Goal: Communication & Community: Answer question/provide support

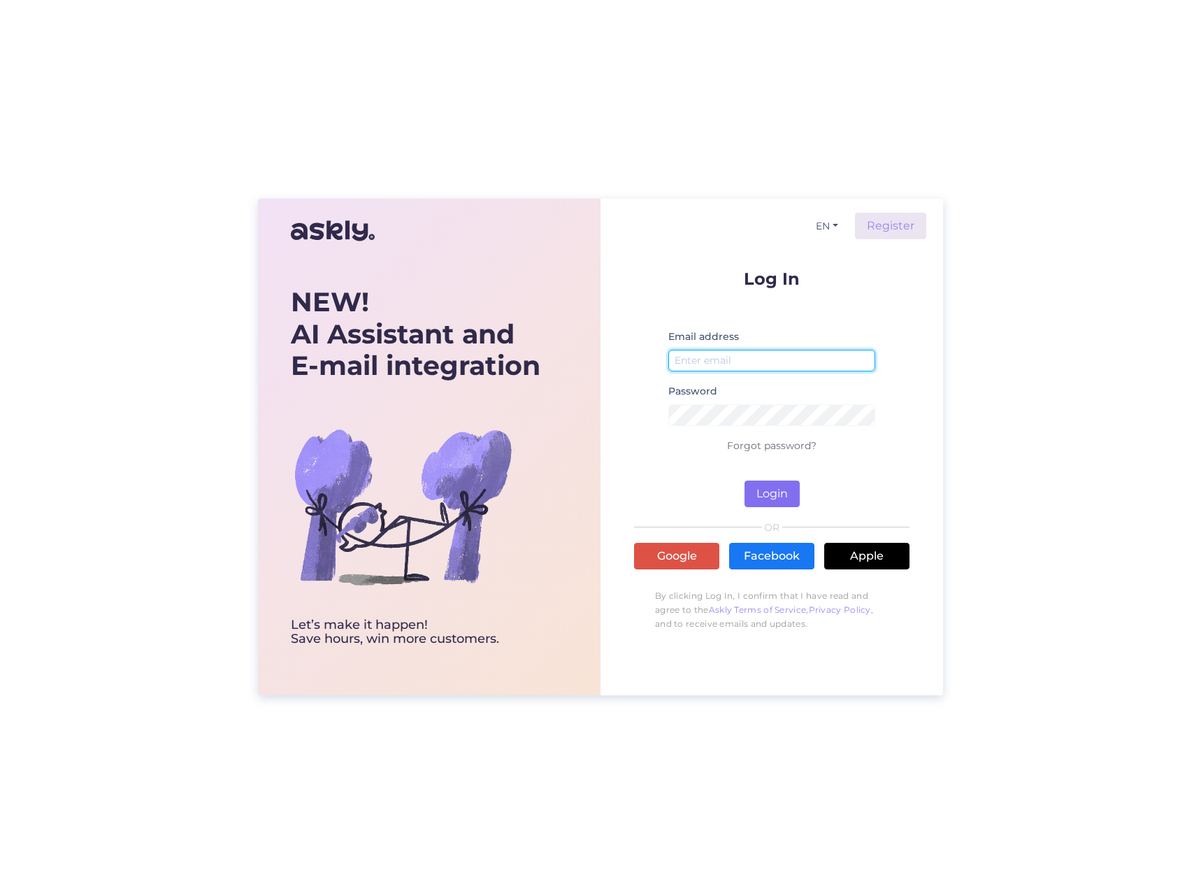
type input "info@motleydenim.com"
click at [771, 489] on button "Login" at bounding box center [772, 493] width 55 height 27
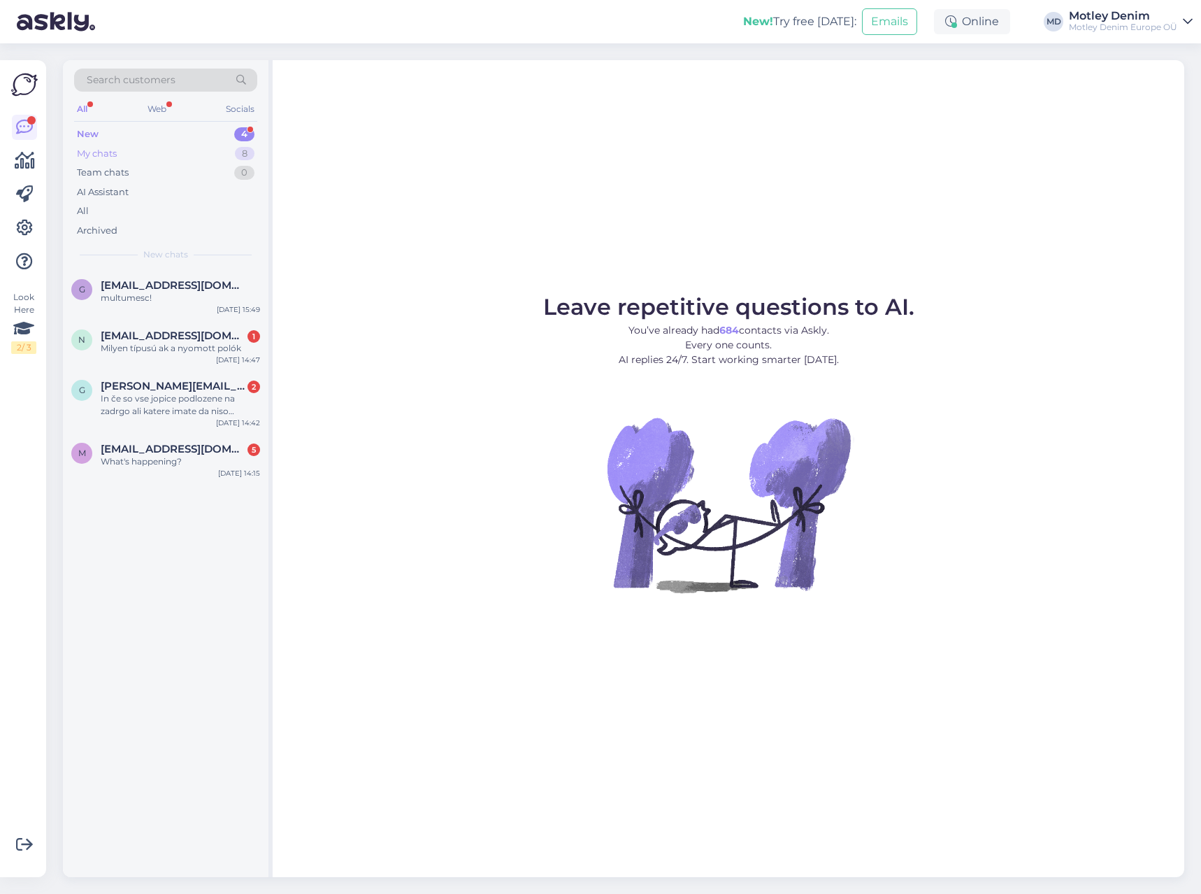
click at [96, 154] on div "My chats" at bounding box center [97, 154] width 40 height 14
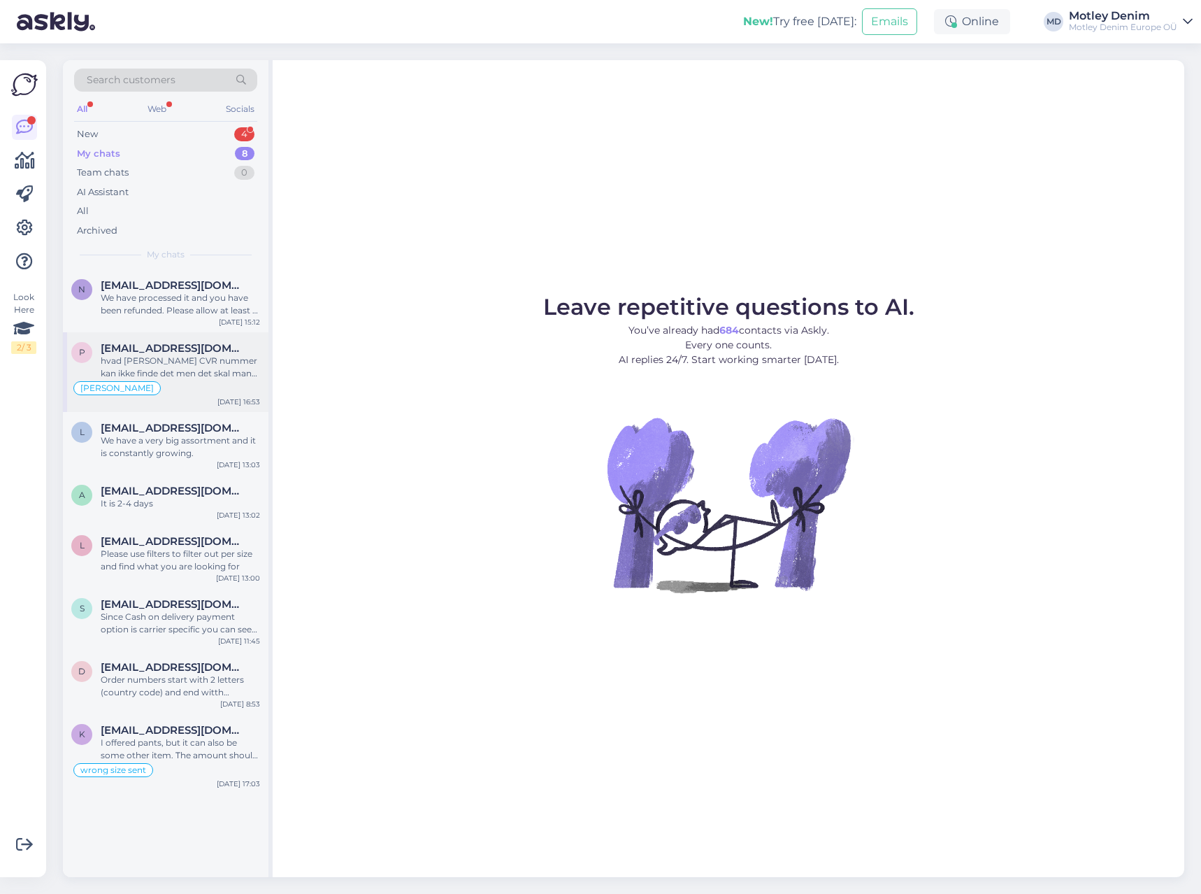
click at [144, 354] on span "p.r.braunschweig@gmail.com" at bounding box center [173, 348] width 145 height 13
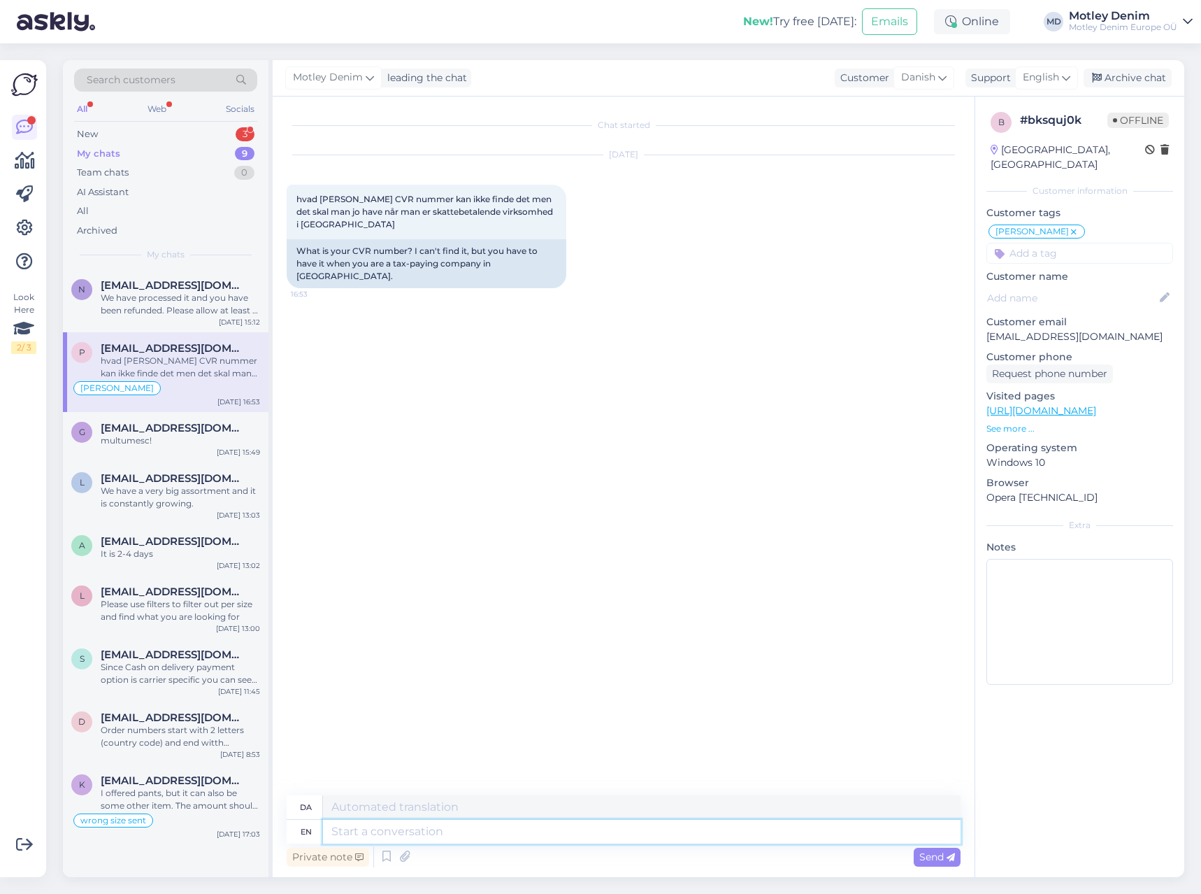
click at [420, 836] on textarea at bounding box center [642, 831] width 638 height 24
type textarea "Hej"
type textarea "Hej!"
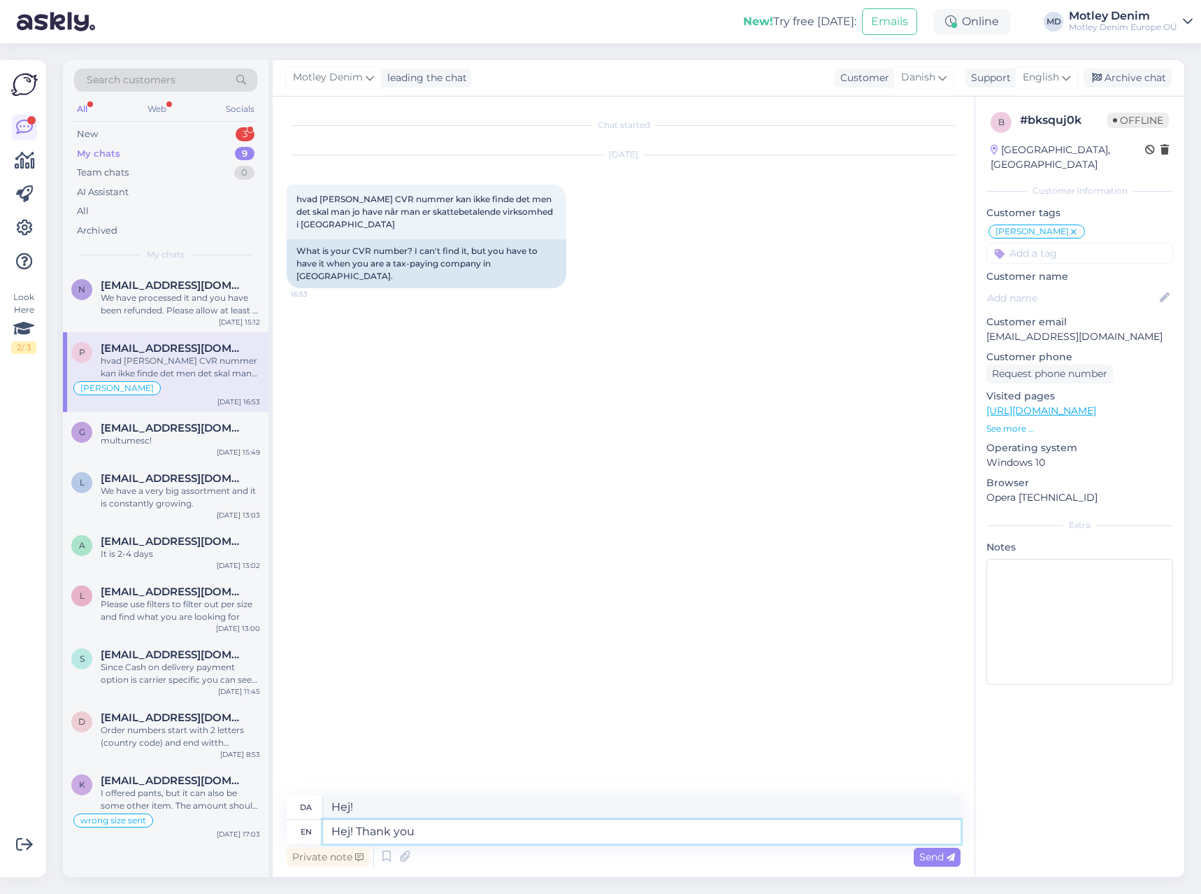
type textarea "Hej! Thank you"
type textarea "Hej! Tak"
type textarea "Hej! Thank you fopr"
type textarea "Hej! Tak."
type textarea "Hej! Thank you fopr y"
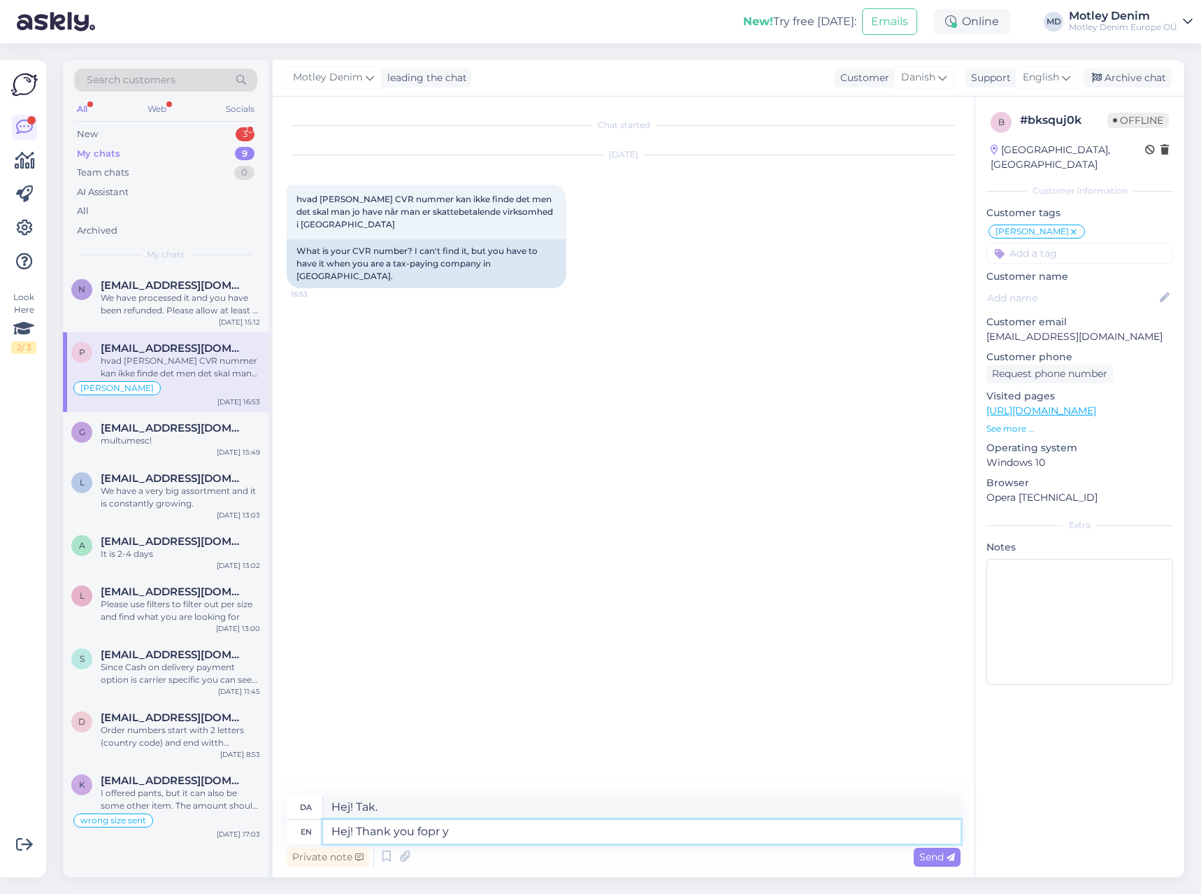
type textarea "Hej! Tak, fopr"
type textarea "Hej! Thank you fopr your"
type textarea "Hej! Tak for din"
click at [432, 824] on textarea "Hej! Thank you fopr your" at bounding box center [642, 831] width 638 height 24
click at [471, 831] on textarea "Hej! Thank you for your" at bounding box center [642, 831] width 638 height 24
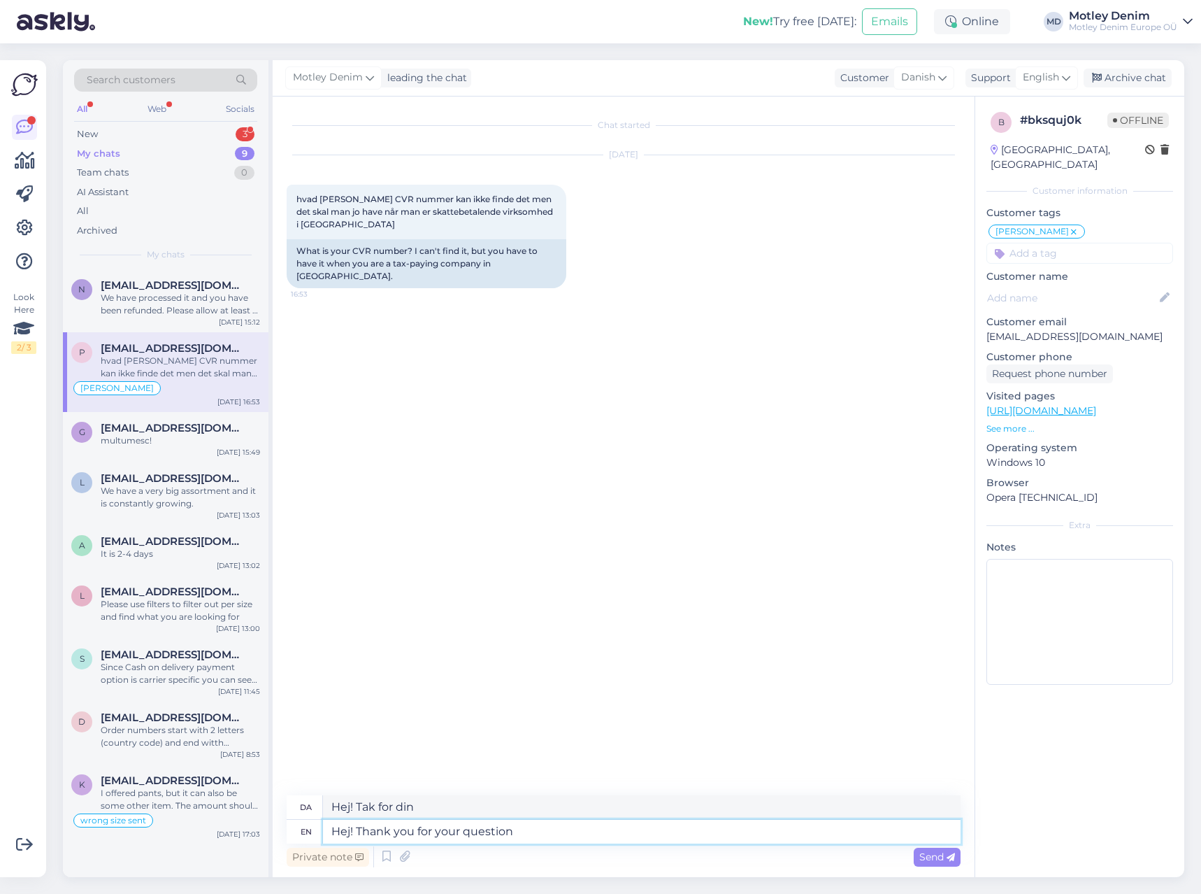
type textarea "Hej! Thank you for your question"
type textarea "Hej! Tak for dit spørgsmål"
type textarea "Hej! Thank you for your question."
type textarea "Hej! Tak for dit spørgsmål."
type textarea "Hej! Thank you for your question. Vi"
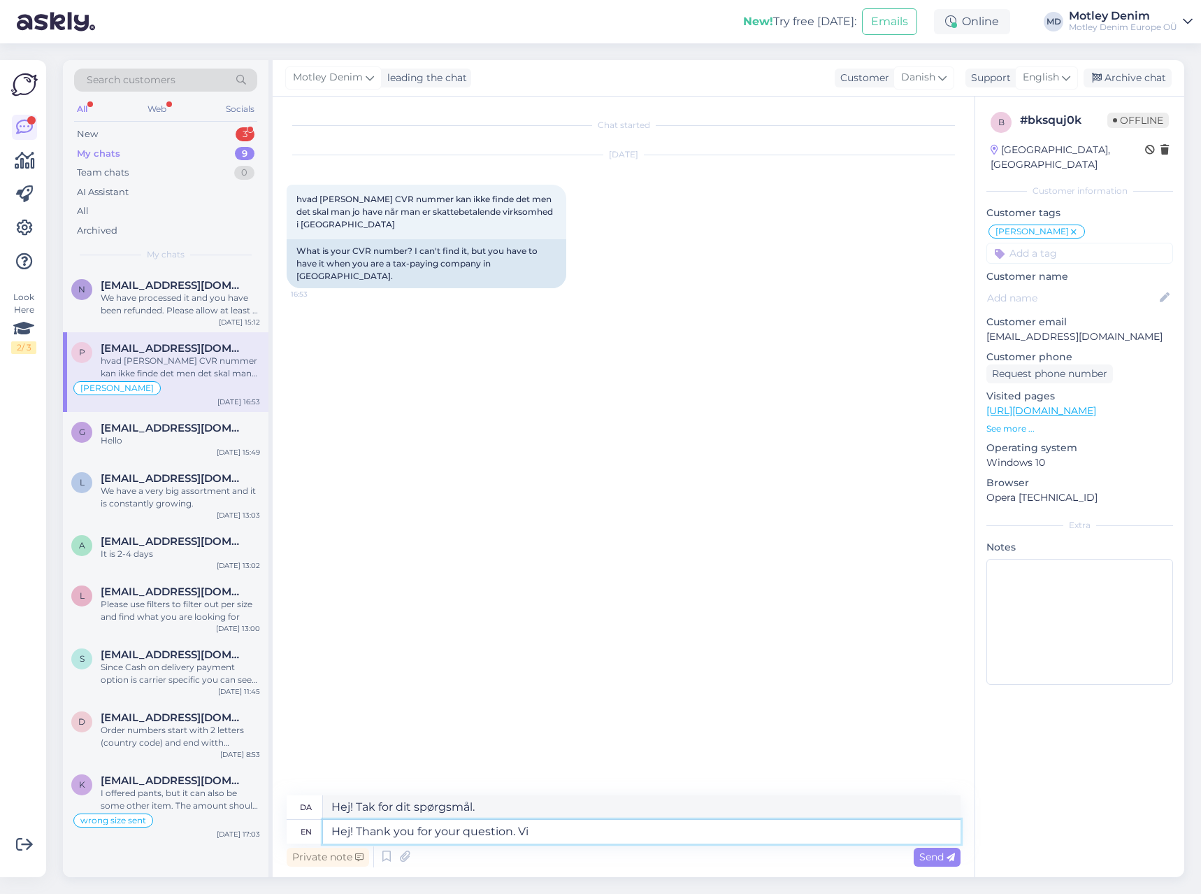
type textarea "Hej! Tak for dit spørgsmål. Vi"
type textarea "Hej! Thank you for your question."
type textarea "Hej! Tak for dit spørgsmål."
type textarea "Hej! Thank you for your question. Our"
type textarea "Hej! Tak for dit spørgsmål. Vores"
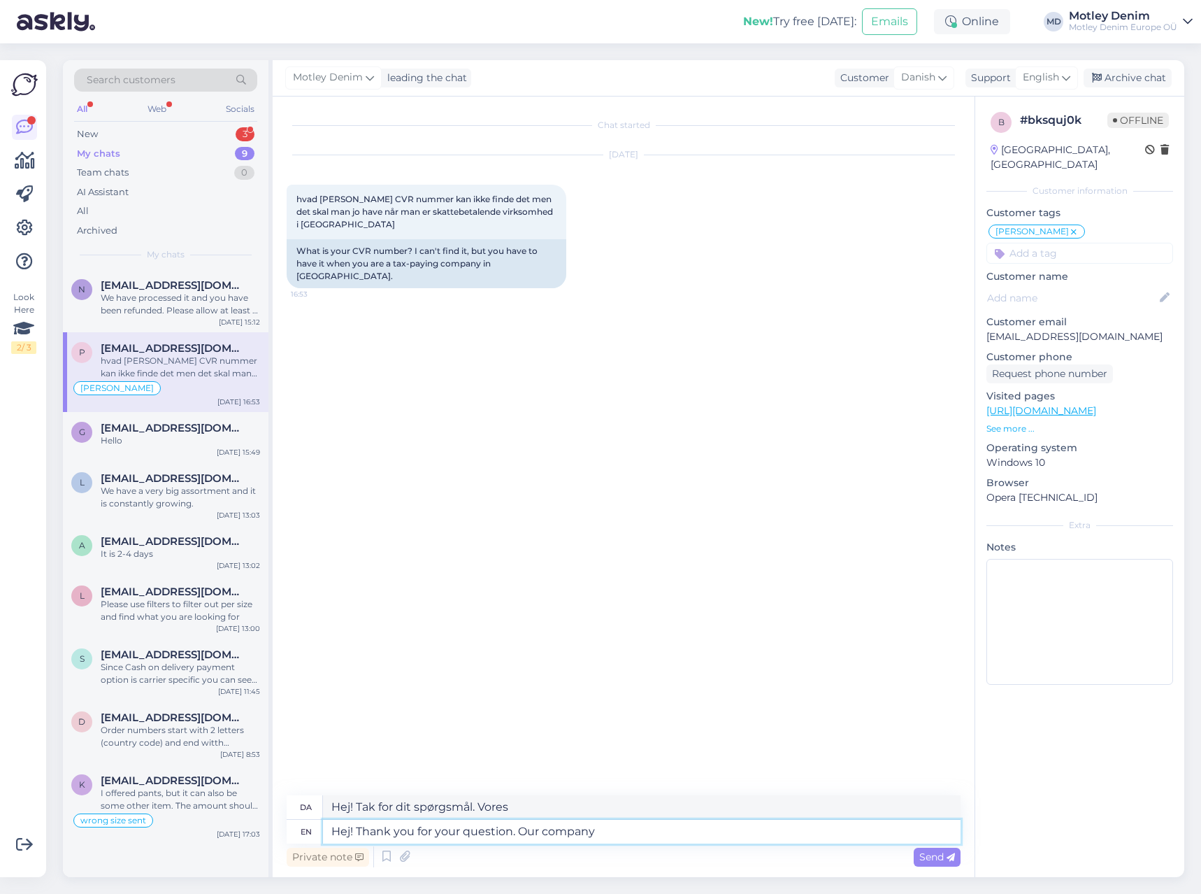
type textarea "Hej! Thank you for your question. Our company"
type textarea "Hej! Tak for dit spørgsmål. Vores virksomhed"
type textarea "Hej! Thank you for your question. Our company is"
type textarea "Hej! Tak for dit spørgsmål. Vores virksomhed er"
type textarea "Hej! Thank you for your question. Our company is not r"
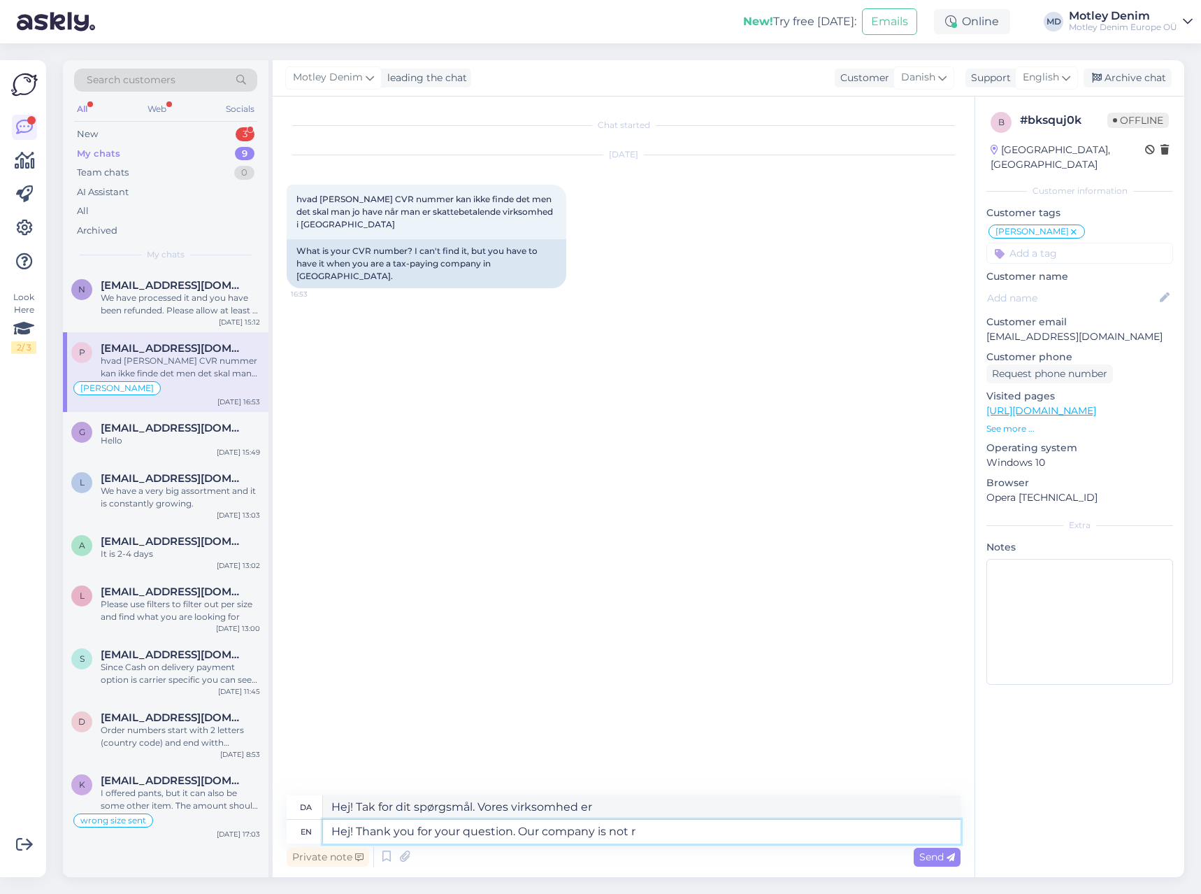
type textarea "Hej! Tak for dit spørgsmål. Vores virksomhed er ikke"
type textarea "Hej! Thank you for your question. Our company is not registered"
type textarea "Hej! Tak for dit spørgsmål. Vores virksomhed er ikke registreret."
type textarea "Hej! Thank you for your question. Our company is not registered in"
type textarea "Hej! Tak for dit spørgsmål. Vores virksomhed er ikke registreret i"
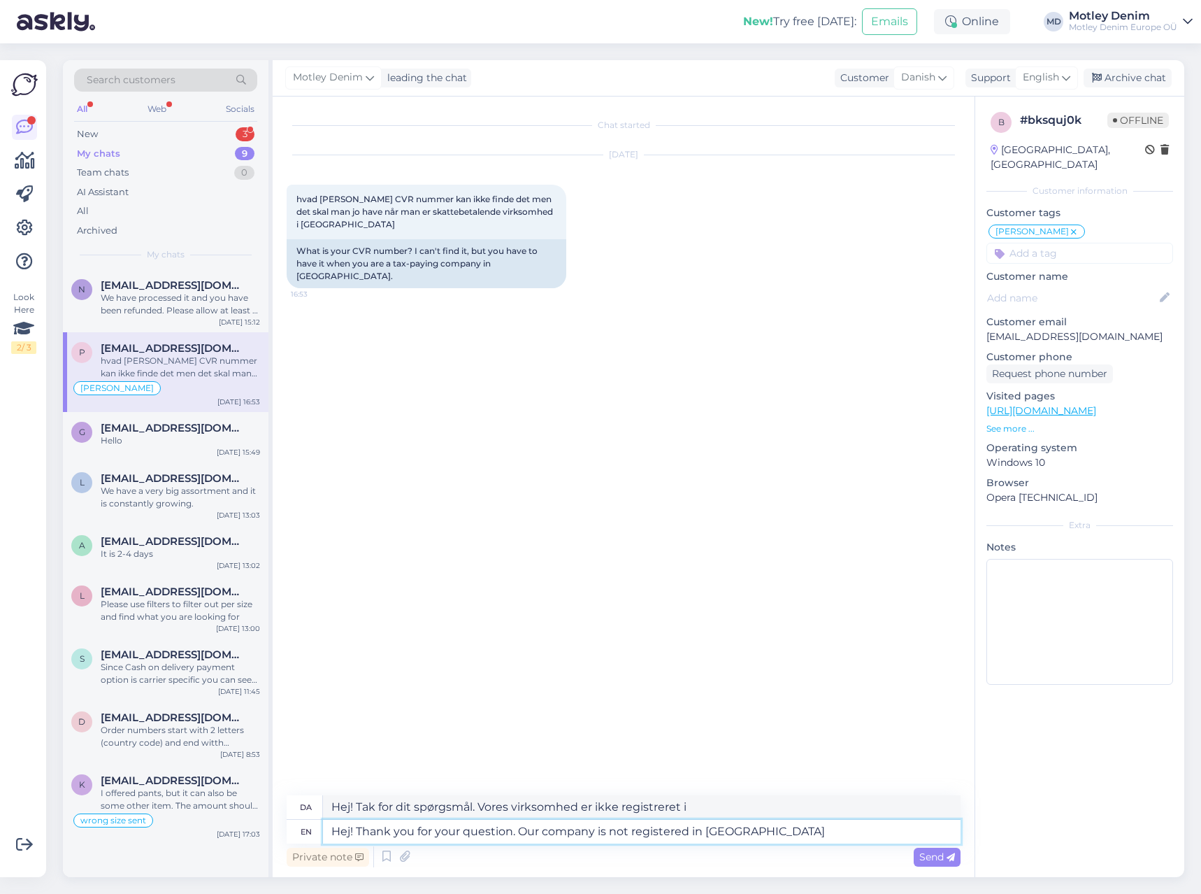
type textarea "Hej! Thank you for your question. Our company is not registered in Denmark"
type textarea "Hej! Tak for dit spørgsmål. Vores virksomhed er ikke registreret i Danmark."
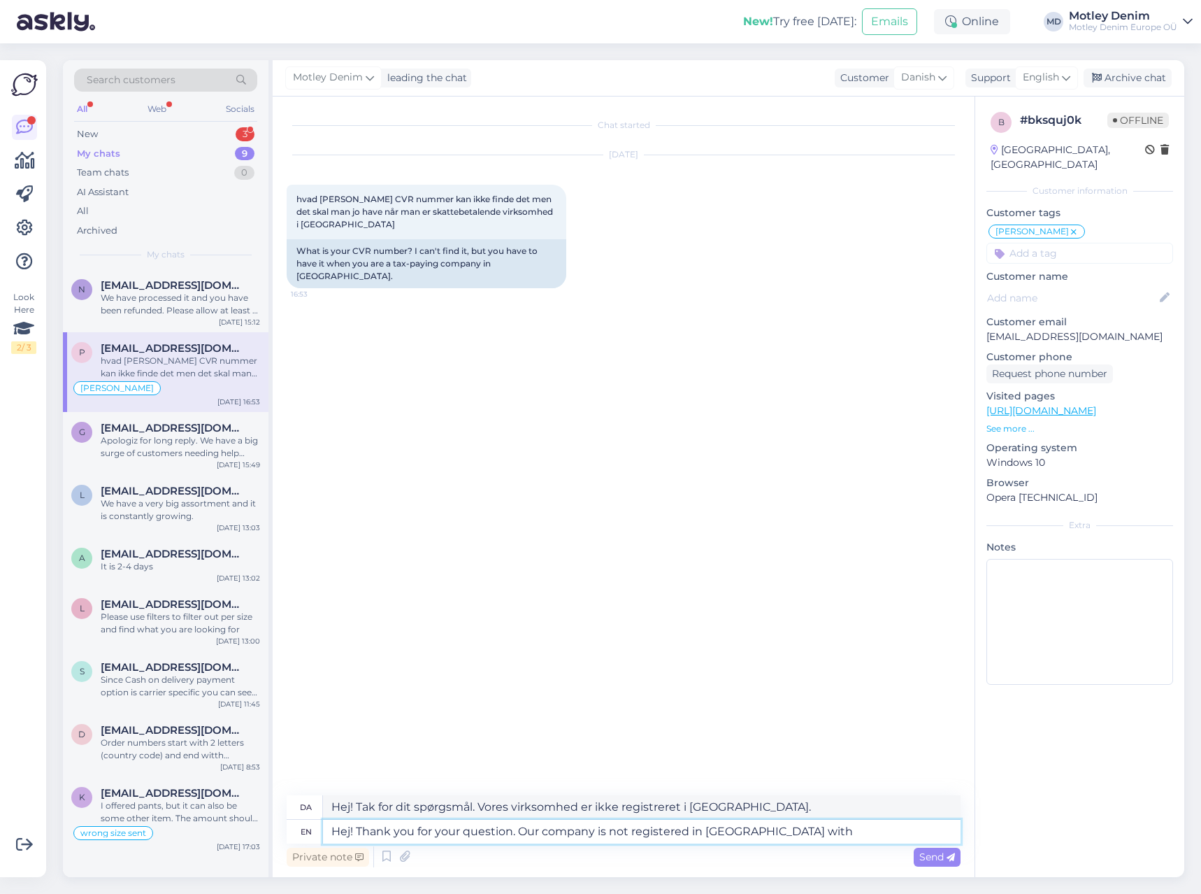
type textarea "Hej! Thank you for your question. Our company is not registered in Denmark with…"
type textarea "Hej! Tak for dit spørgsmål. Vores virksomhed er ikke registreret i Danmark hos"
type textarea "Hej! Thank you for your question. Our company is not registered in Denmark with…"
type textarea "Hej! Tak for dit spørgsmål. Vores virksomhed er ikke registreret i Danmark med …"
type textarea "Hej! Thank you for your question. Our company is not registered in Denmark with…"
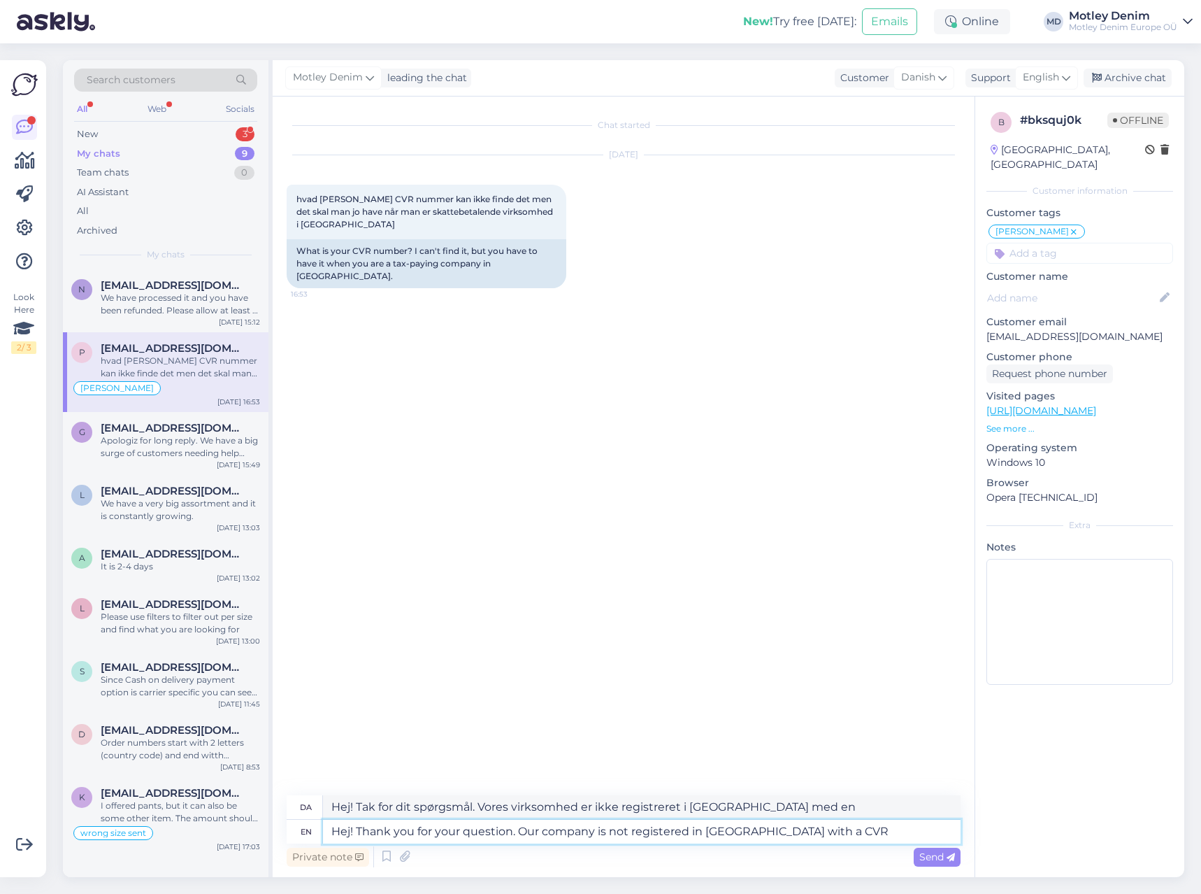
type textarea "Hej! Tak for dit spørgsmål. Vores virksomhed er ikke registreret i Danmark med …"
type textarea "Hej! Thank you for your question. Our company is not registered in Denmark with…"
type textarea "Hej! Tak for dit spørgsmål. Vores virksomhed er ikke registreret i Danmark med …"
type textarea "Hej! Thank you for your question. Our company is not registered in Denmark with…"
type textarea "Hej! Tak for dit spørgsmål. Vores virksomhed er ikke registreret i Danmark med …"
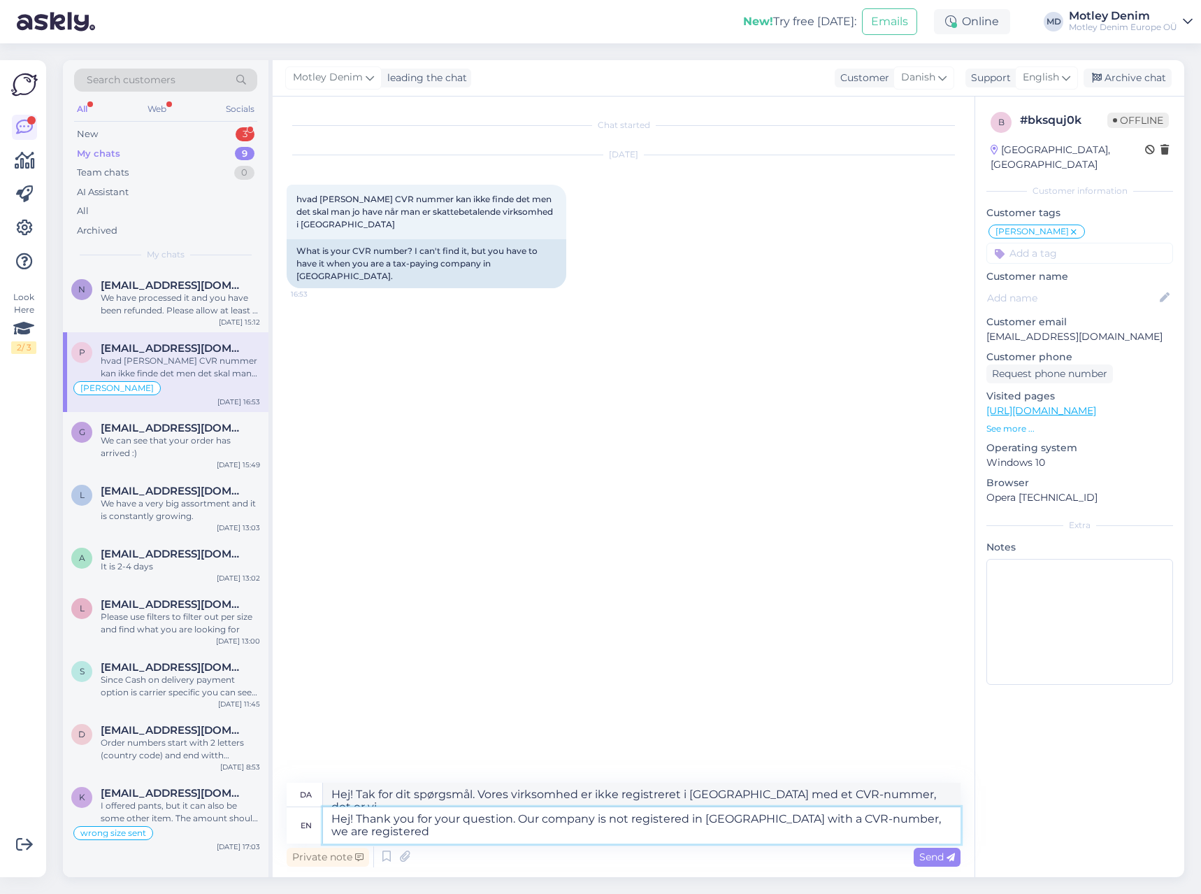
type textarea "Hej! Thank you for your question. Our company is not registered in Denmark with…"
type textarea "Hej! Tak for dit spørgsmål. Vores virksomhed er ikke registreret i Danmark med …"
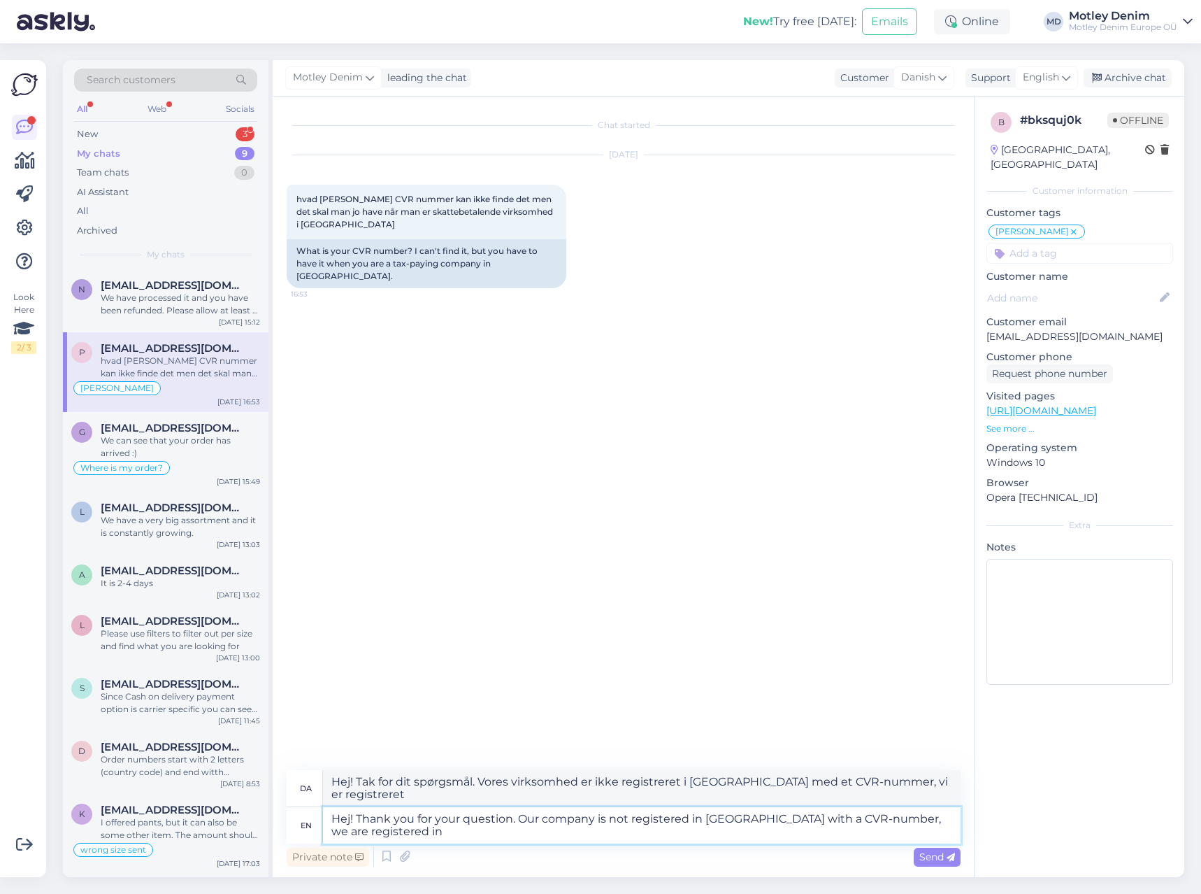
type textarea "Hej! Thank you for your question. Our company is not registered in Denmark with…"
type textarea "Hej! Tak for dit spørgsmål. Vores virksomhed er ikke registreret i Danmark med …"
type textarea "Hej! Thank you for your question. Our company is not registered in Denmark with…"
type textarea "Hej! Tak for dit spørgsmål. Vores virksomhed er ikke registreret i Danmark med …"
type textarea "Hej! Thank you for your question. Our company is not registered in Denmark with…"
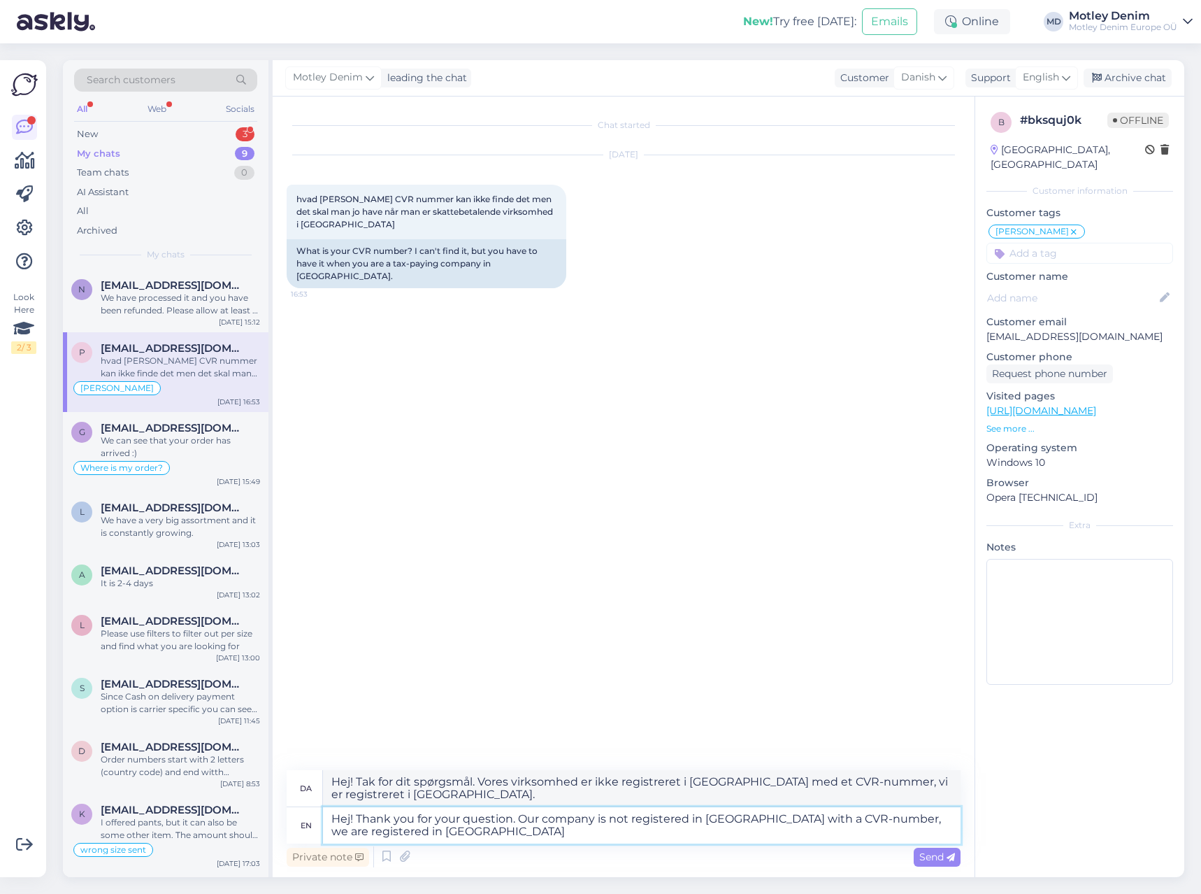
type textarea "Hej! Tak for dit spørgsmål. Vores virksomhed er ikke registreret i Danmark med …"
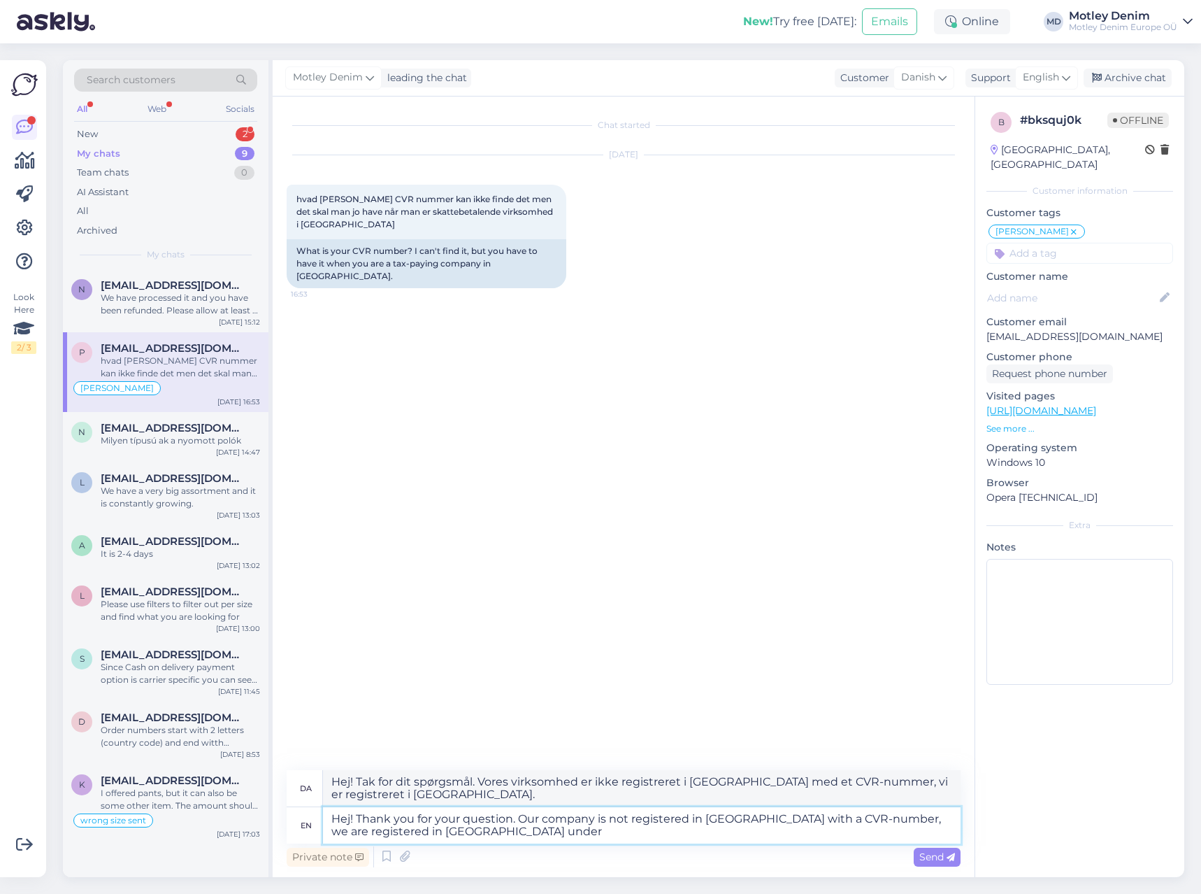
type textarea "Hej! Thank you for your question. Our company is not registered in Denmark with…"
type textarea "Hej! Tak for dit spørgsmål. Vores virksomhed er ikke registreret i Danmark med …"
type textarea "Hej! Thank you for your question. Our company is not registered in Denmark with…"
type textarea "Hej! Tak for dit spørgsmål. Vores virksomhed er ikke registreret i Danmark med …"
type textarea "Hej! Thank you for your question. Our company is not registered in Denmark with…"
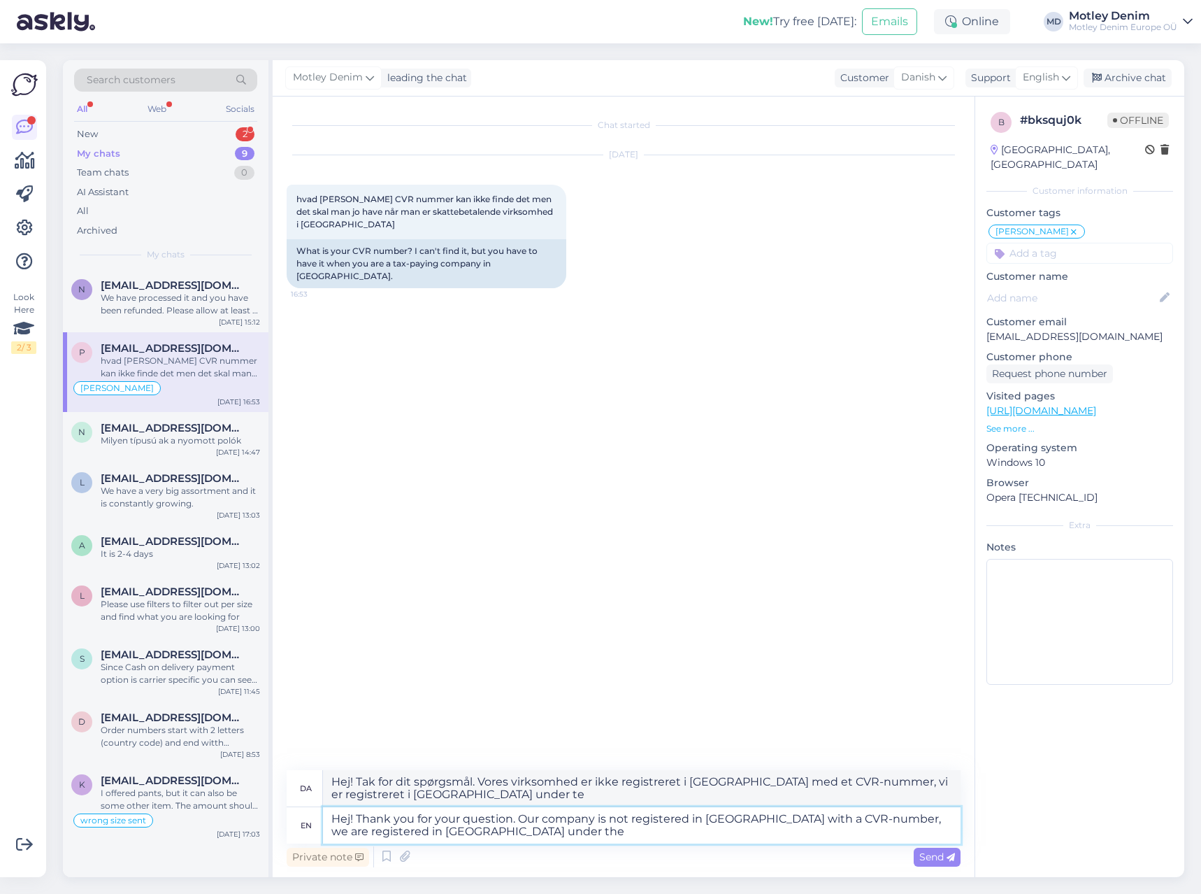
type textarea "Hej! Tak for dit spørgsmål. Vores virksomhed er ikke registreret i Danmark med …"
type textarea "Hej! Thank you for your question. Our company is not registered in Denmark with…"
type textarea "Hej! Tak for dit spørgsmål. Vores virksomhed er ikke registreret i Danmark med …"
type textarea "Hej! Thank you for your question. Our company is not registered in Denmark with…"
type textarea "Hej! Tak for dit spørgsmål. Vores virksomhed er ikke registreret i Danmark med …"
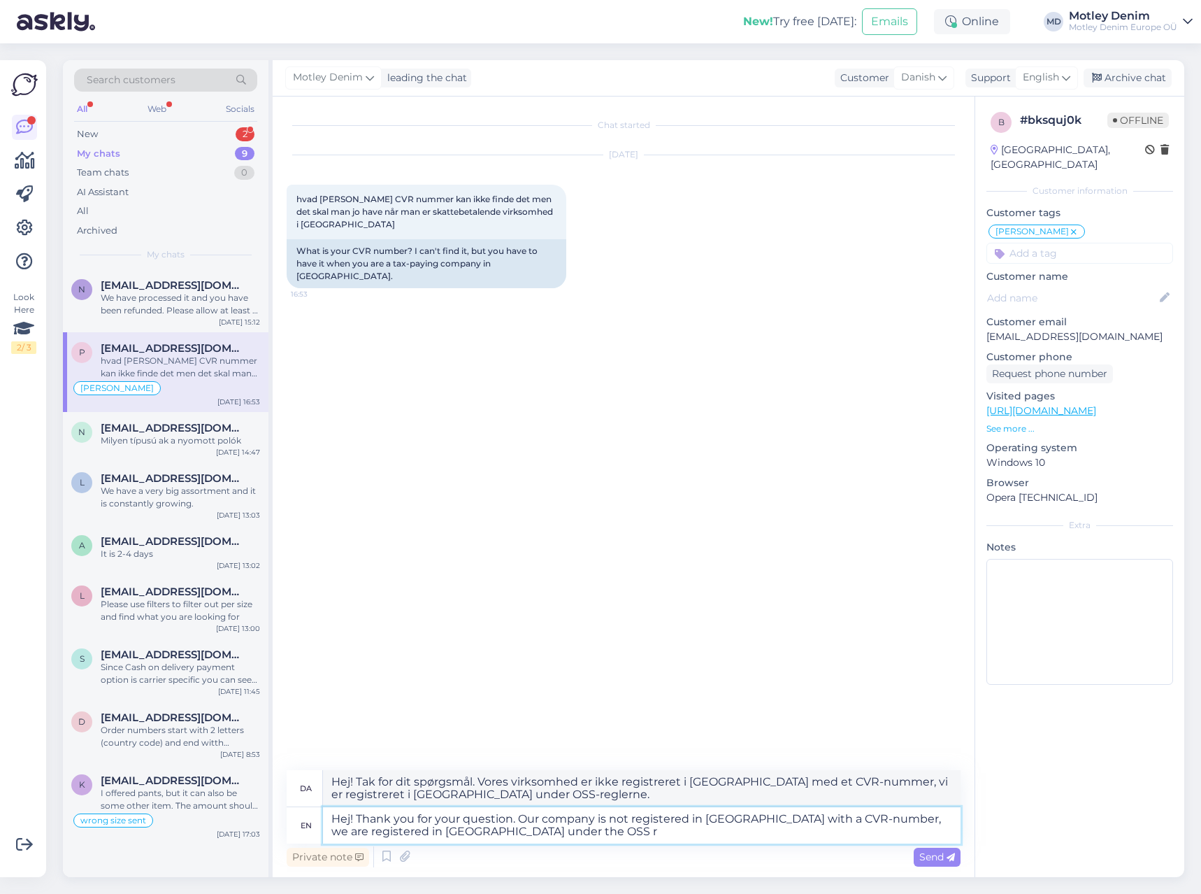
type textarea "Hej! Thank you for your question. Our company is not registered in Denmark with…"
type textarea "Hej! Tak for dit spørgsmål. Vores virksomhed er ikke registreret i Danmark med …"
type textarea "Hej! Thank you for your question. Our company is not registered in Denmark with…"
type textarea "Hej! Tak for dit spørgsmål. Vores virksomhed er ikke registreret i Danmark med …"
type textarea "Hej! Thank you for your question. Our company is not registered in Denmark with…"
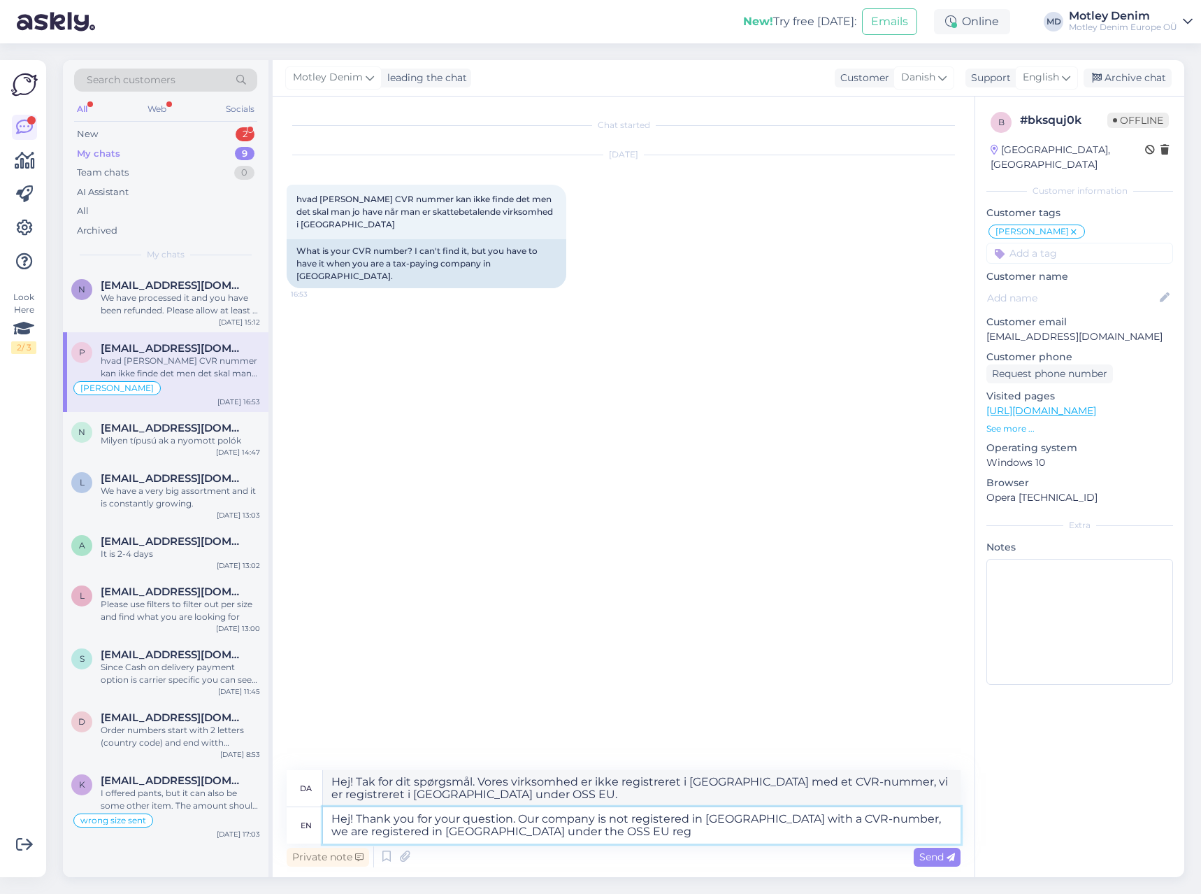
type textarea "Hej! Tak for dit spørgsmål. Vores virksomhed er ikke registreret i Danmark med …"
type textarea "Hej! Thank you for your question. Our company is not registered in Denmark with…"
type textarea "Hej! Tak for dit spørgsmål. Vores virksomhed er ikke registreret i Danmark med …"
type textarea "Hej! Thank you for your question. Our company is not registered in Denmark with…"
type textarea "Hej! Tak for dit spørgsmål. Vores virksomhed er ikke registreret i Danmark med …"
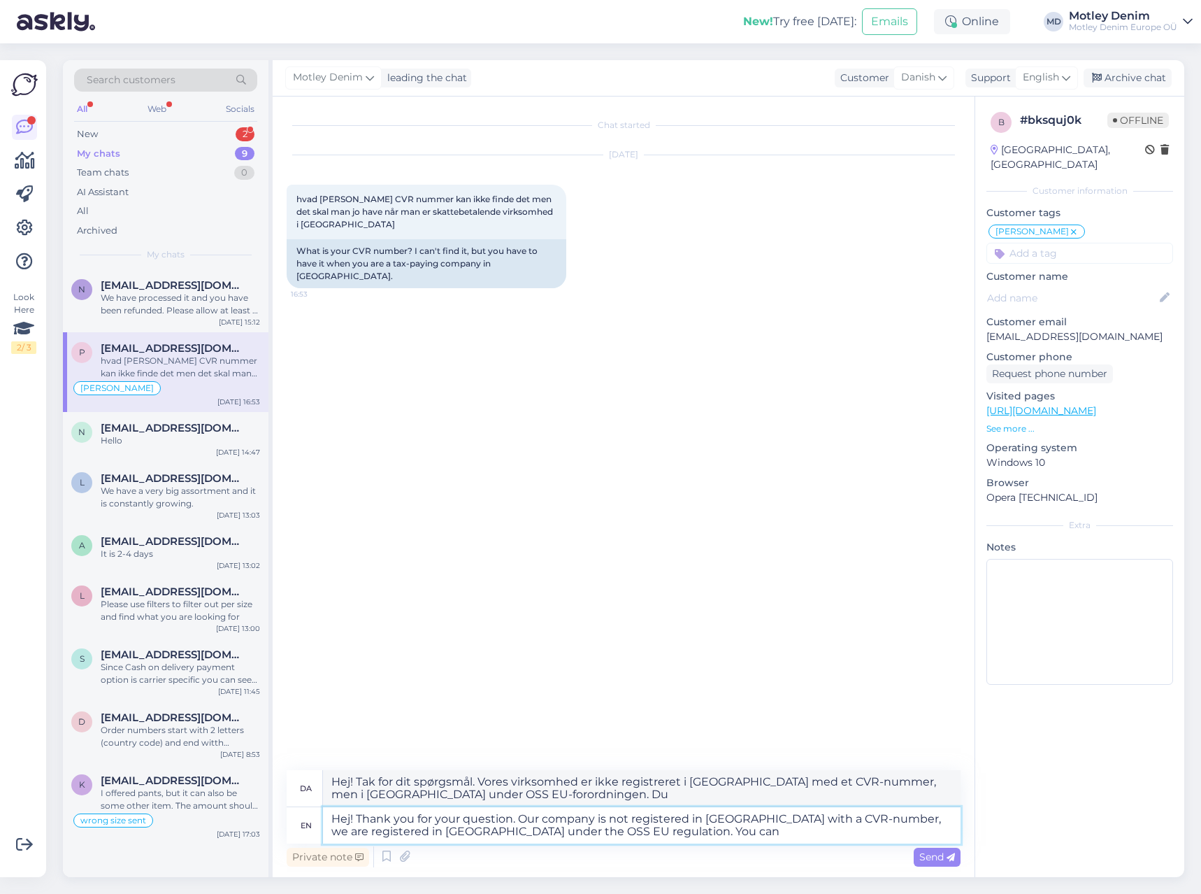
type textarea "Hej! Thank you for your question. Our company is not registered in Denmark with…"
type textarea "Hej! Tak for dit spørgsmål. Vores virksomhed er ikke registreret i Danmark med …"
type textarea "Hej! Thank you for your question. Our company is not registered in Denmark with…"
type textarea "Hej! Tak for dit spørgsmål. Vores virksomhed er ikke registreret i Danmark med …"
type textarea "Hej! Thank you for your question. Our company is not registered in Denmark with…"
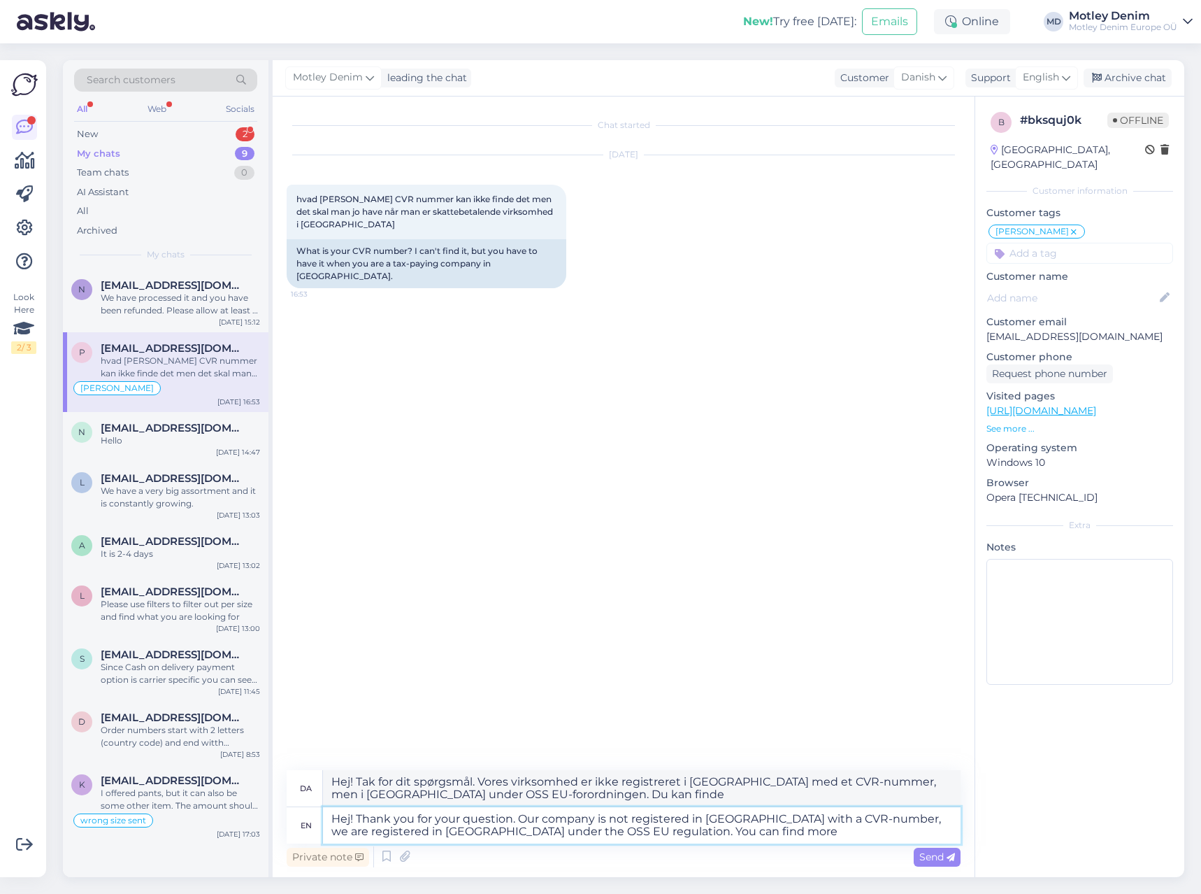
type textarea "Hej! Tak for dit spørgsmål. Vores virksomhed er ikke registreret i Danmark med …"
click at [883, 819] on textarea "Hej! Thank you for your question. Our company is not registered in Denmark with…" at bounding box center [642, 825] width 638 height 36
click at [878, 819] on textarea "Hej! Thank you for your question. Our company is not registered in Denmark with…" at bounding box center [642, 825] width 638 height 36
type textarea "Hej! Thank you for your question. Our company is not registered in Denmark with…"
type textarea "Hej! Tak for dit spørgsmål. Vores virksomhed er ikke registreret i Danmark med …"
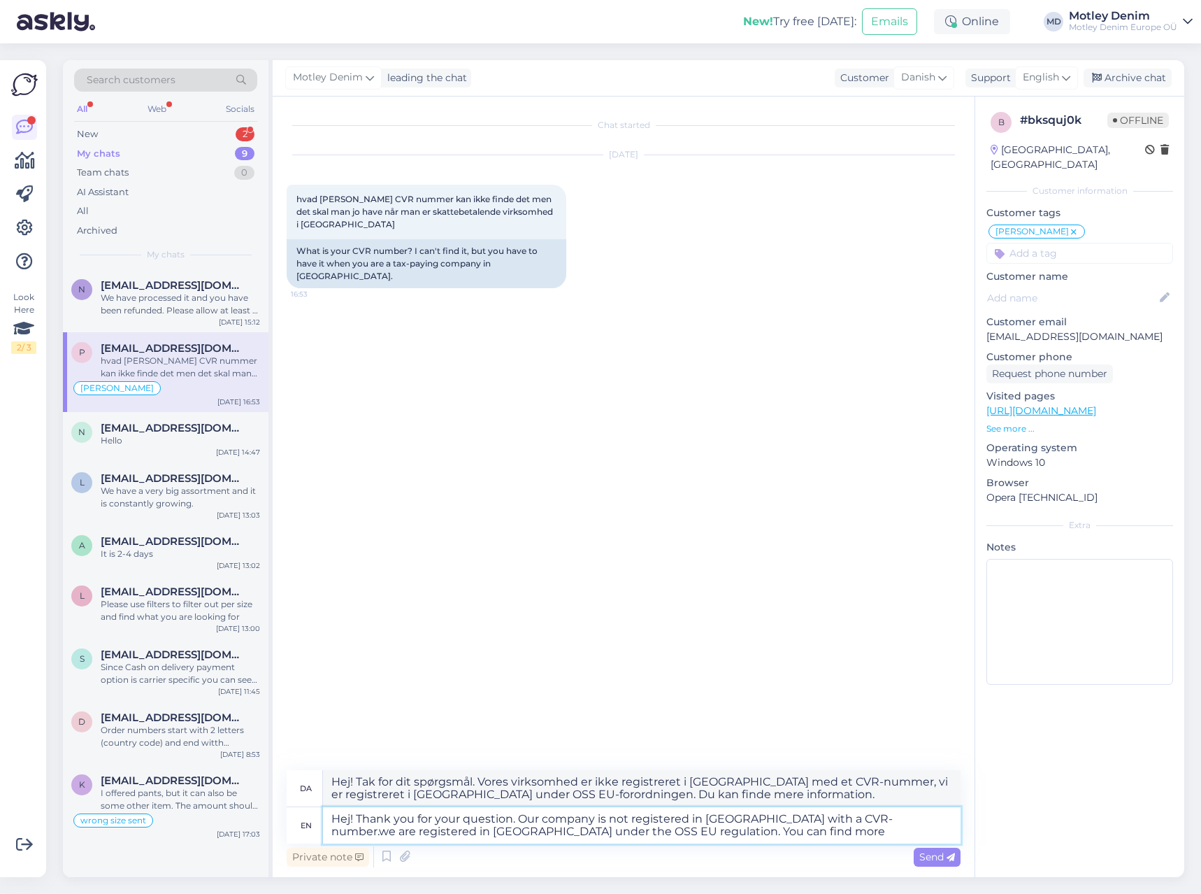
type textarea "Hej! Thank you for your question. Our company is not registered in Denmark with…"
type textarea "Hej! Tak for dit spørgsmål. Vores virksomhed er ikke registreret i Danmark med …"
type textarea "Hej! Thank you for your question. Our company is not registered in Denmark with…"
type textarea "Hej! Tak for dit spørgsmål. Vores virksomhed er ikke registreret i Danmark med …"
click at [750, 829] on textarea "Hej! Thank you for your question. Our company is not registered in Denmark with…" at bounding box center [642, 825] width 638 height 36
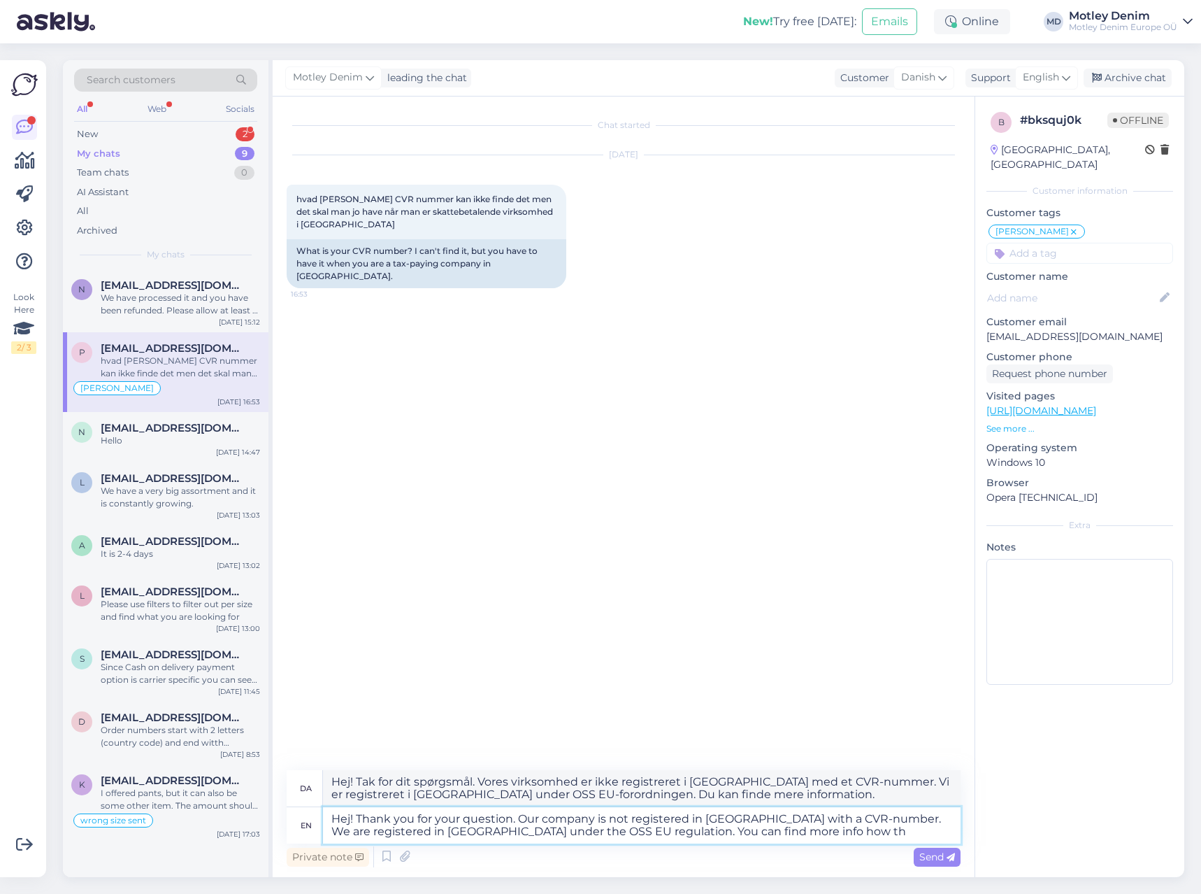
type textarea "Hej! Thank you for your question. Our company is not registered in Denmark with…"
type textarea "Hej! Tak for dit spørgsmål. Vores virksomhed er ikke registreret i Danmark med …"
type textarea "Hej! Thank you for your question. Our company is not registered in Denmark with…"
type textarea "Hej! Tak for dit spørgsmål. Vores virksomhed er ikke registreret i Danmark med …"
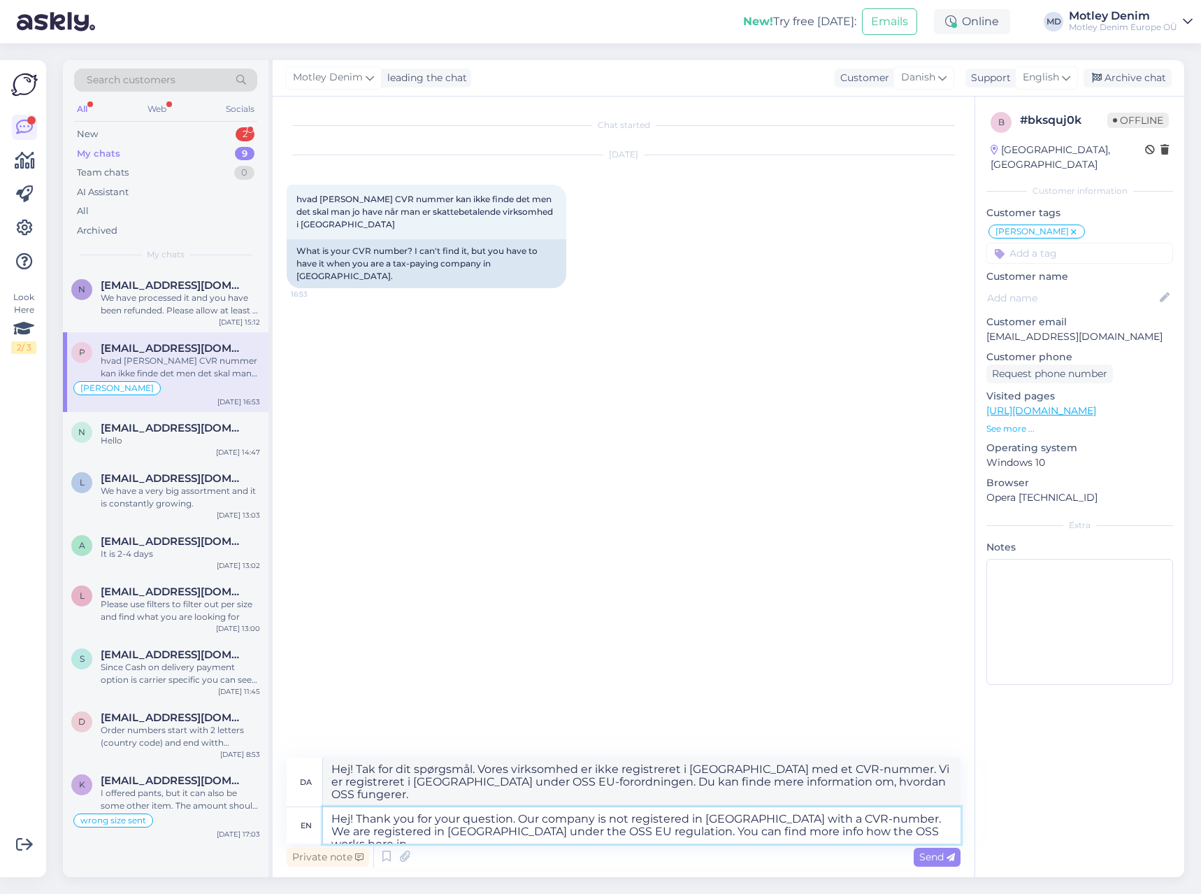
type textarea "Hej! Thank you for your question. Our company is not registered in Denmark with…"
type textarea "Hej! Tak for dit spørgsmål. Vores virksomhed er ikke registreret i Danmark med …"
paste textarea "https://skat.dk/erhverv/moms/moms-ved-handel-med-udlandet/moms-ved-salg-til-pri…"
type textarea "Hej! Thank you for your question. Our company is not registered in Denmark with…"
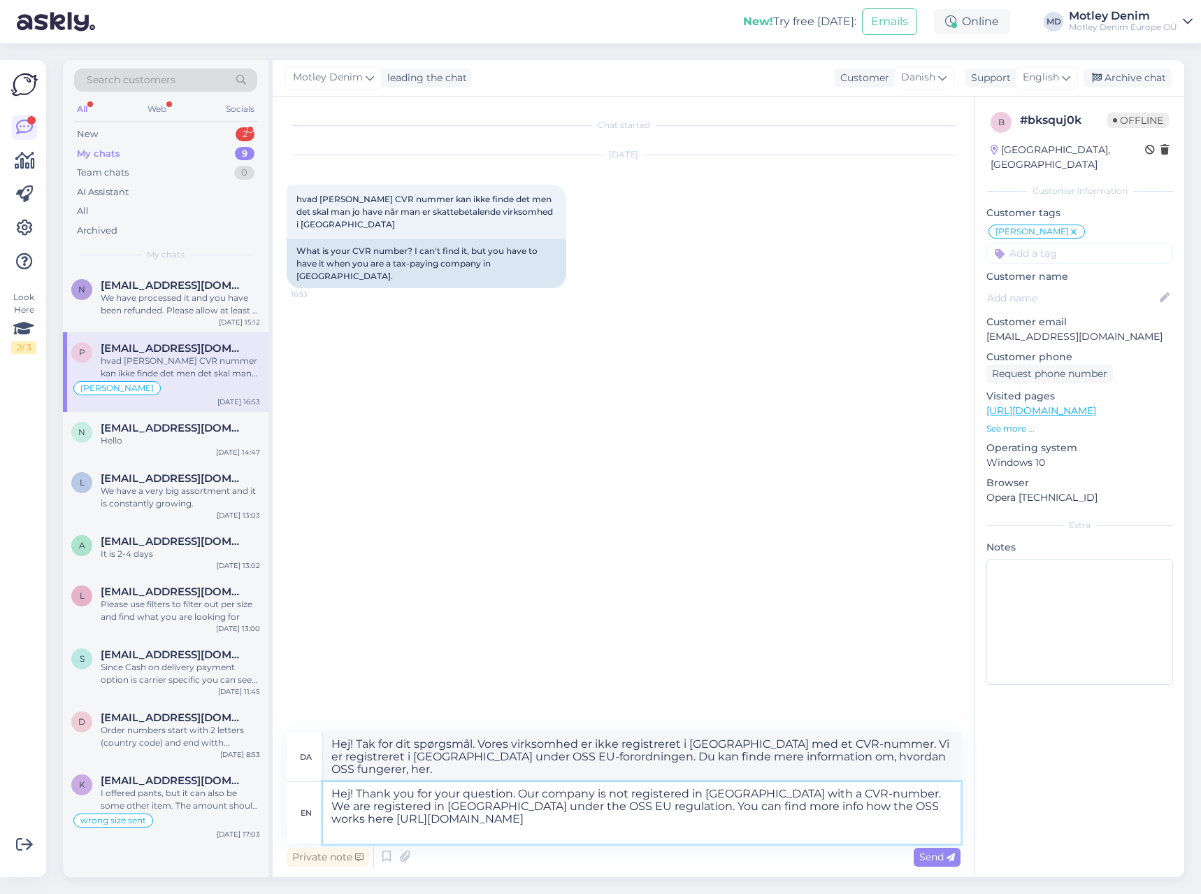
type textarea "Hej! Tak for dit spørgsmål. Vores virksomhed er ikke registreret i Danmark med …"
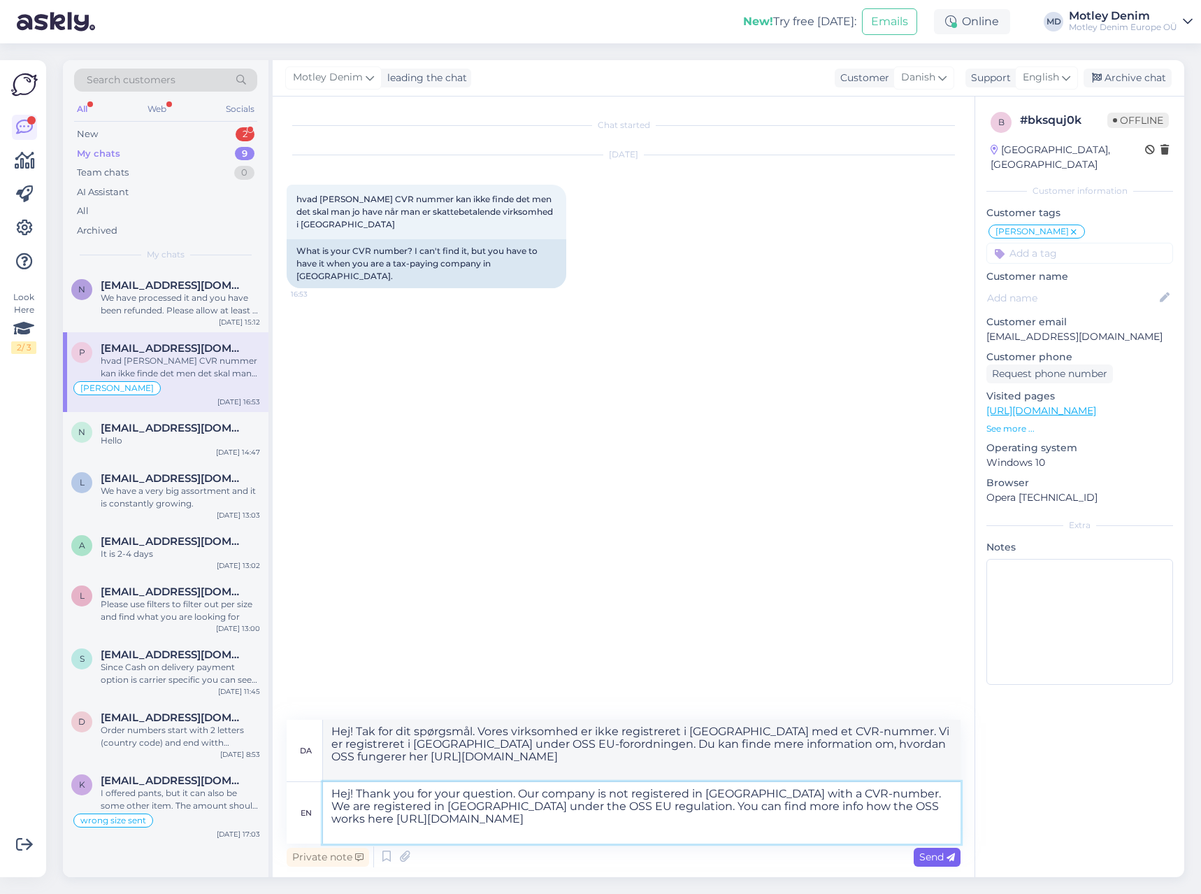
type textarea "Hej! Thank you for your question. Our company is not registered in Denmark with…"
click at [932, 856] on span "Send" at bounding box center [937, 856] width 36 height 13
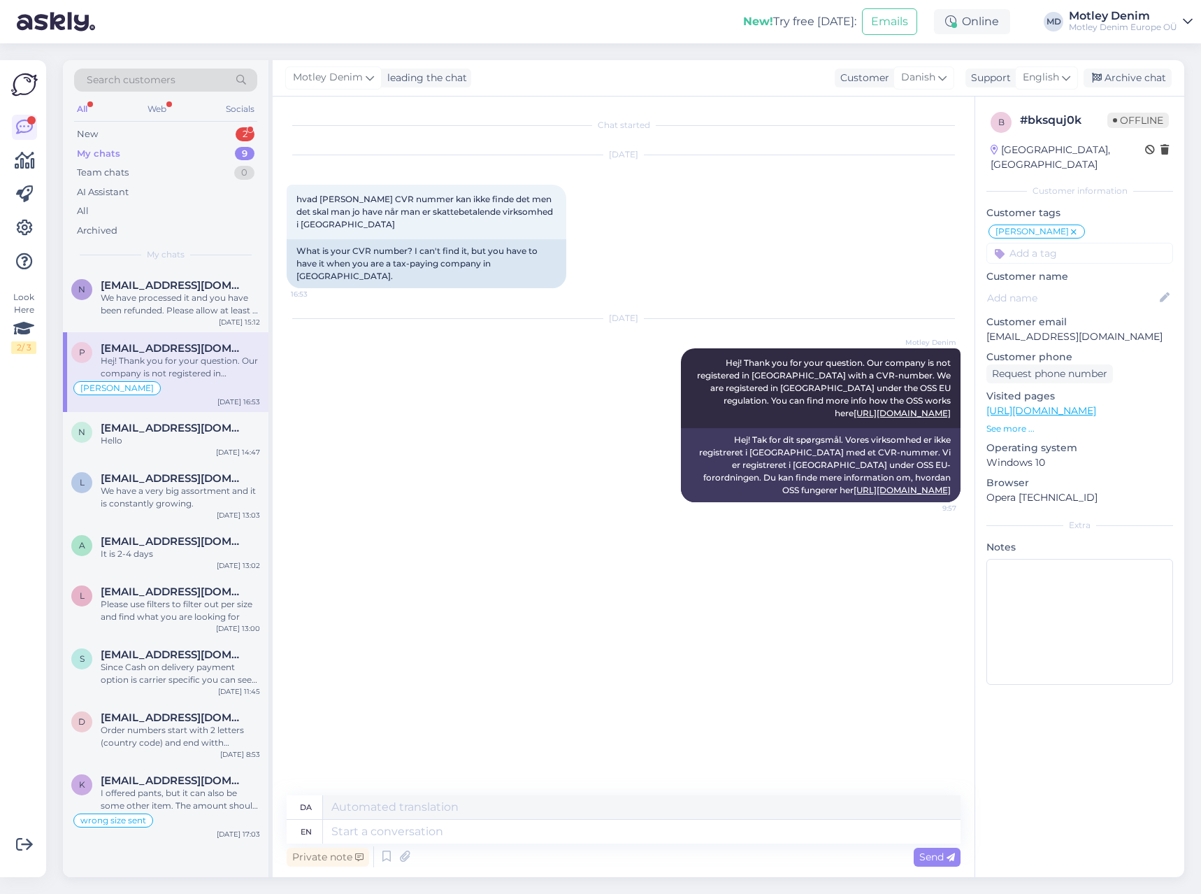
click at [180, 27] on div "New! Try free today: Emails Online MD Motley Denim Motley Denim Europe OÜ" at bounding box center [600, 21] width 1201 height 43
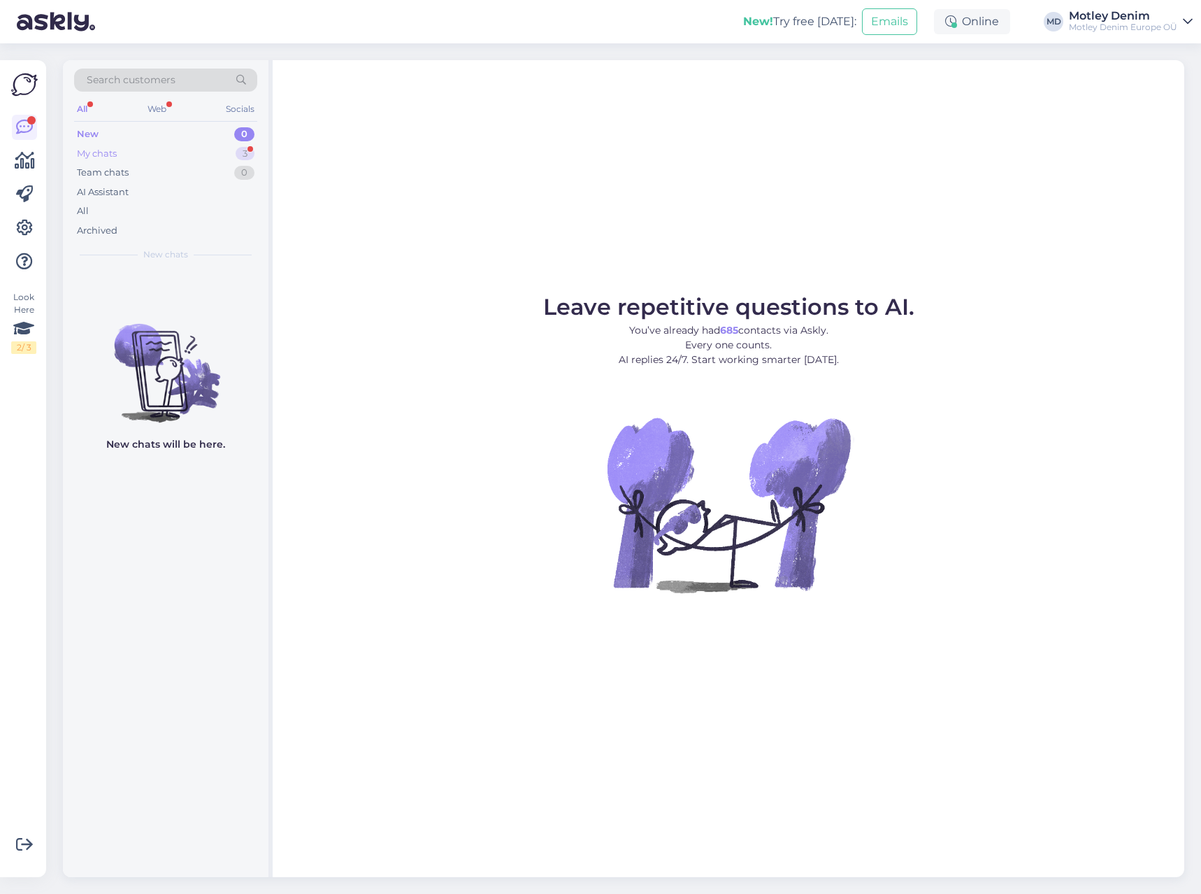
click at [106, 152] on div "My chats" at bounding box center [97, 154] width 40 height 14
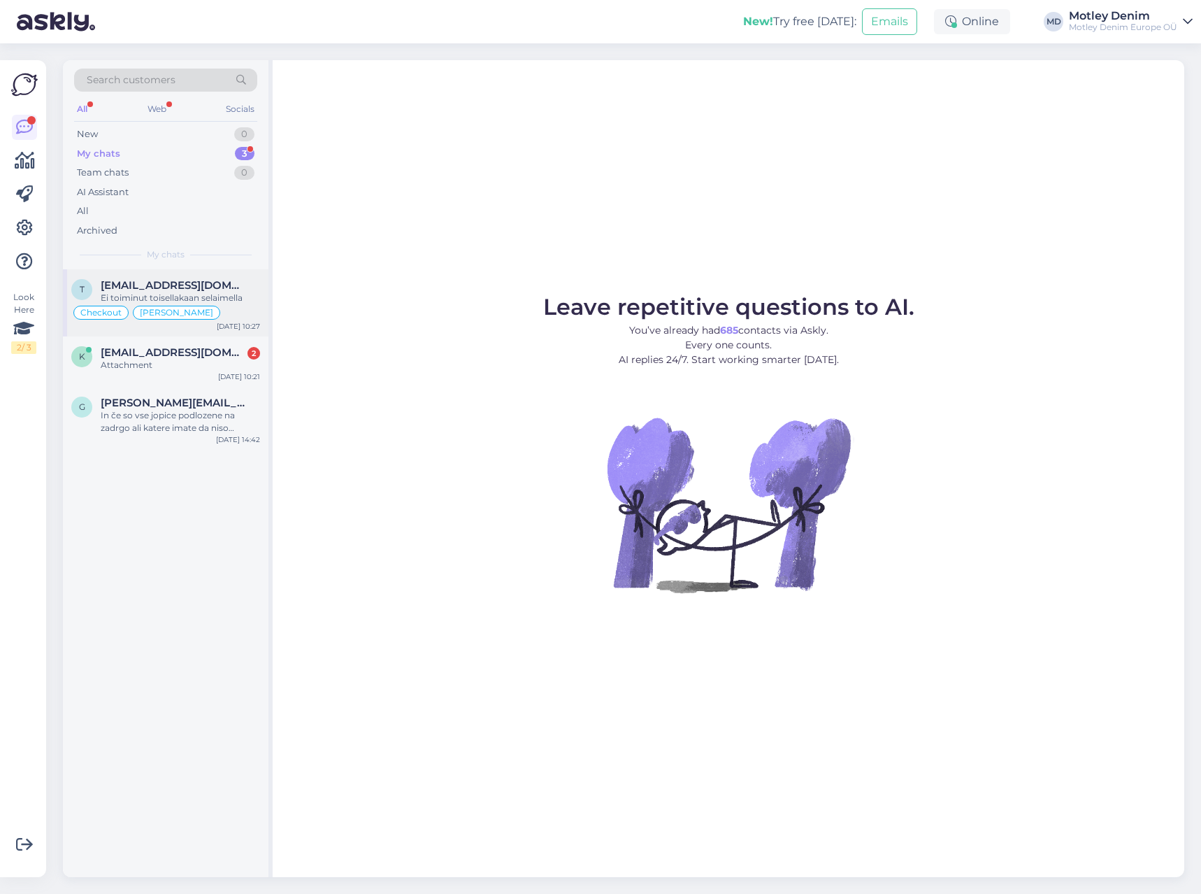
click at [121, 285] on span "[EMAIL_ADDRESS][DOMAIN_NAME]" at bounding box center [173, 285] width 145 height 13
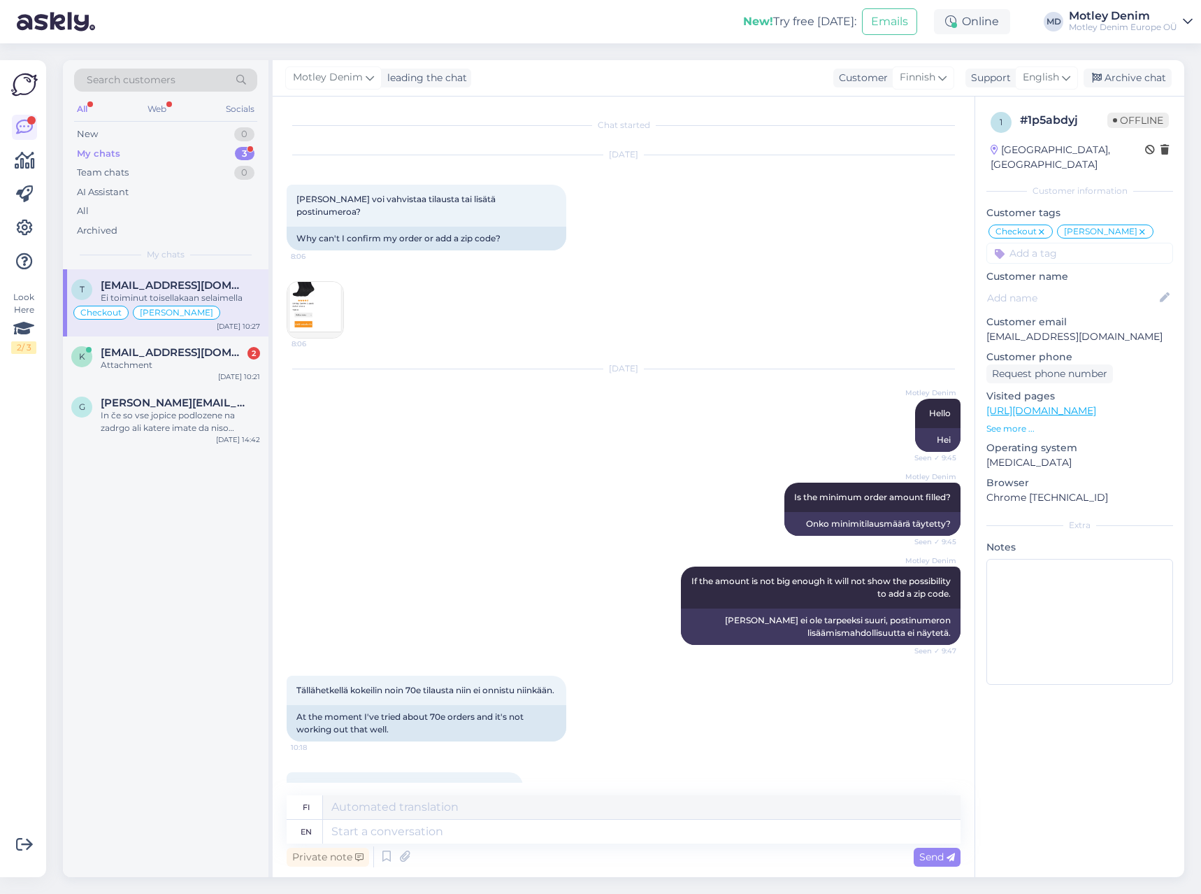
click at [319, 290] on img at bounding box center [315, 310] width 56 height 56
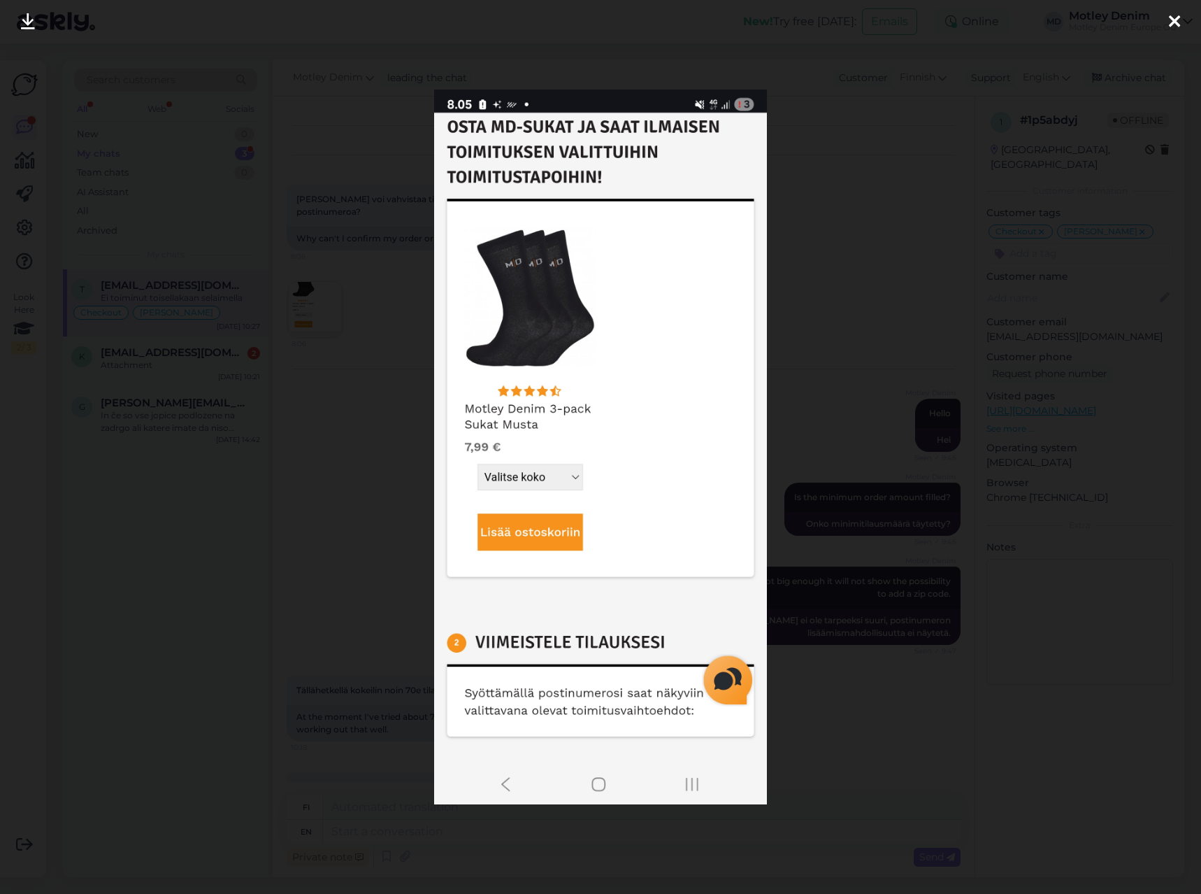
click at [881, 591] on div at bounding box center [600, 447] width 1201 height 894
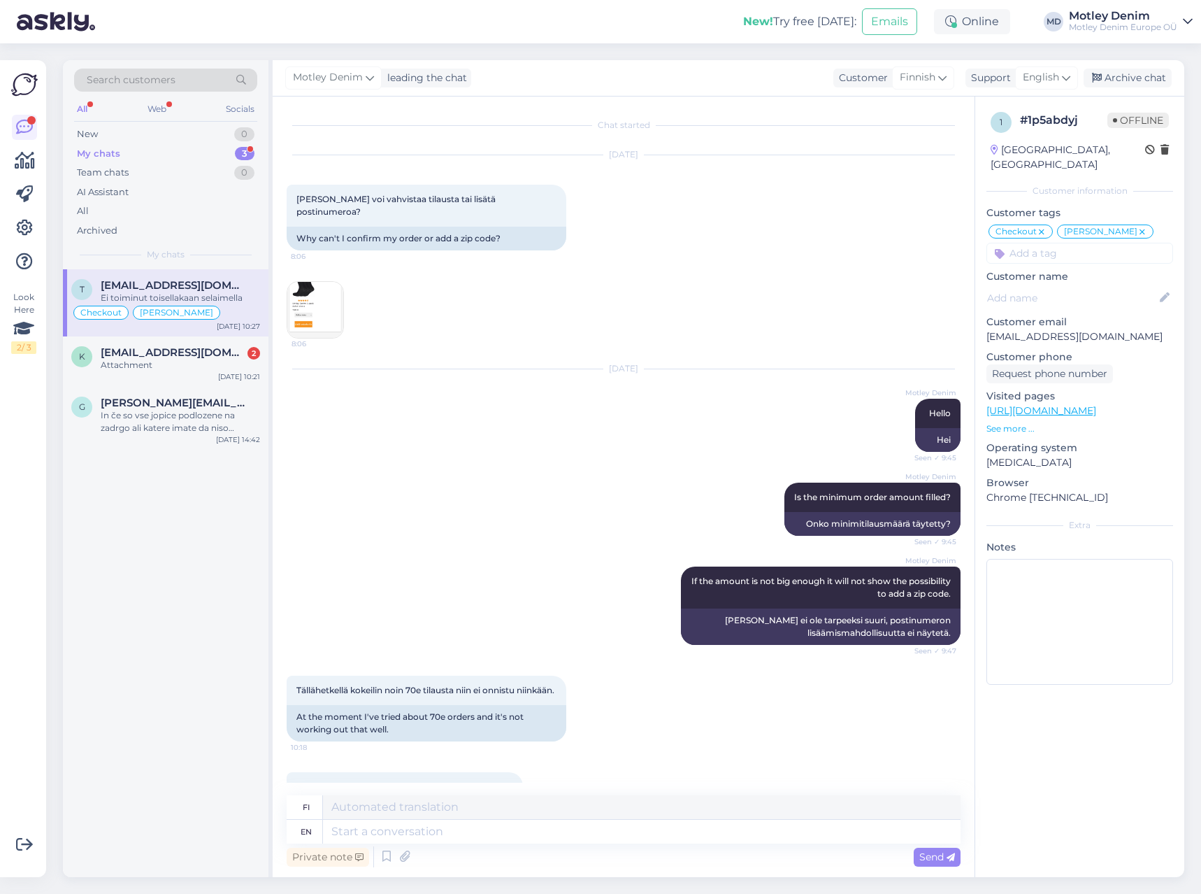
click at [310, 287] on img at bounding box center [315, 310] width 56 height 56
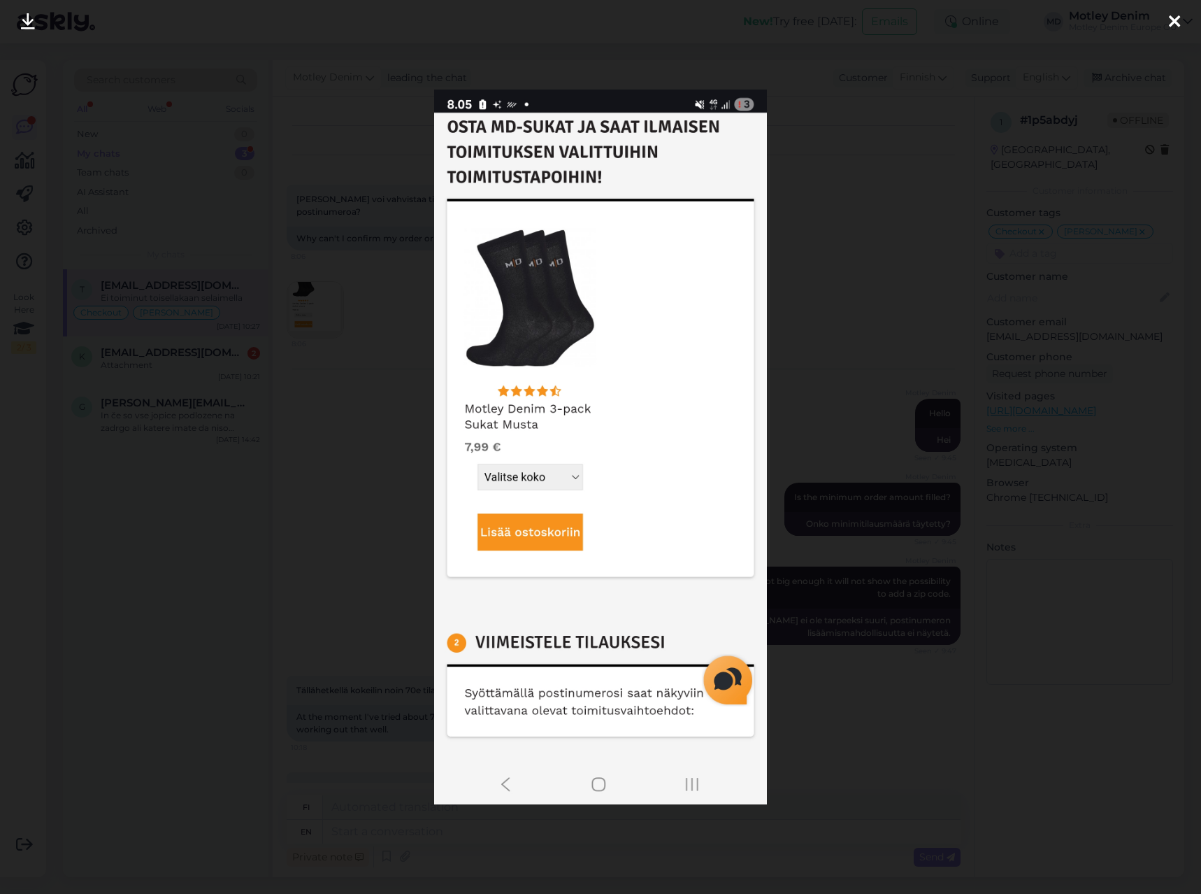
click at [865, 687] on div at bounding box center [600, 447] width 1201 height 894
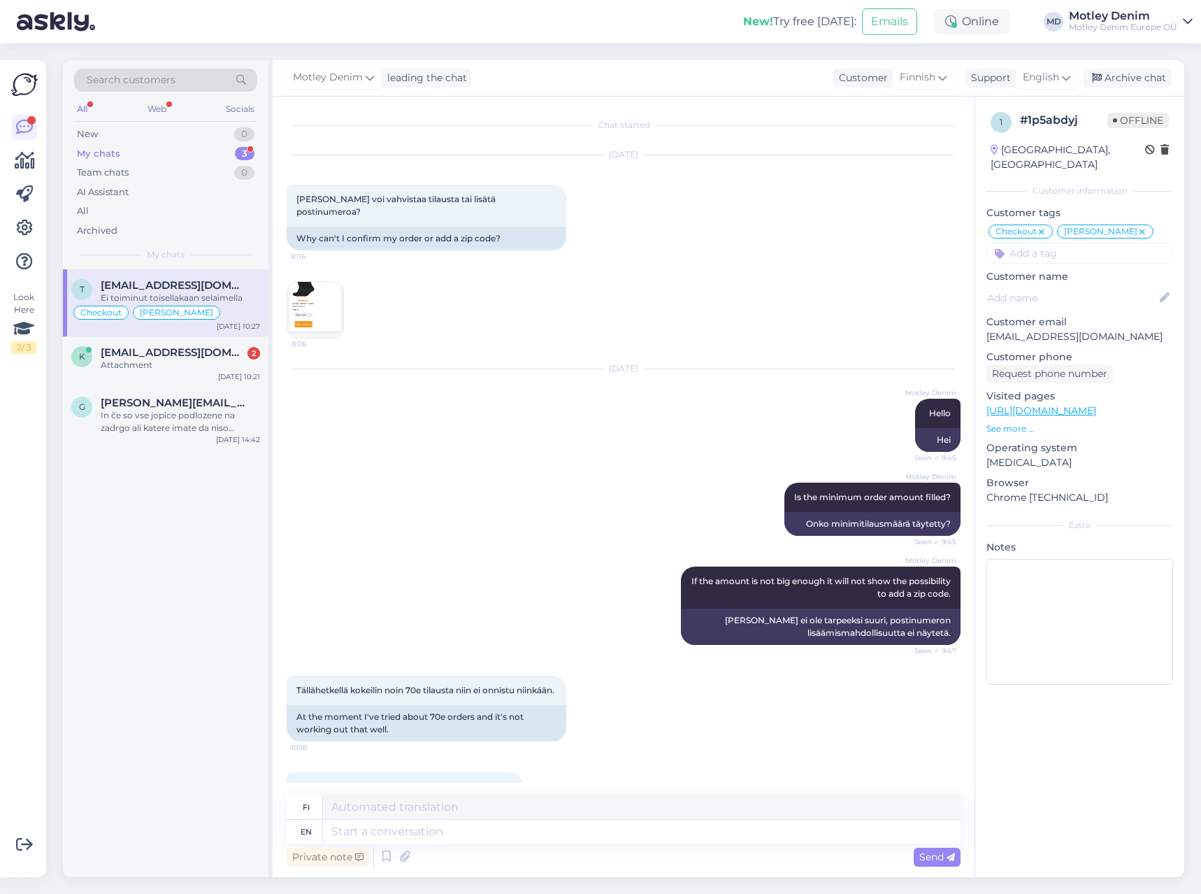
click at [308, 282] on img at bounding box center [315, 310] width 56 height 56
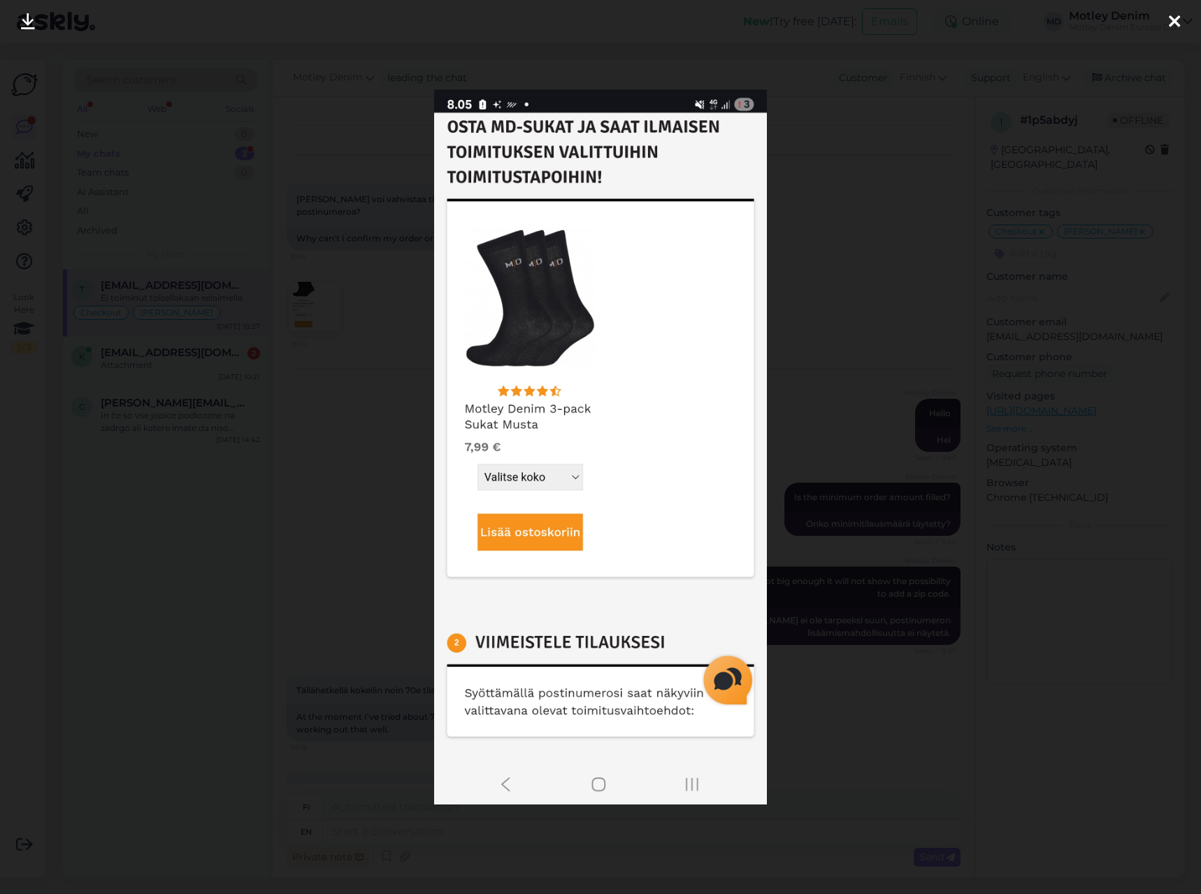
click at [882, 624] on div at bounding box center [600, 447] width 1201 height 894
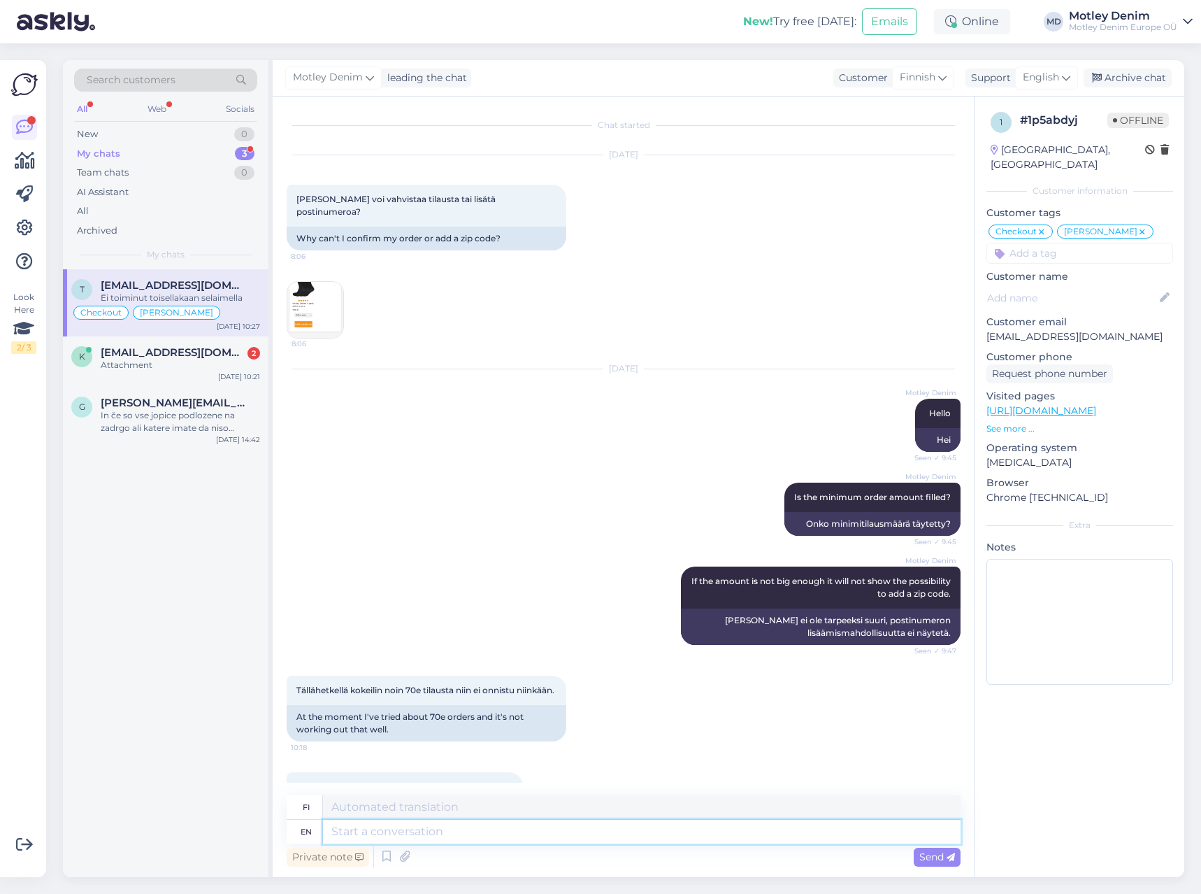
click at [401, 834] on textarea at bounding box center [642, 831] width 638 height 24
type textarea "The"
type textarea "The place"
type textarea "Paikka"
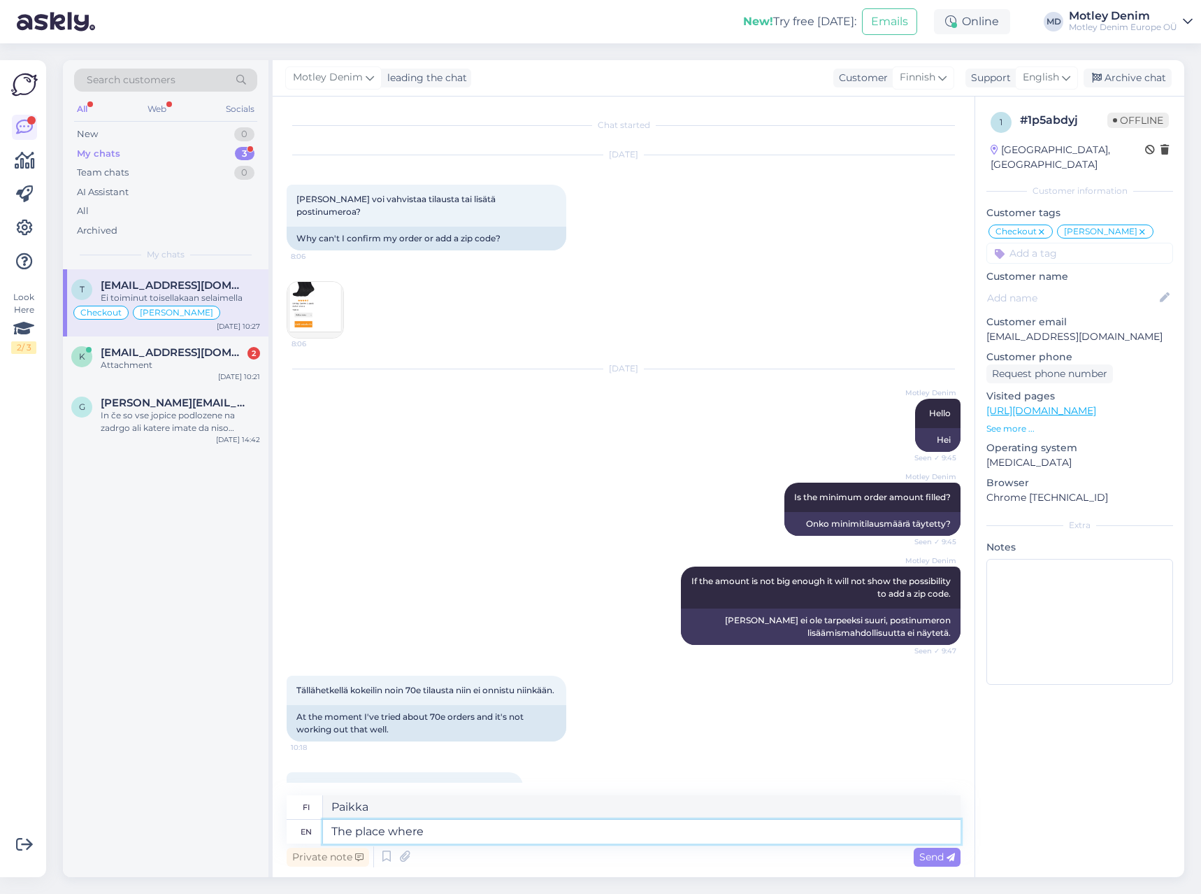
type textarea "The place where"
type textarea "Paikka, [GEOGRAPHIC_DATA]"
type textarea "The place where you"
type textarea "Paikka, jossa sinä"
type textarea "The place where you enter"
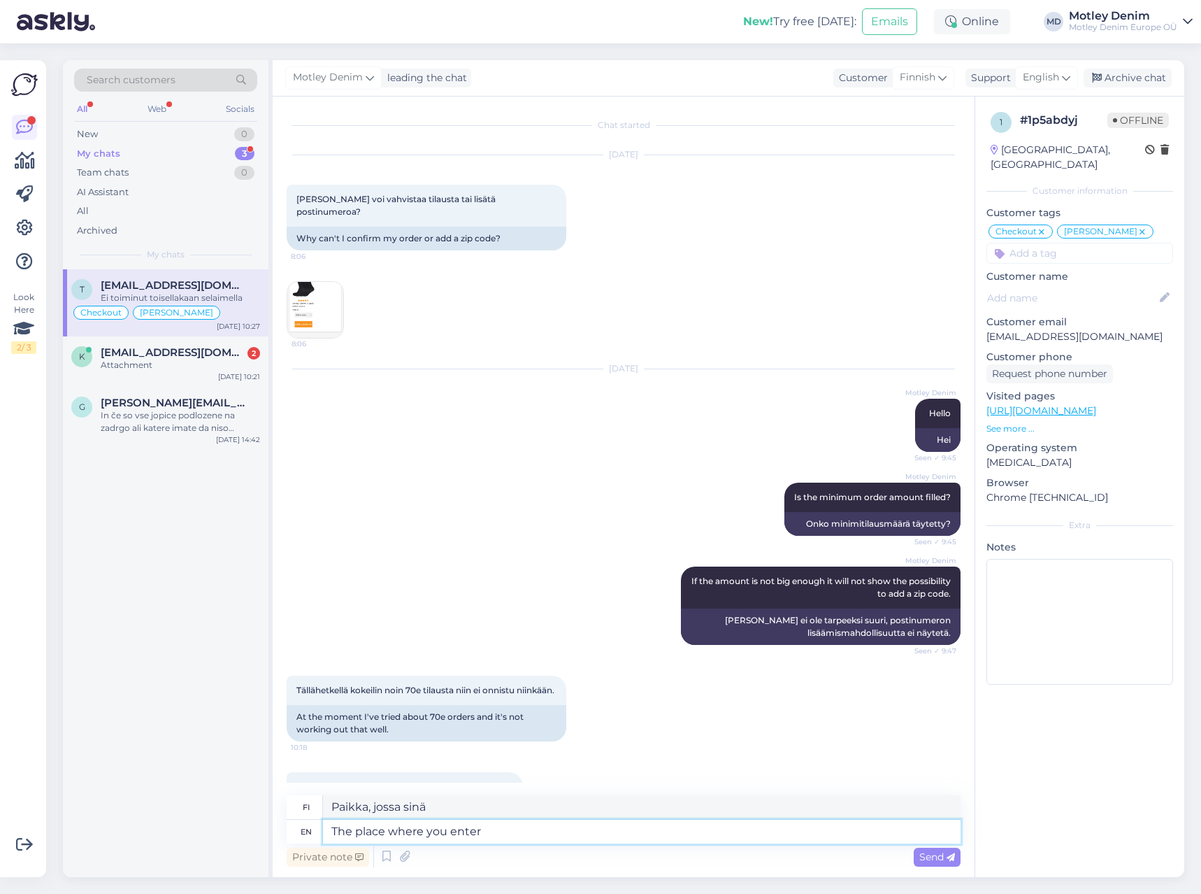
type textarea "Paikka, johon astut sisään"
type textarea "The place where you enter your"
type textarea "Paikka, johon syötät"
type textarea "The place where you enter your zipcode"
type textarea "Paikka, johon syötät postinumerosi"
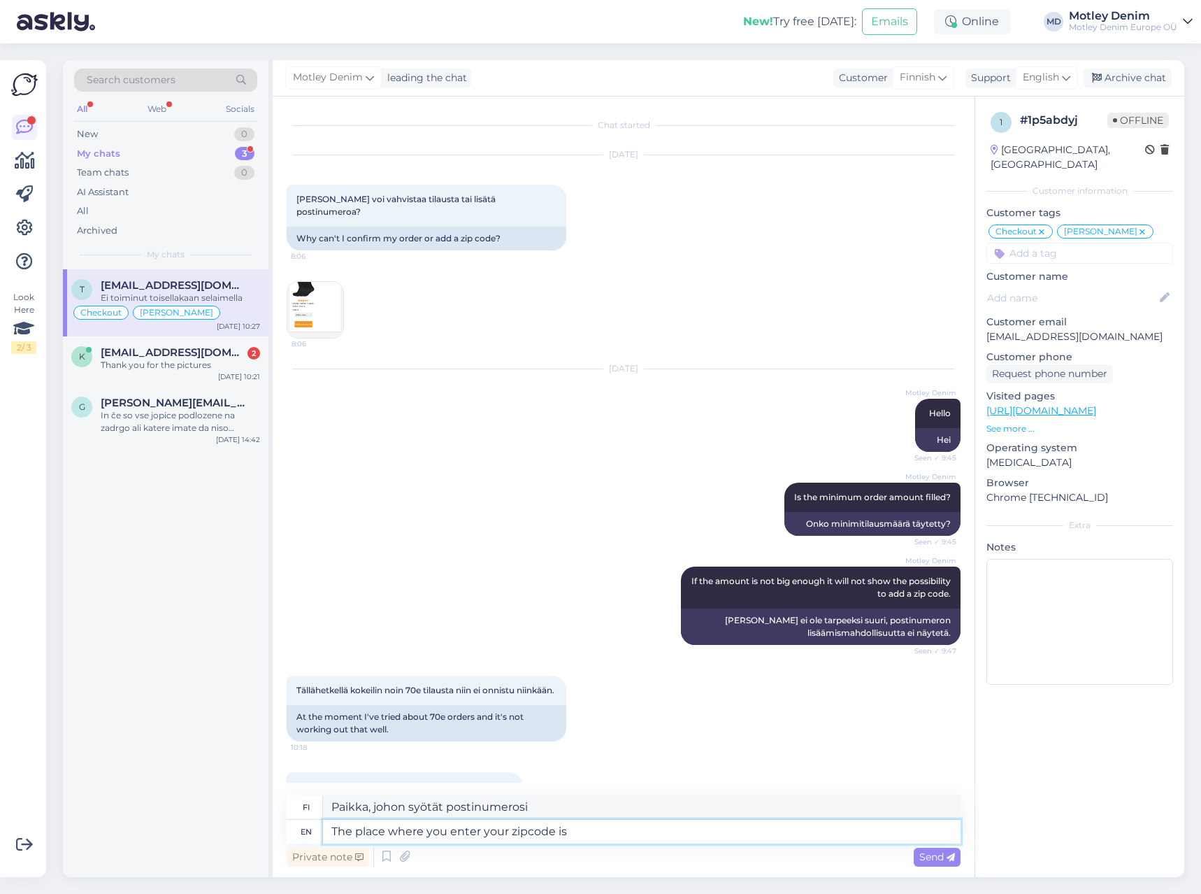
type textarea "The place where you enter your zipcode is"
type textarea "Paikka, johon syötät postinumerosi, on"
type textarea "The place where you enter your zipcode is abover"
type textarea "Paikka, johon syötät postinumerosi, on yllä"
type textarea "The place where you enter your zipcode is above the"
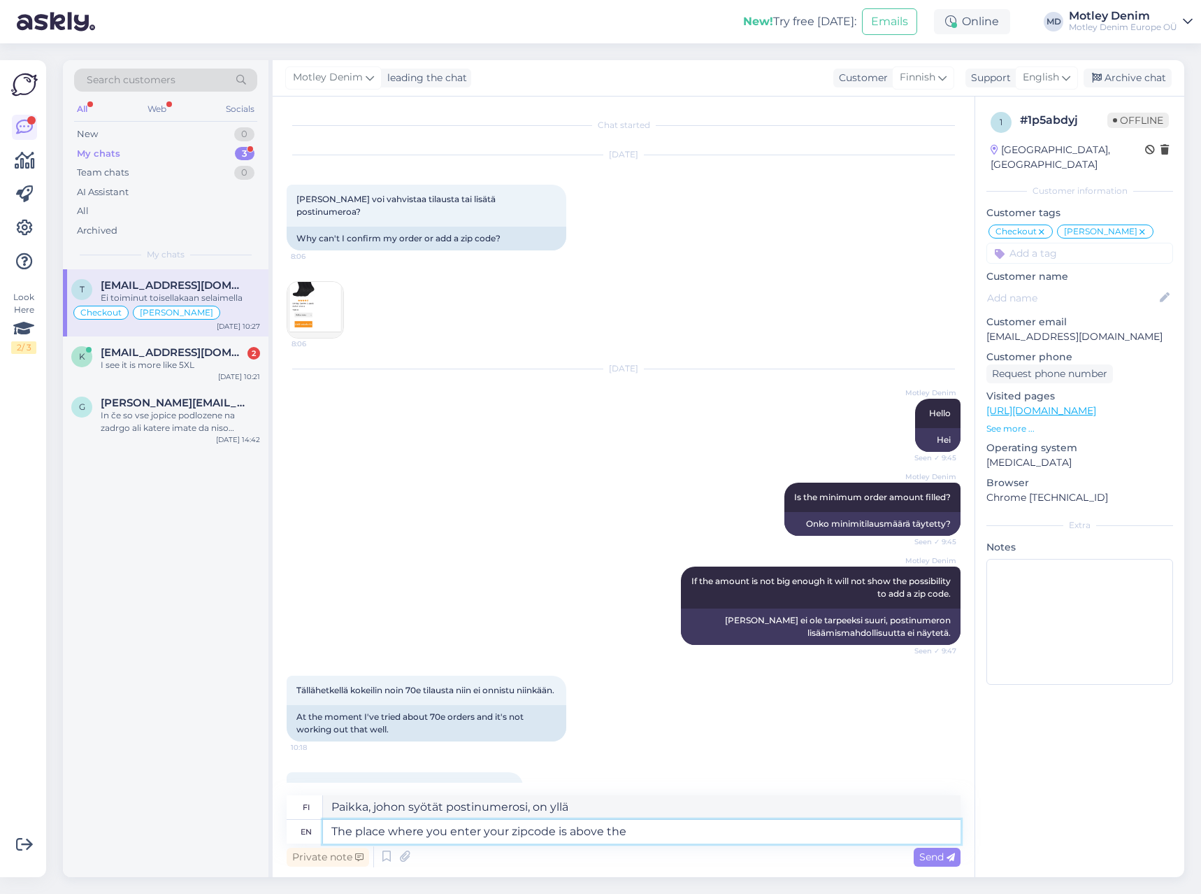
type textarea "Paikka, johon syötät postinumerosi, on yläpuolella"
type textarea "The place where you enter your zipcode is above the socks of"
type textarea "Paikka, johon syötät postinumerosi, on sukkien yläpuolella."
type textarea "The place where you enter your zipcode is above the socks offer f"
type textarea "Paikka, johon syötät postinumerosi, on sukkatarjouksen yläpuolella."
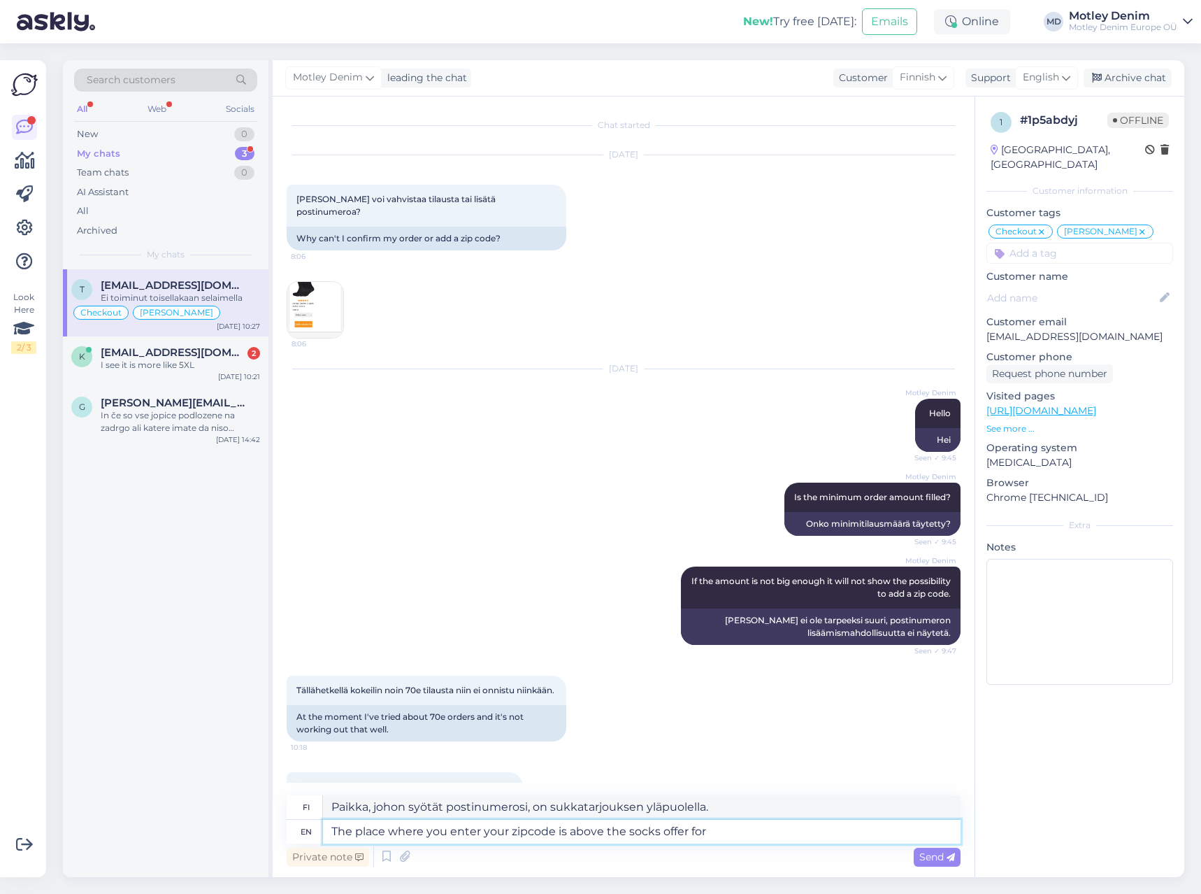
type textarea "The place where you enter your zipcode is above the socks offer for f"
type textarea "Paikka, johon syötät postinumerosi, on sukkien tarjouksen yläpuolella."
type textarea "The place where you enter your zipcode is above the socks offer for free s"
type textarea "Paikka, johon syötät postinumerosi, on sukkien tarjouksen yläpuolella. Saat ilm…"
type textarea "The place where you enter your zipcode is above the socks offer for free shippi…"
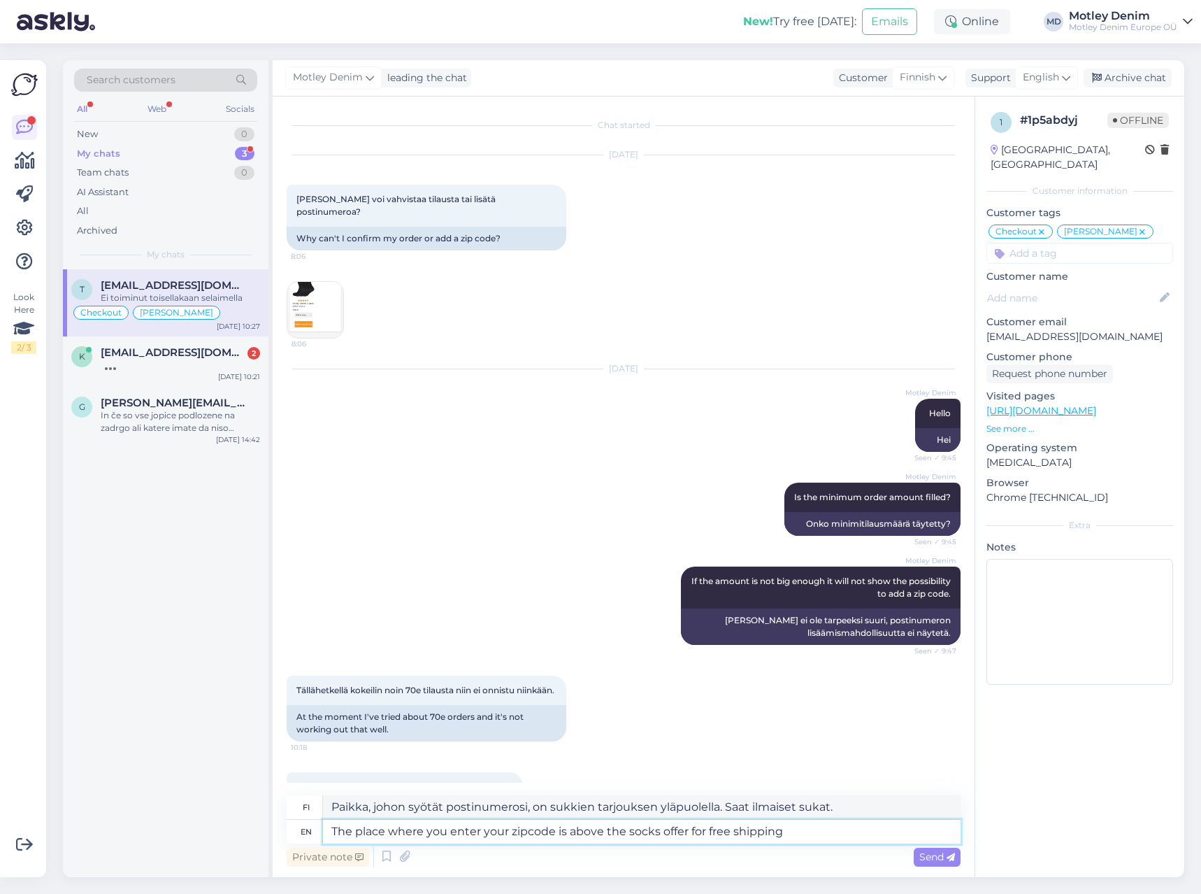
type textarea "Paikka, johon syötät postinumerosi, on sukkien yläpuolella, jotka tarjoavat ilm…"
type textarea "The place where you enter your zipcode is above the socks offer for free shippi…"
type textarea "Paikka, johon syötät postinumerosi, on sukkien yläpuolella, jotka tarjoavat ilm…"
type textarea "The place where you enter your zipcode is above the socks offer for free shippi…"
type textarea "Paikka, johon syötät postinumerosi, on sukkien tarjouksen yläpuolella, josta sa…"
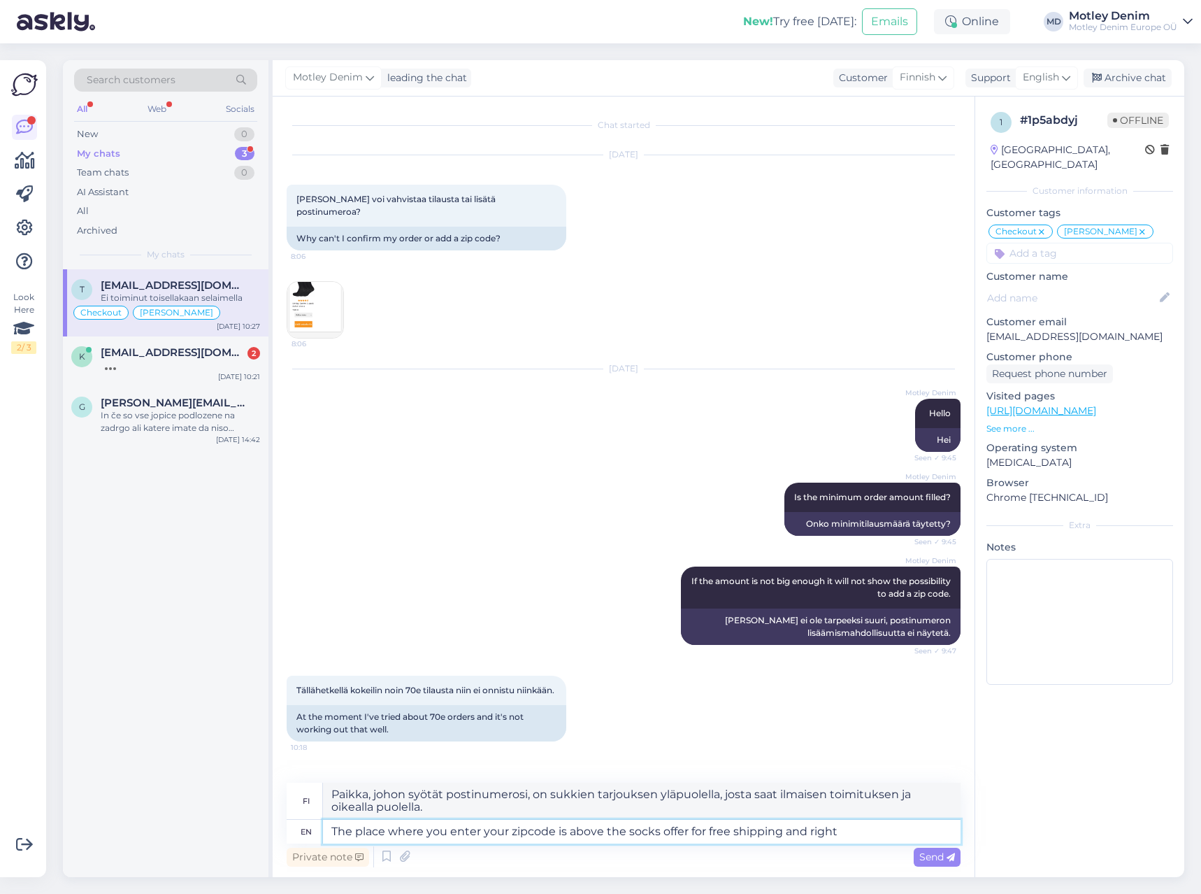
type textarea "The place where you enter your zipcode is above the socks offer for free shippi…"
type textarea "Paikka, johon syötät postinumerosi, on sukkien tarjouksen yläpuolella, josta sa…"
type textarea "The place where you enter your zipcode is above the socks offer for free shippi…"
type textarea "Paikka, johon syötät postinumerosi, on sukkien ilmaisen toimituksen tarjouksen …"
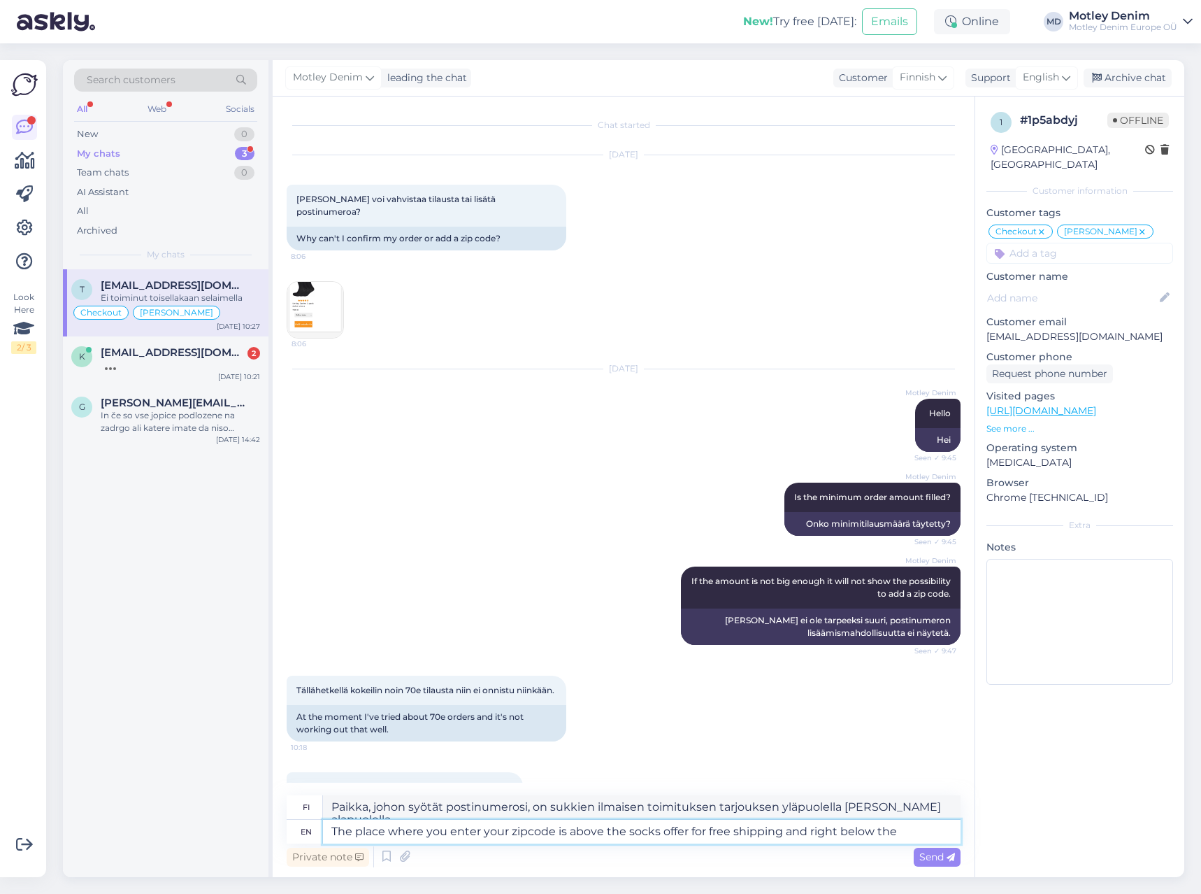
type textarea "The place where you enter your zipcode is above the socks offer for free shippi…"
type textarea "Paikka, johon syötät postinumerosi, on sukkien ilmaisen toimituksen tarjouksen …"
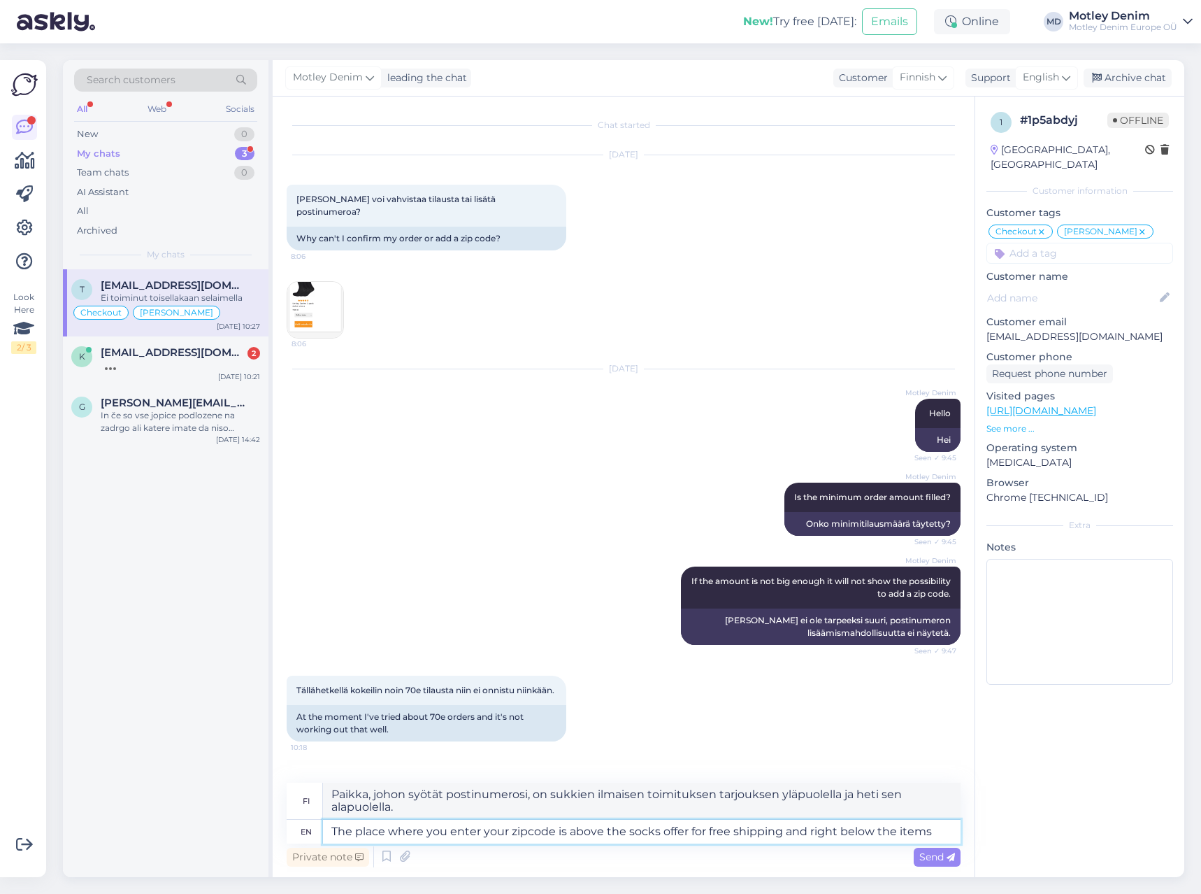
type textarea "The place where you enter your zipcode is above the socks offer for free shippi…"
type textarea "Paikka, johon syötät postinumerosi, on sukkien ilmaisen toimituksen tarjouksen …"
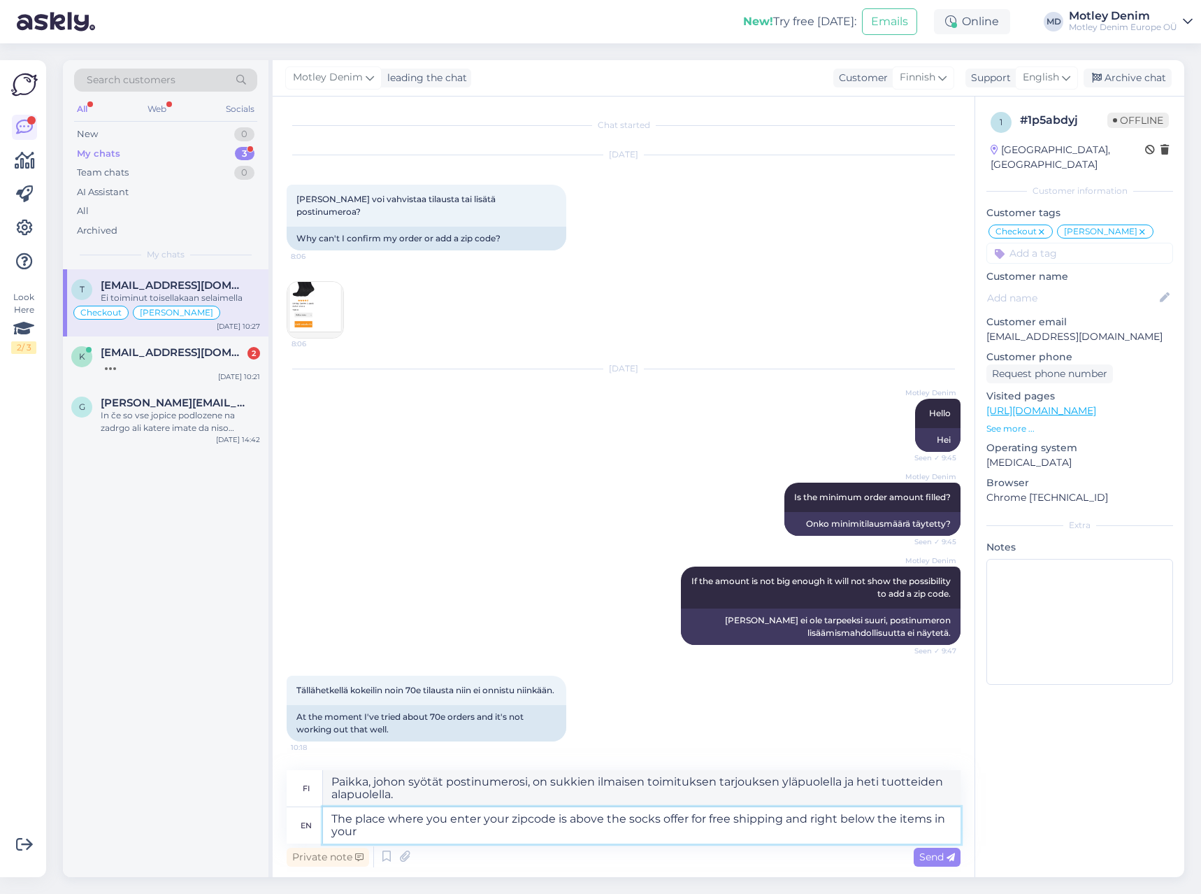
type textarea "The place where you enter your zipcode is above the socks offer for free shippi…"
type textarea "Paikka, johon syötät postinumerosi, on sukkien ilmaisen toimituksen tarjouksen …"
type textarea "The place where you enter your zipcode is above the socks offer for free shippi…"
type textarea "Postinumerosi syöttämiseen on kohta ilmaisen toimituksen tarjoavien sukkien ylä…"
type textarea "The place where you enter your zipcode is above the socks offer for free shippi…"
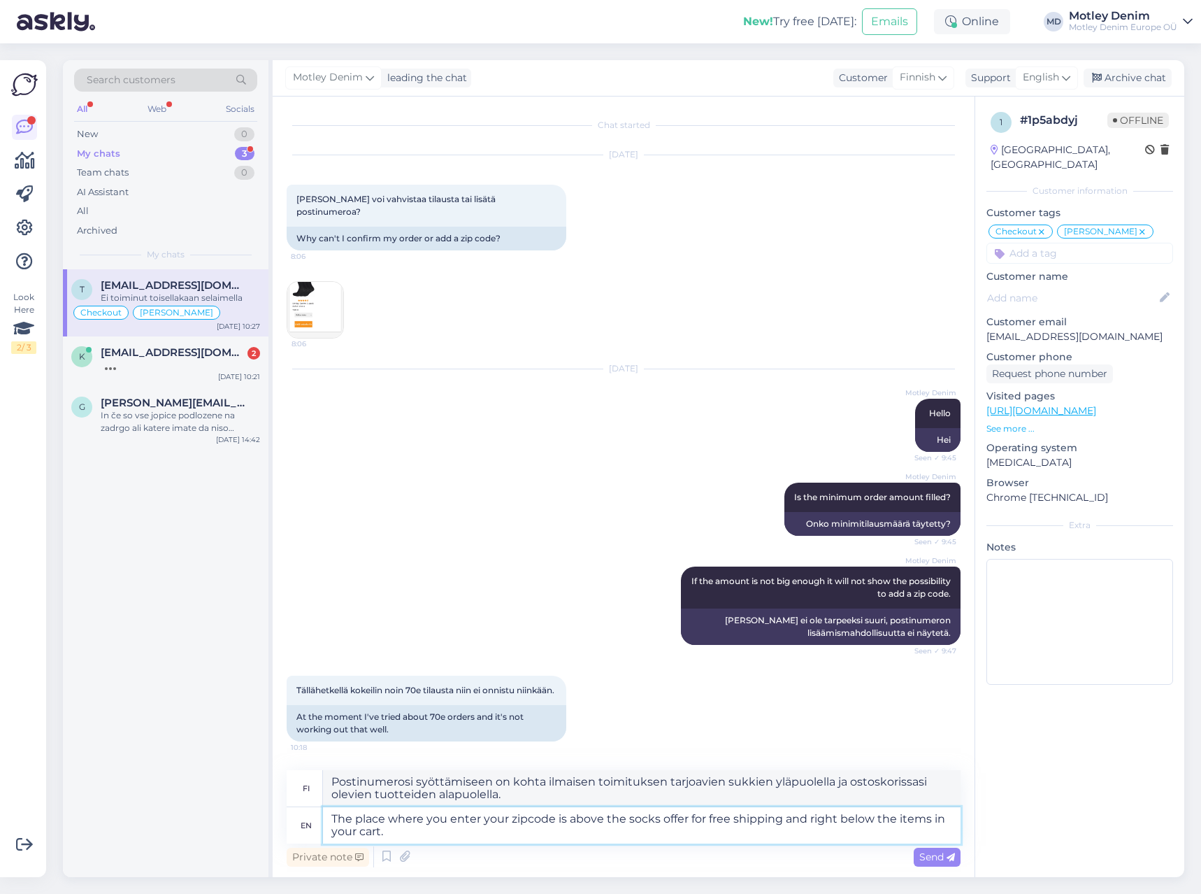
type textarea "Paikka, johon syötät postinumerosi, on sukkien ilmaisen toimituksen tarjouksen …"
type textarea "The place where you enter your zipcode is above the socks offer for free shippi…"
type textarea "Postinumerosi syöttämiseen tarvittava paikka on sukkien ilmaisen toimituksen ta…"
type textarea "The place where you enter your zipcode is above the socks offer for free shippi…"
type textarea "Postinumeron syöttämiseen käytettävä paikka on sukkien ilmaisen toimituksen tar…"
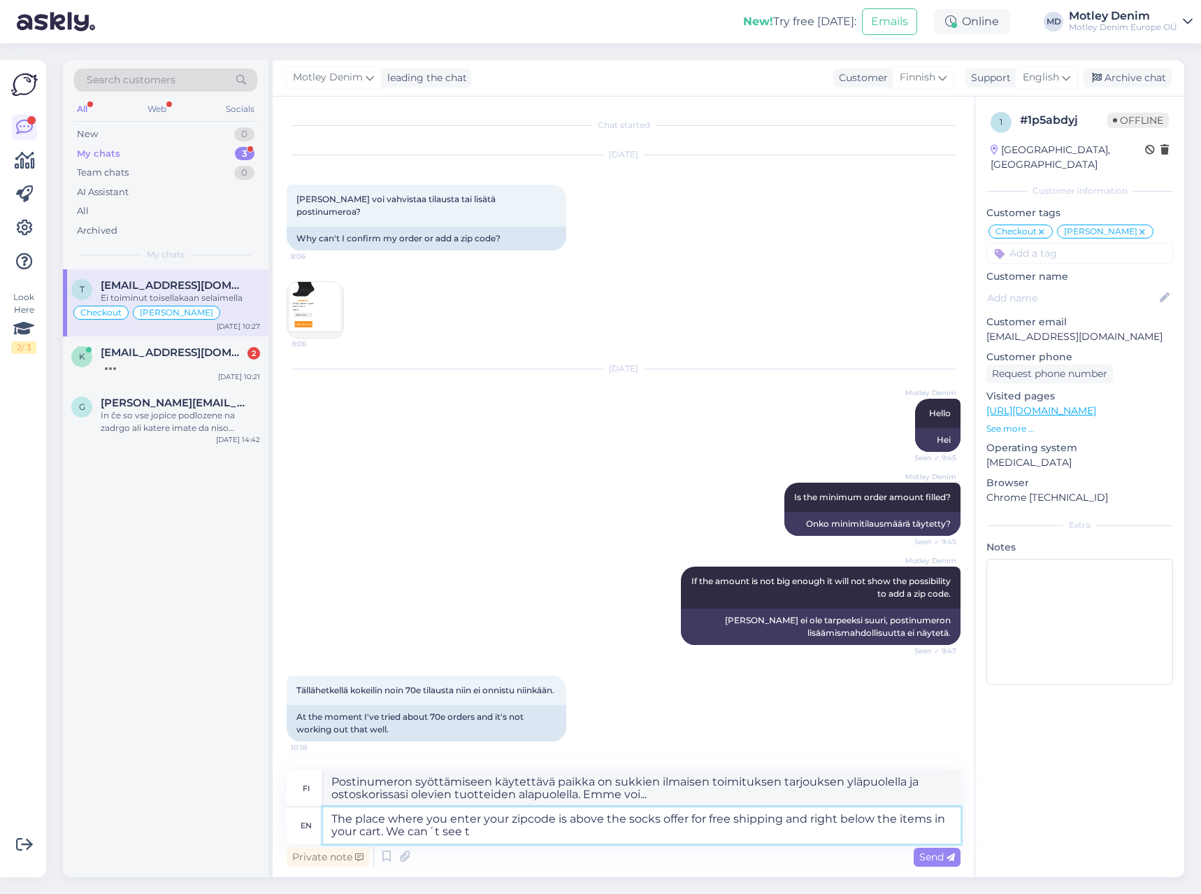
type textarea "The place where you enter your zipcode is above the socks offer for free shippi…"
type textarea "Paikka, johon syötät postinumerosi, on sukkien ilmaisen toimituksen tarjouksen …"
type textarea "The place where you enter your zipcode is above the socks offer for free shippi…"
type textarea "Postinumeron syöttämiseen käytettävä paikka on sukkien ilmaisen toimituksen tar…"
type textarea "The place where you enter your zipcode is above the socks offer for free shippi…"
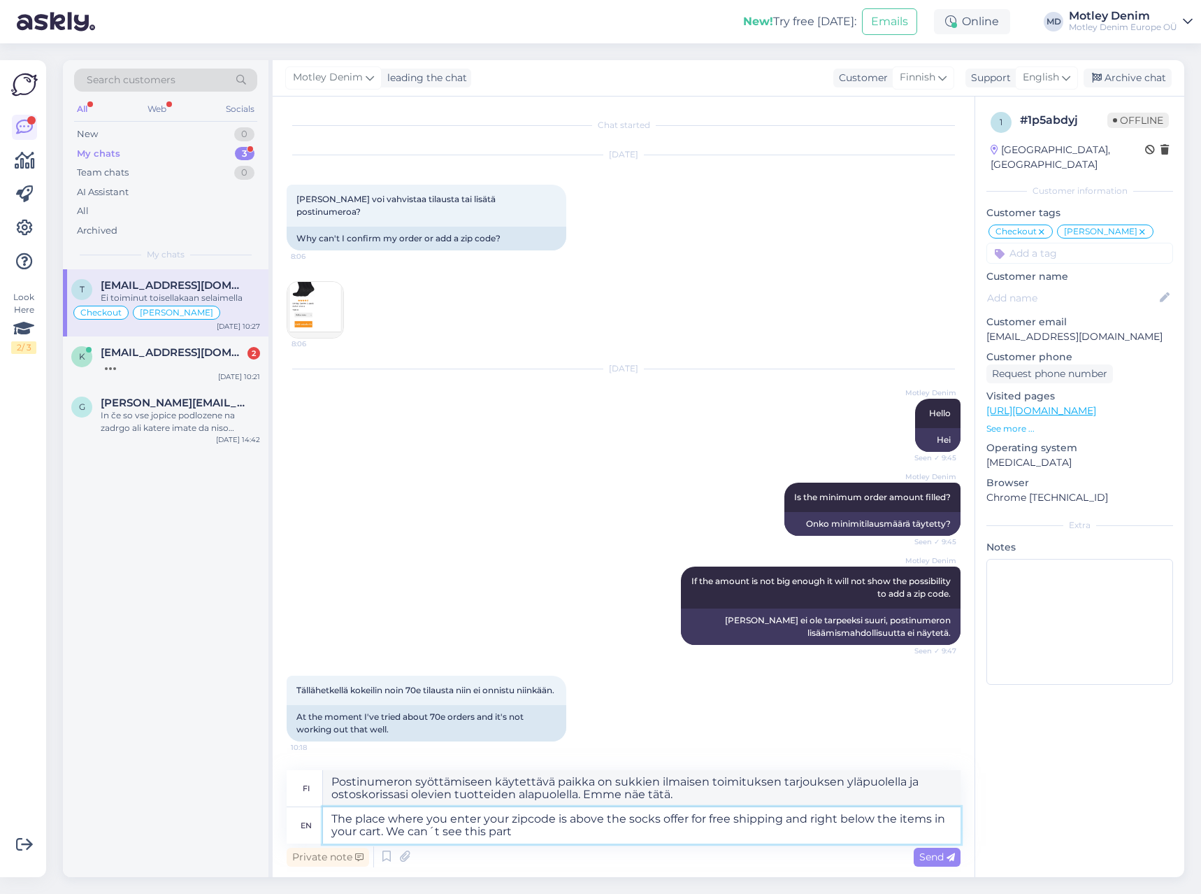
type textarea "Postinumeron syöttämiseen käytettävä kohta on ilmaisen toimituksen tarjoavien s…"
type textarea "The place where you enter your zipcode is above the socks offer for free shippi…"
type textarea "Postinumeron syöttämiseen käytettävä kohta on ilmaisen toimituksen tarjoavien s…"
type textarea "The place where you enter your zipcode is above the socks offer for free shippi…"
type textarea "Postinumeron syöttämiseen käytettävä kohta on ilmaisen toimituksen tarjoavien s…"
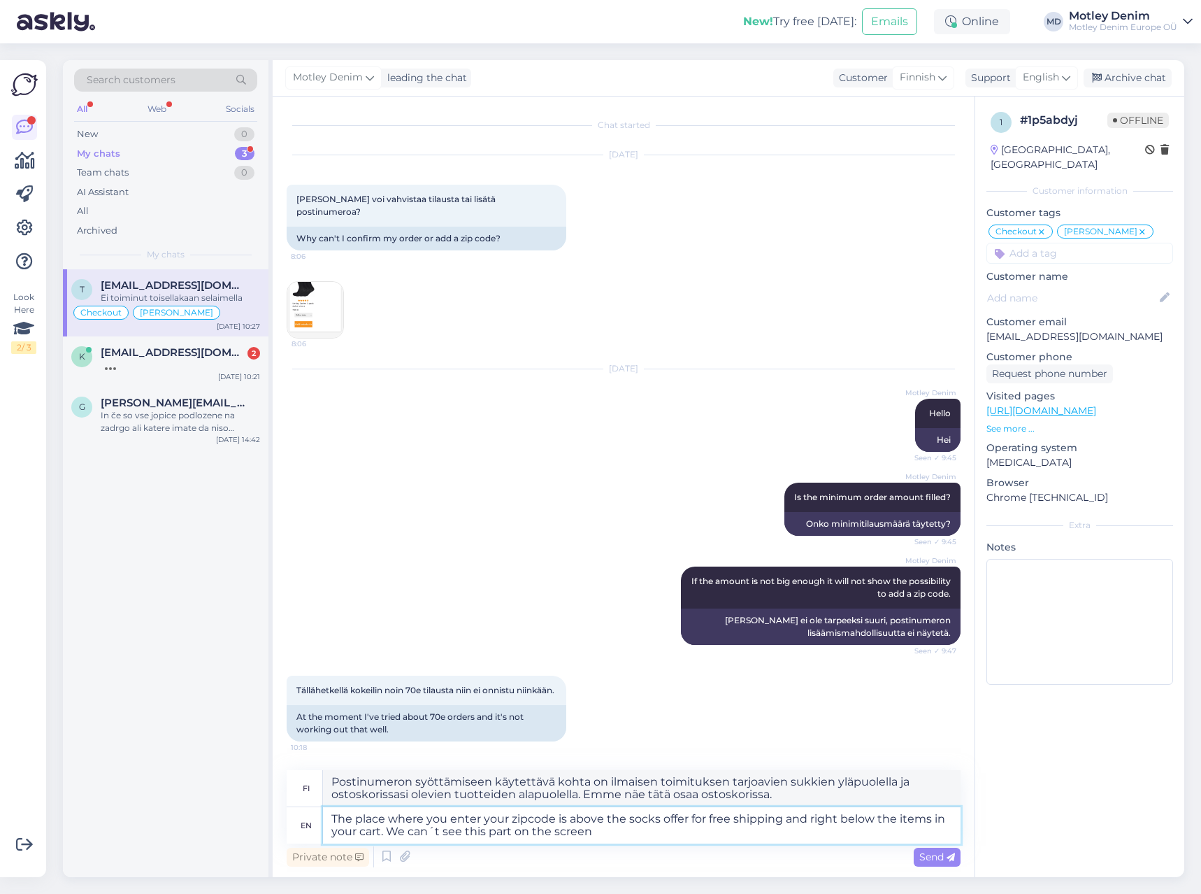
type textarea "The place where you enter your zipcode is above the socks offer for free shippi…"
type textarea "Postinumeron syöttämiskohta on sukkien ilmaisen toimituksen tarjouksen yläpuole…"
type textarea "The place where you enter your zipcode is above the socks offer for free shippi…"
type textarea "Postinumeron syöttämispaikka on sukkien ilmaisen toimituksen tarjouksen yläpuol…"
type textarea "The place where you enter your zipcode is above the socks offer for free shippi…"
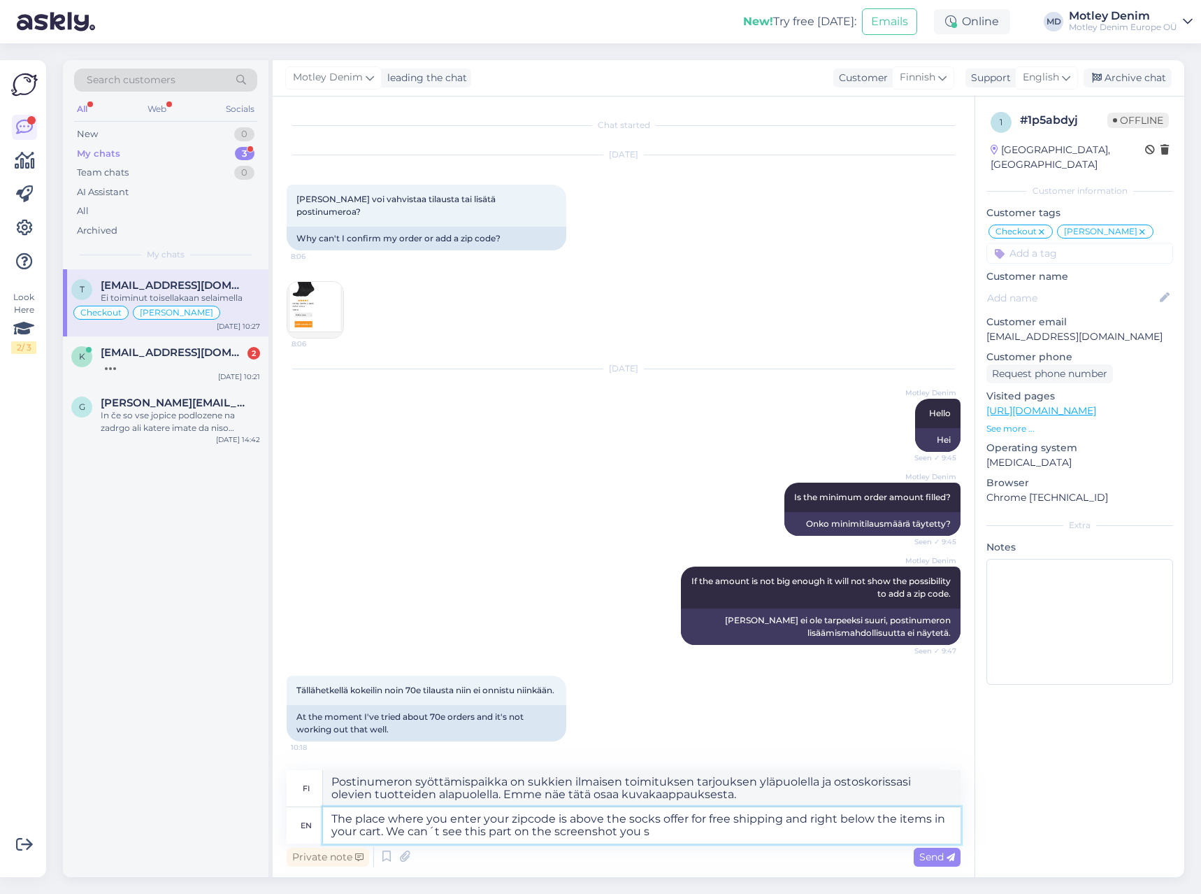
type textarea "Postinumeron syöttämispaikka on sukkien ilmaisen toimituksen tarjouksen yläpuol…"
type textarea "The place where you enter your zipcode is above the socks offer for free shippi…"
type textarea "Postinumeron syöttämiskohta on sukkien ilmaisen toimituksen tarjouksen yläpuole…"
type textarea "The place where you enter your zipcode is above the socks offer for free shippi…"
type textarea "Postinumeron syöttämispaikka on sukkien ilmaisen toimituksen tarjouksen yläpuol…"
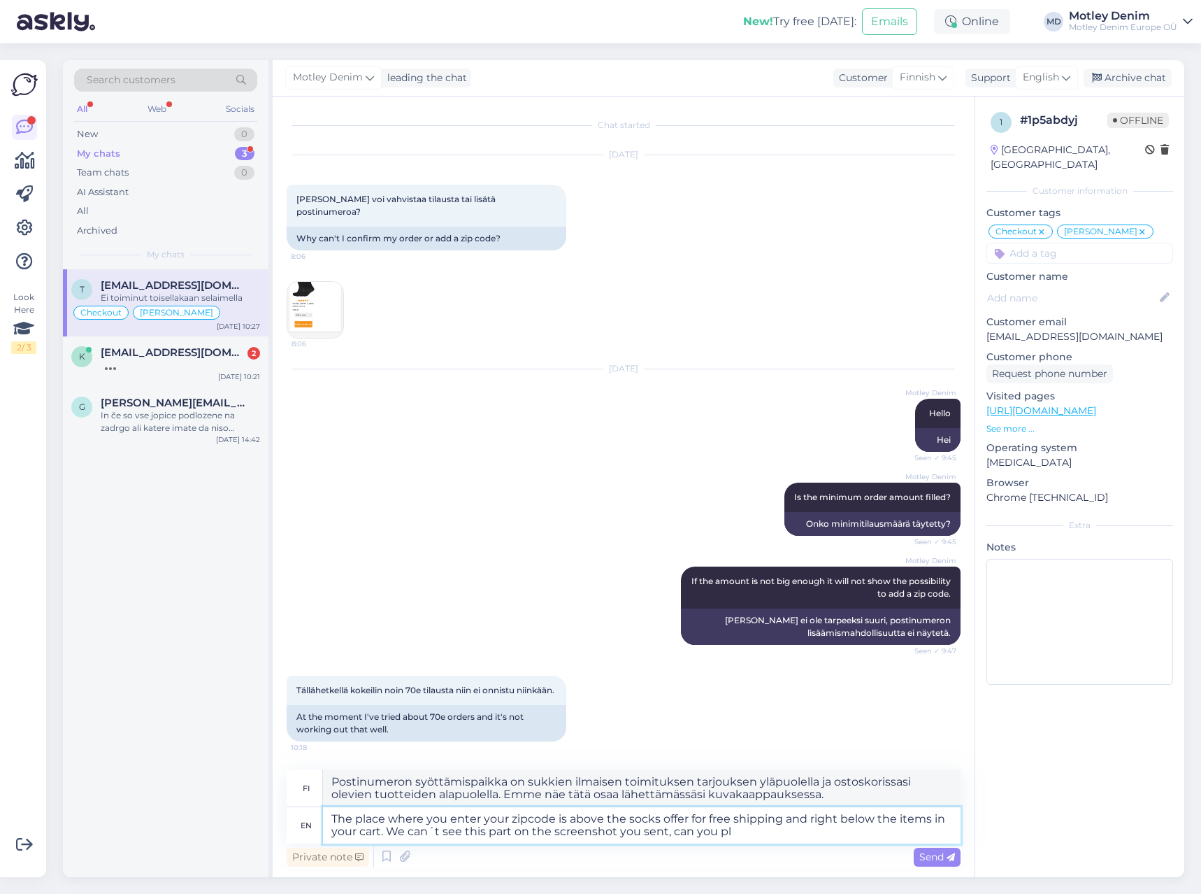
type textarea "The place where you enter your zipcode is above the socks offer for free shippi…"
type textarea "Postinumeron syöttämispaikka on ilmaisen toimituksen sukkien tarjouksen yläpuol…"
type textarea "The place where you enter your zipcode is above the socks offer for free shippi…"
type textarea "Postinumeron syöttämispaikka on ilmaisen toimituksen sukkien tarjouksen yläpuol…"
type textarea "The place where you enter your zipcode is above the socks offer for free shippi…"
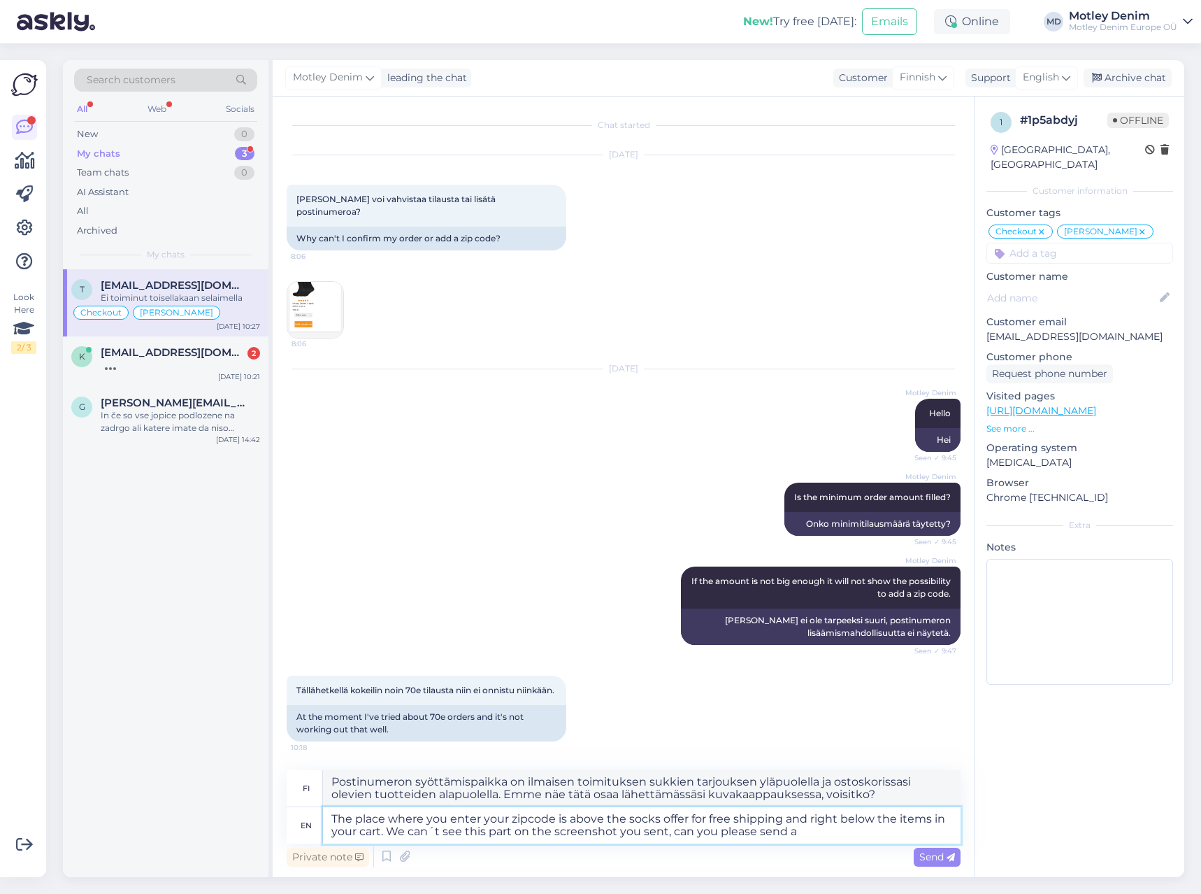
type textarea "Postinumeron syöttämiskohta on ilmaisen toimituksen sukkien tarjouksen yläpuole…"
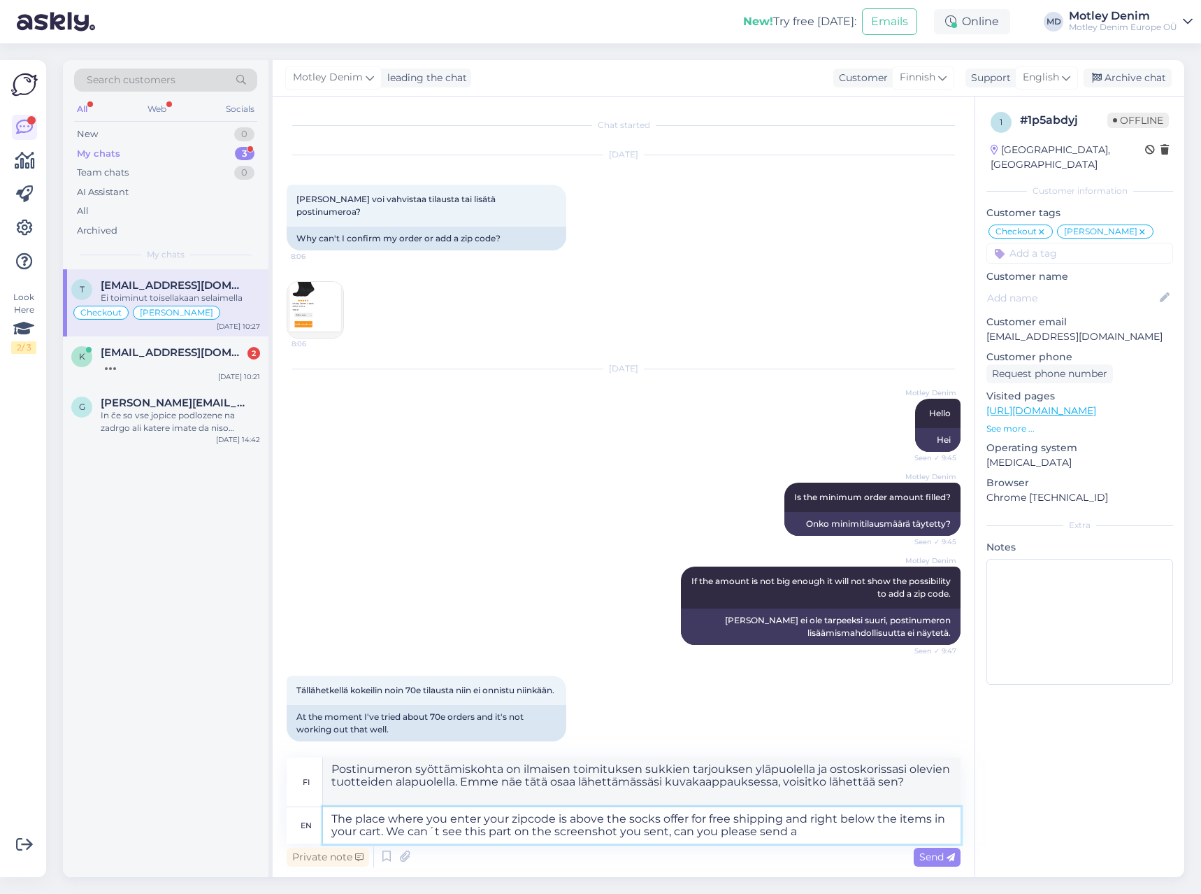
type textarea "The place where you enter your zipcode is above the socks offer for free shippi…"
type textarea "Postinumeron syöttämispaikka on ilmaisen toimituksen sukkien tarjouksen yläpuol…"
type textarea "The place where you enter your zipcode is above the socks offer for free shippi…"
type textarea "Postinumeron syöttämiskohta on ilmaisen toimituksen sukkien tarjouksen yläpuole…"
type textarea "The place where you enter your zipcode is above the socks offer for free shippi…"
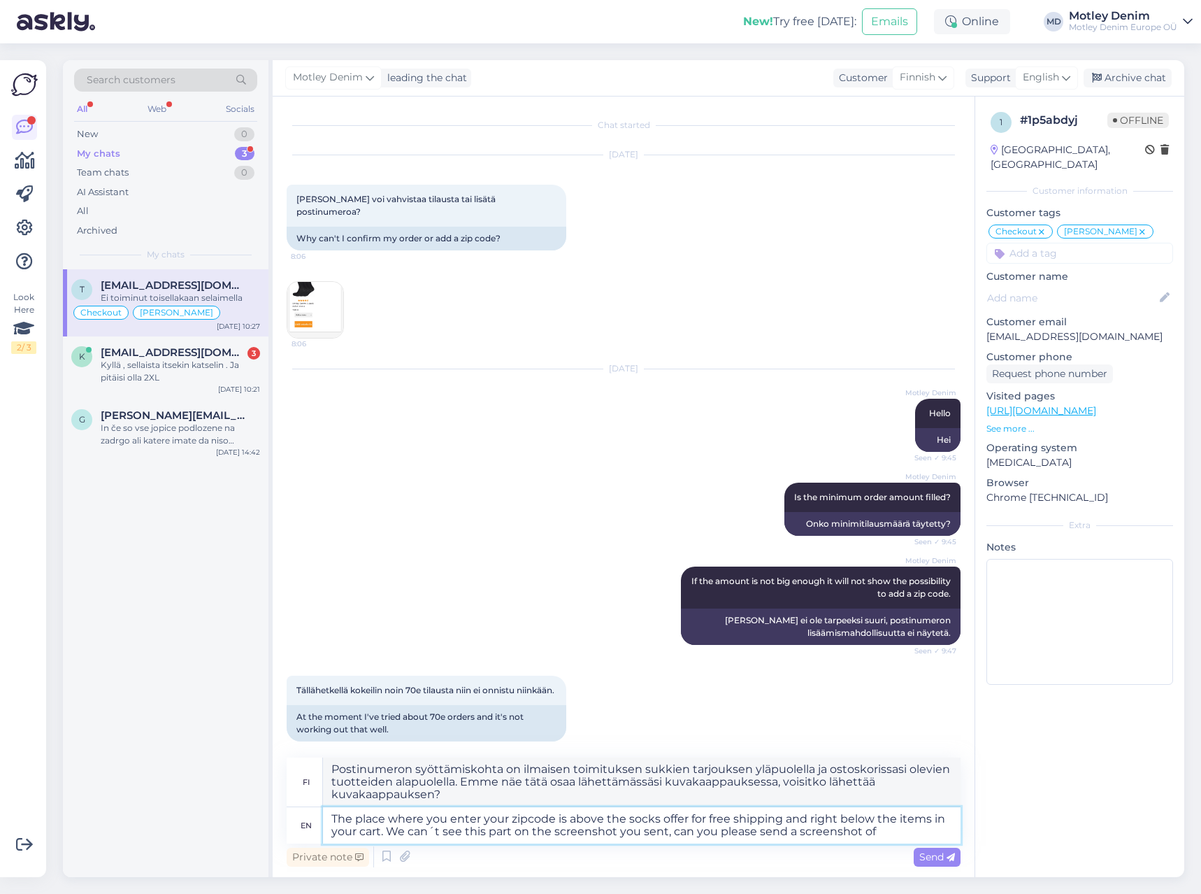
type textarea "Postinumeron syöttämispaikka on ilmaisen toimituksen sukkien tarjouksen yläpuol…"
type textarea "The place where you enter your zipcode is above the socks offer for free shippi…"
type textarea "Postinumeron syöttämiskohta on ilmaisen toimituksen sukkien tarjouksen yläpuole…"
type textarea "The place where you enter your zipcode is above the socks offer for free shippi…"
type textarea "Postinumeron syöttämiskohta on ilmaisen toimituksen tarjoavien sukkien yläpuole…"
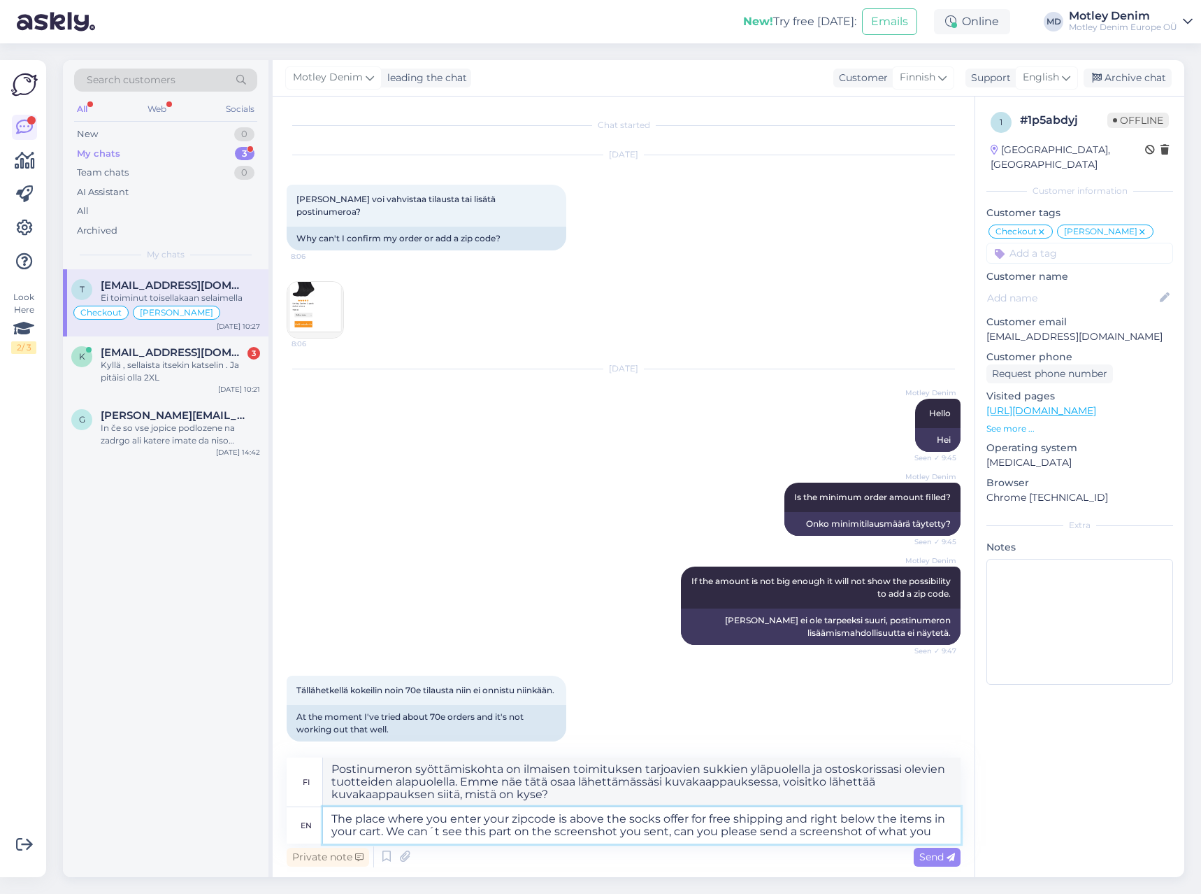
type textarea "The place where you enter your zipcode is above the socks offer for free shippi…"
type textarea "Postinumeron syöttämiskohta on ilmaisen toimituksen sukkien tarjouksen yläpuole…"
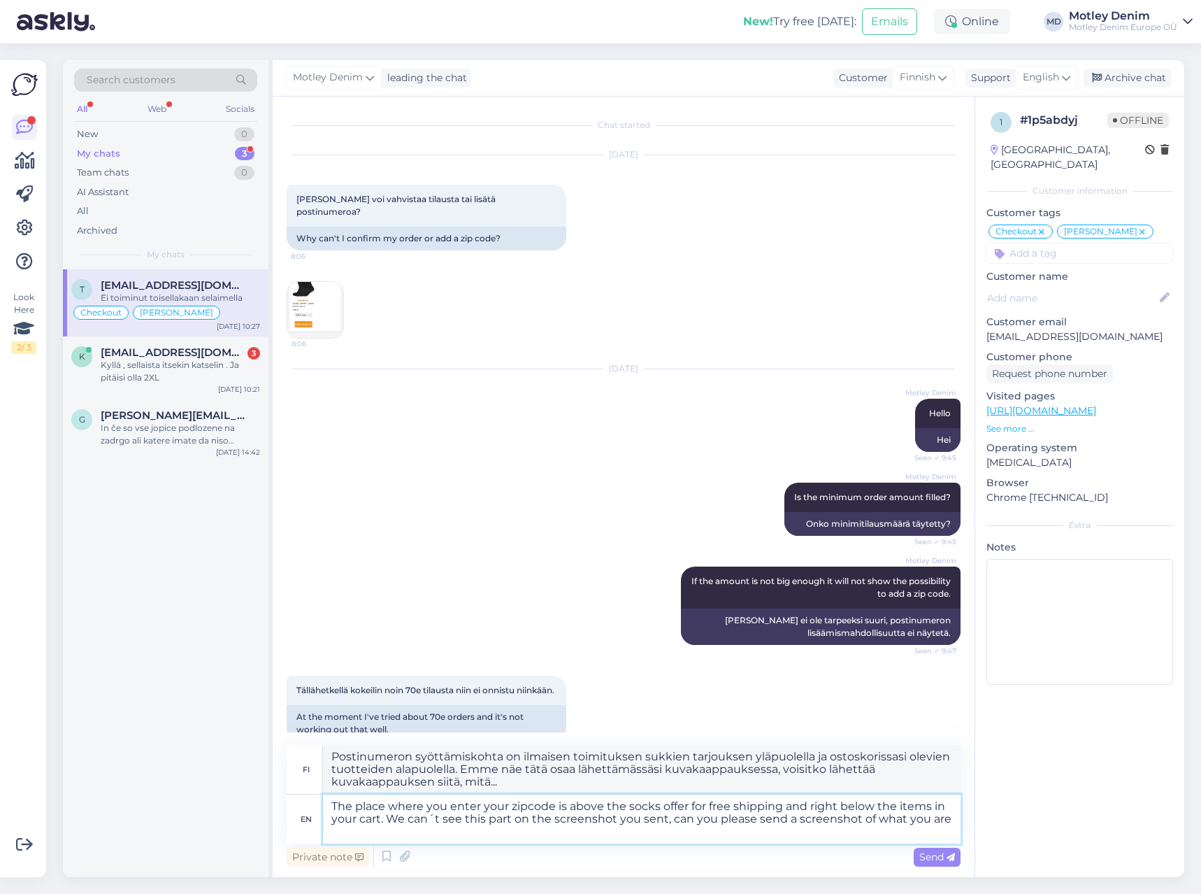
type textarea "The place where you enter your zipcode is above the socks offer for free shippi…"
type textarea "Postinumeron syöttämiskohta on ilmaisen toimituksen tarjoavien sukkien yläpuole…"
type textarea "The place where you enter your zipcode is above the socks offer for free shippi…"
type textarea "Postinumeron syöttämiskohta on ilmaisen toimituksen sukkien tarjouksen yläpuole…"
type textarea "The place where you enter your zipcode is above the socks offer for free shippi…"
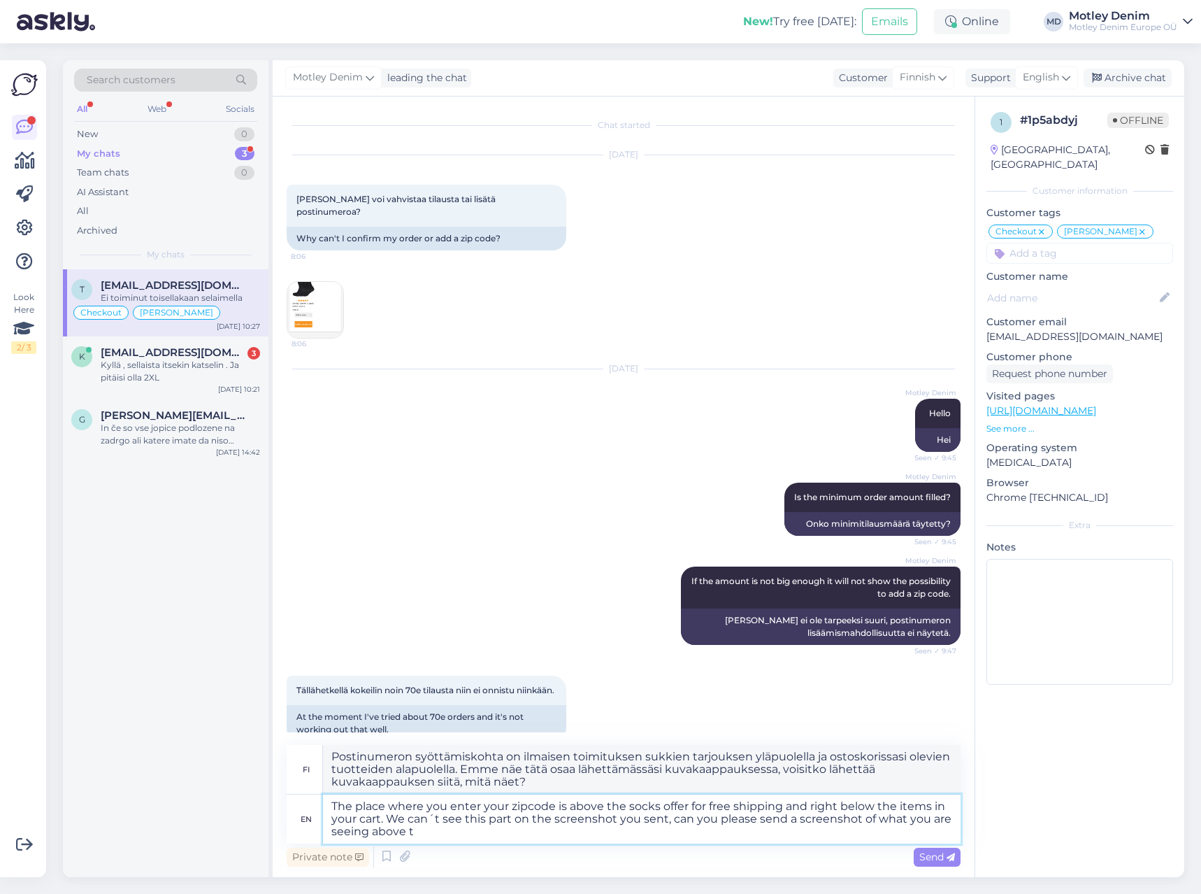
type textarea "Postinumeron syöttämiskohta on ilmaisen toimituksen sukkien tarjouksen yläpuole…"
type textarea "The place where you enter your zipcode is above the socks offer for free shippi…"
type textarea "Postinumeron syöttämiskohta on ilmaisen toimituksen sukkien tarjouksen yläpuole…"
type textarea "The place where you enter your zipcode is above the socks offer for free shippi…"
type textarea "Paikka, johon syötät postinumerosi, on sukkien ilmaisen toimituksen tarjouksen …"
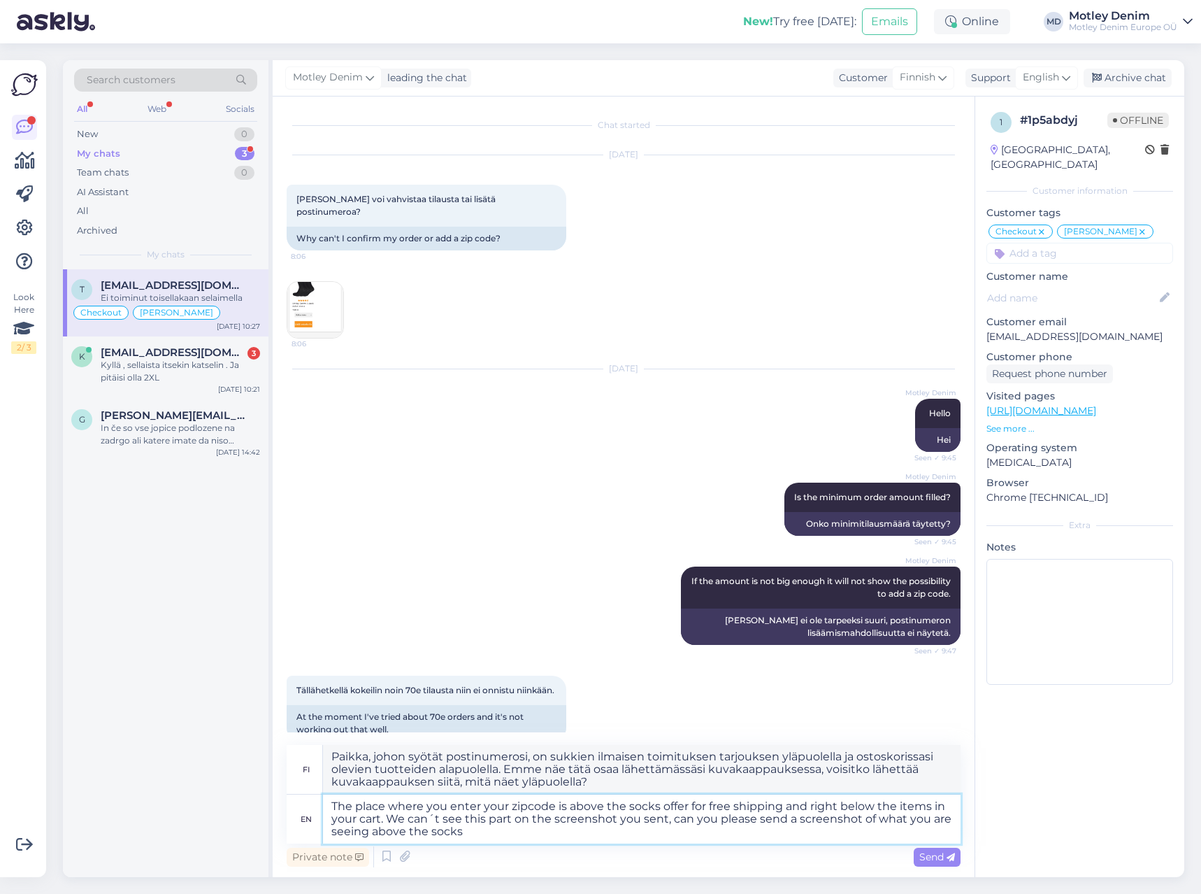
type textarea "The place where you enter your zipcode is above the socks offer for free shippi…"
type textarea "Postinumerosi syöttämiseen tarvitset ilmaisen toimituksen sukkien tarjouksen yl…"
type textarea "The place where you enter your zipcode is above the socks offer for free shippi…"
click at [930, 857] on span "Send" at bounding box center [937, 856] width 36 height 13
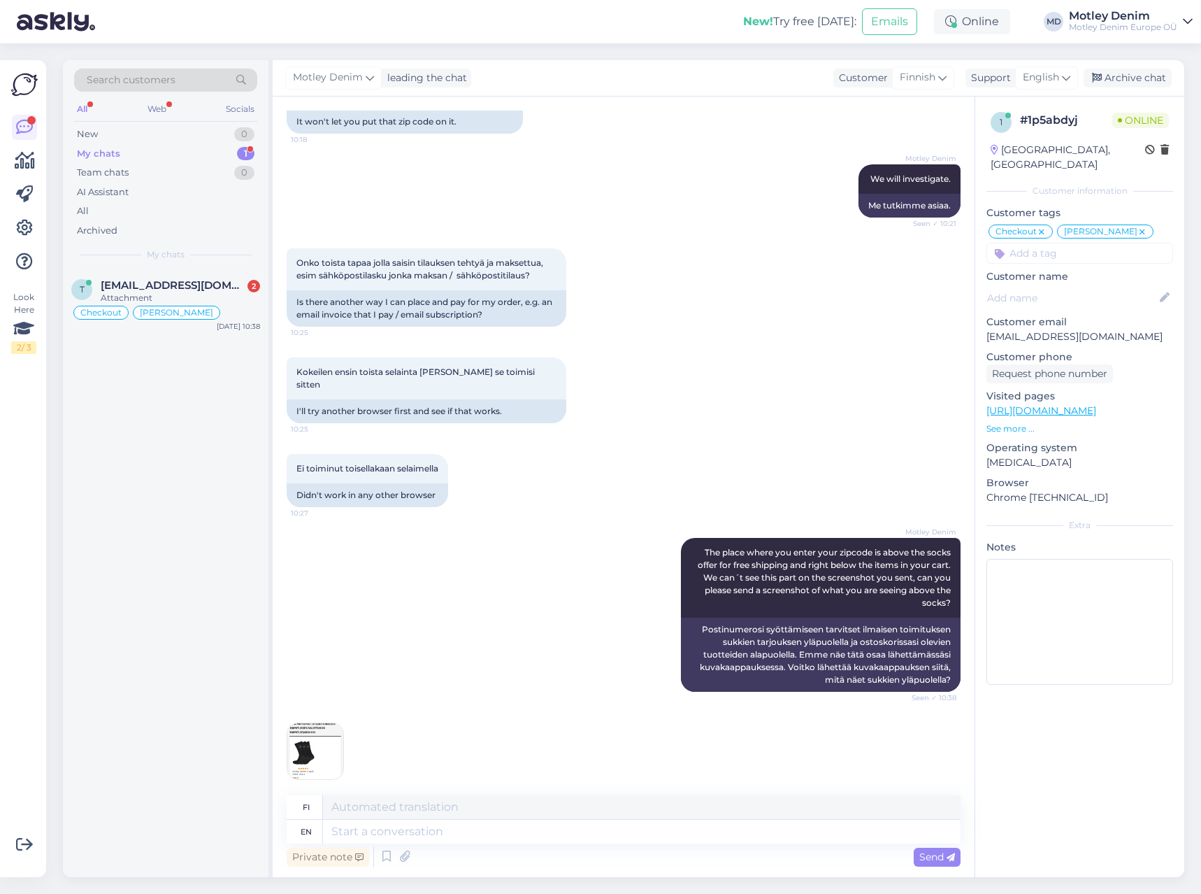
scroll to position [780, 0]
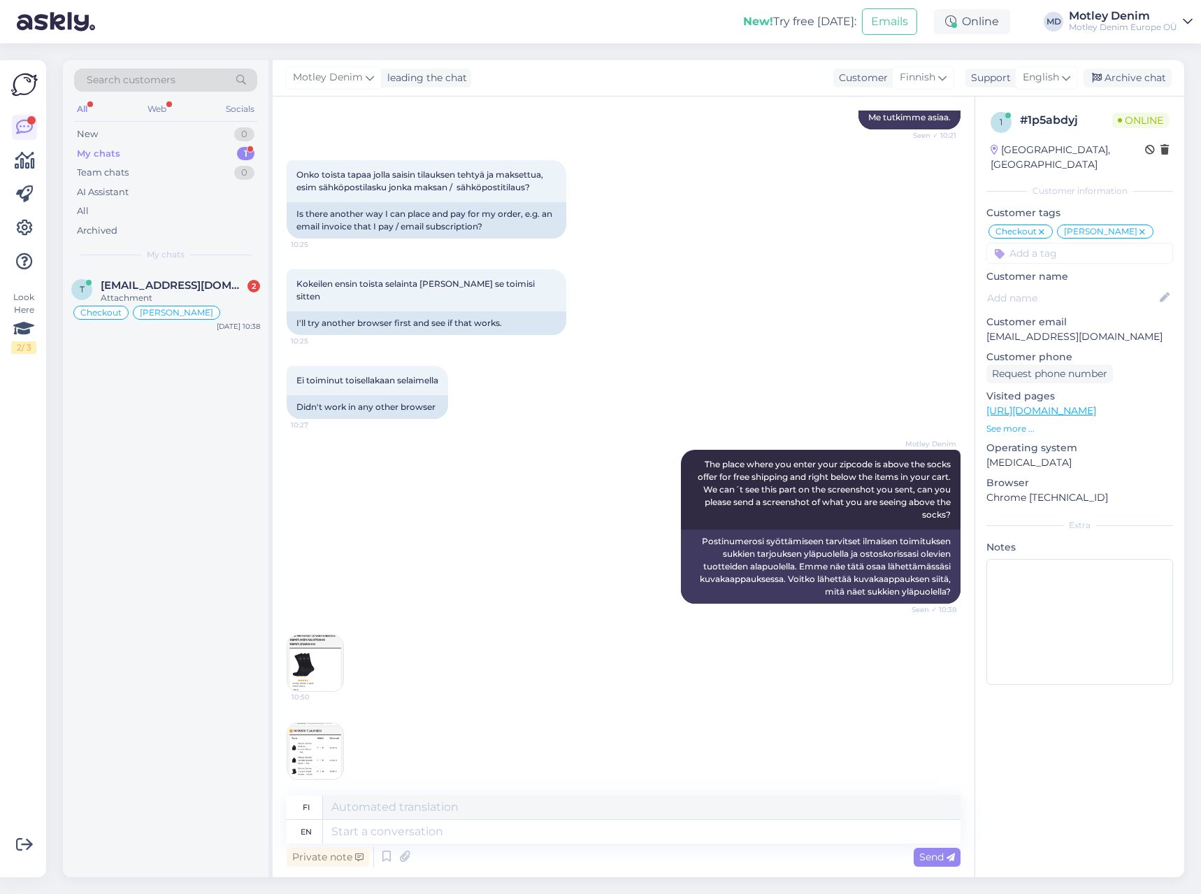
click at [312, 733] on img at bounding box center [315, 751] width 56 height 56
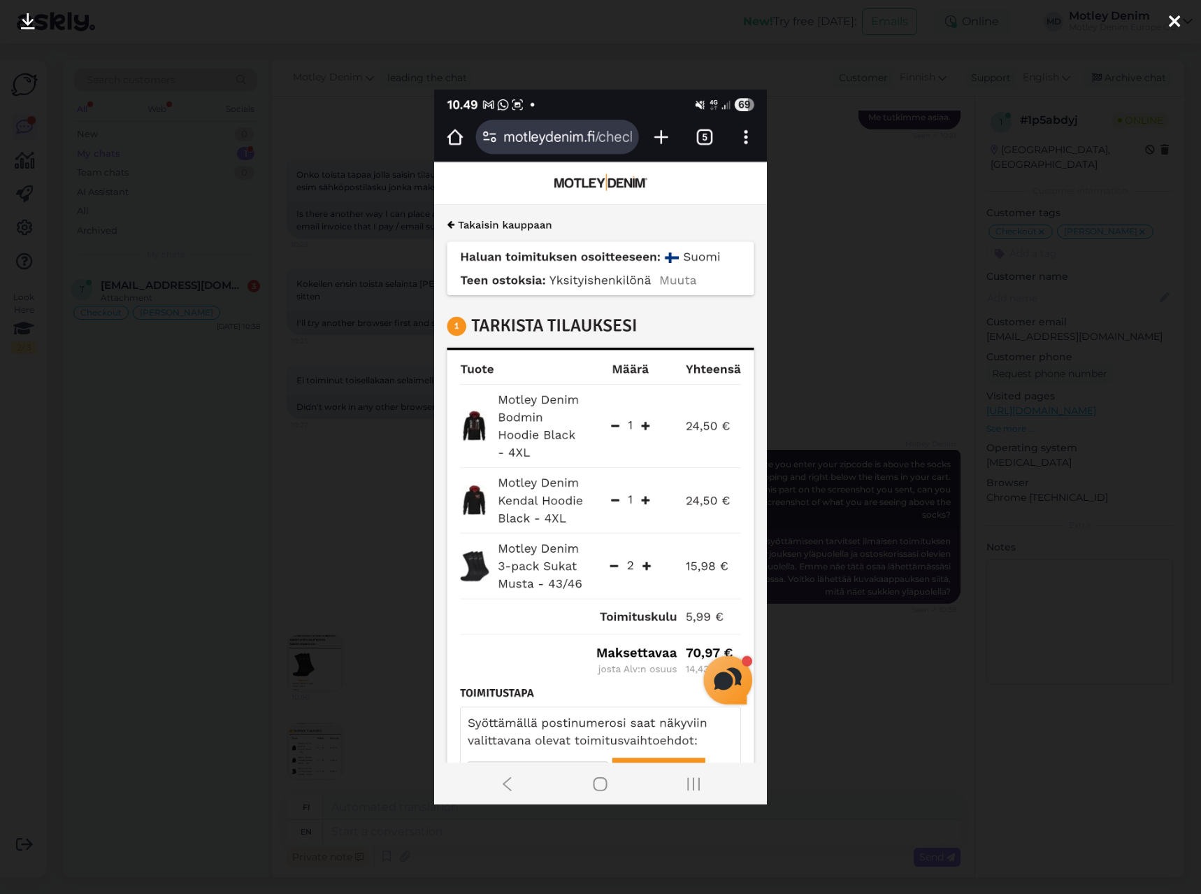
scroll to position [868, 0]
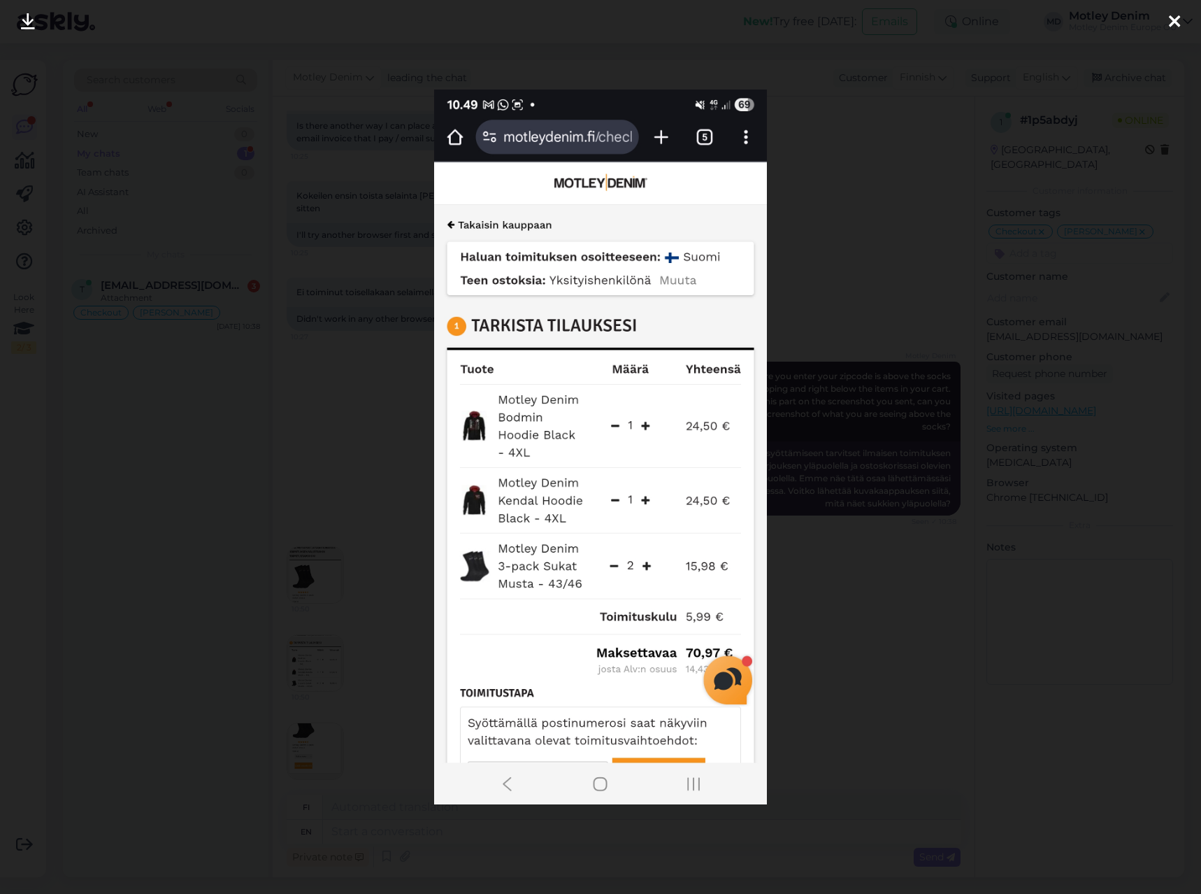
click at [312, 705] on div at bounding box center [600, 447] width 1201 height 894
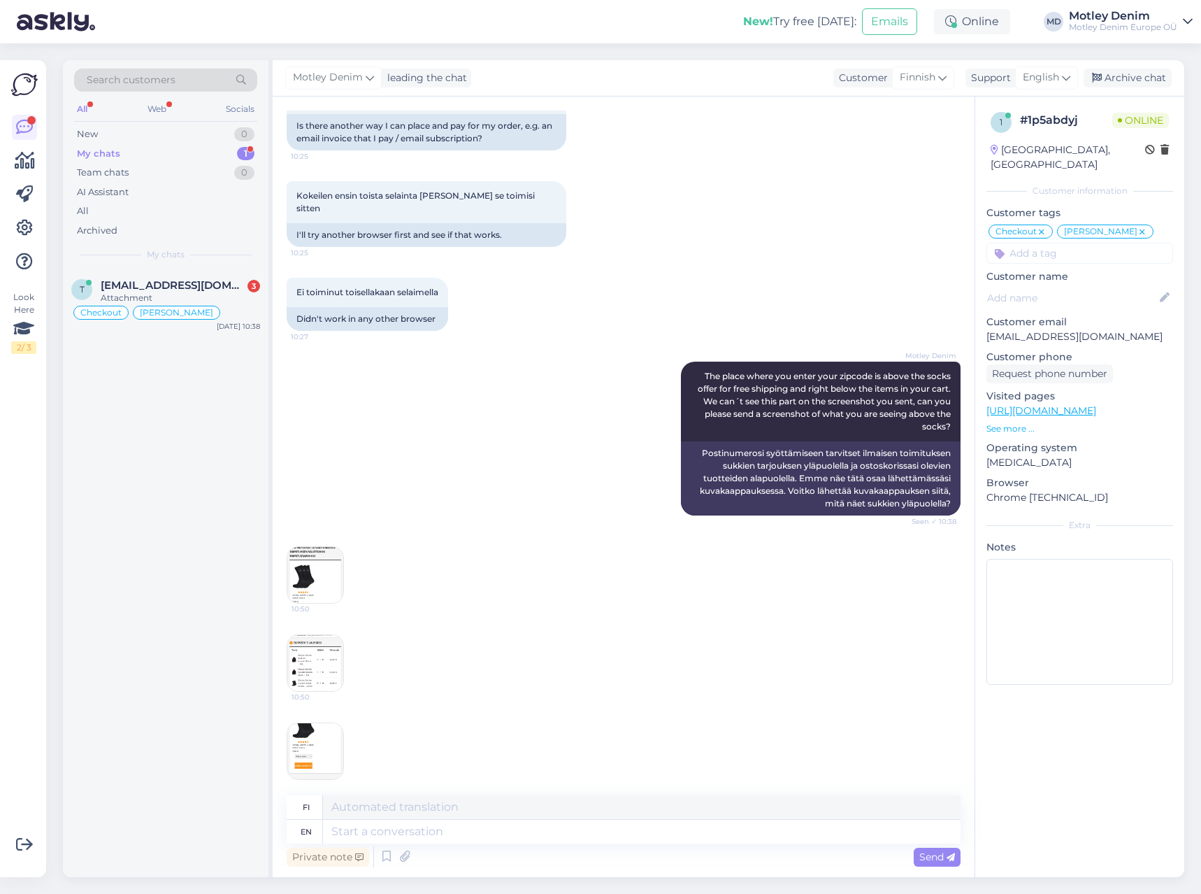
click at [313, 723] on img at bounding box center [315, 751] width 56 height 56
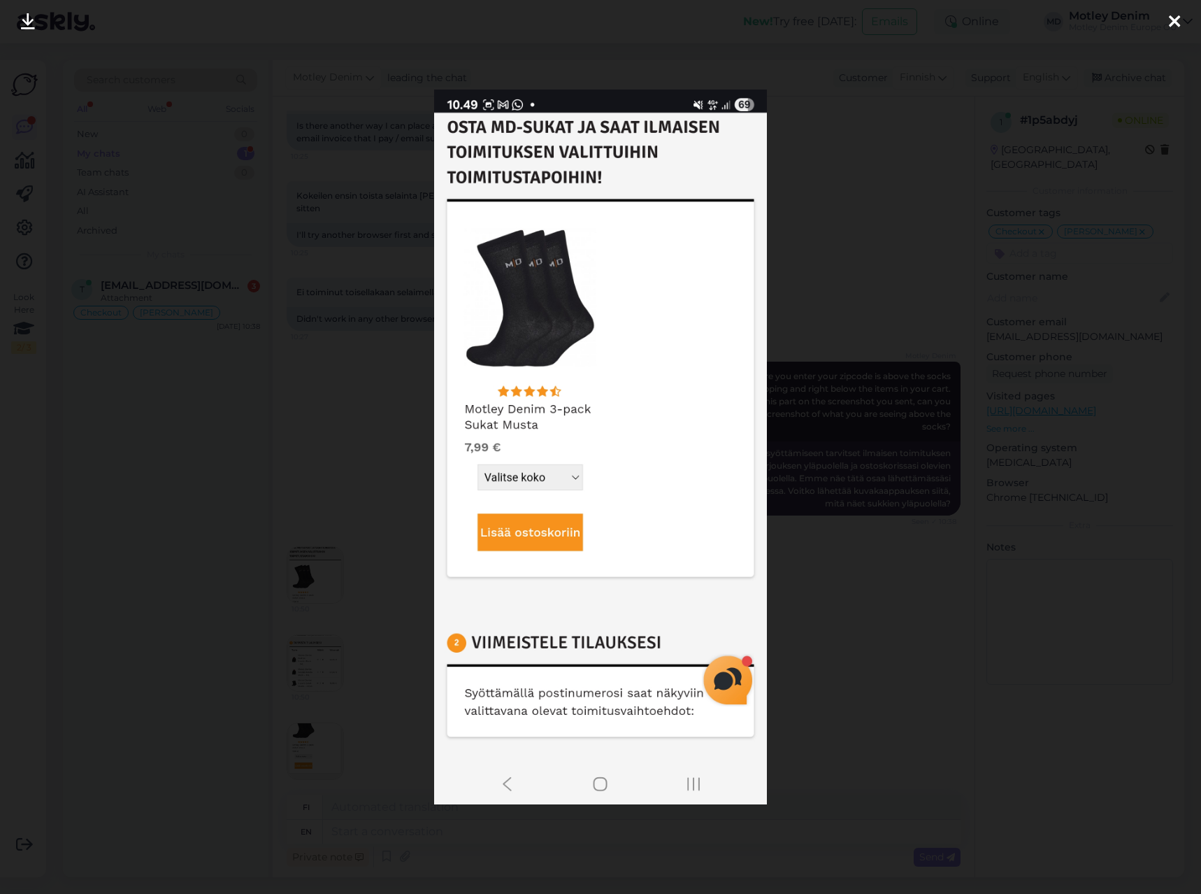
click at [813, 626] on div at bounding box center [600, 447] width 1201 height 894
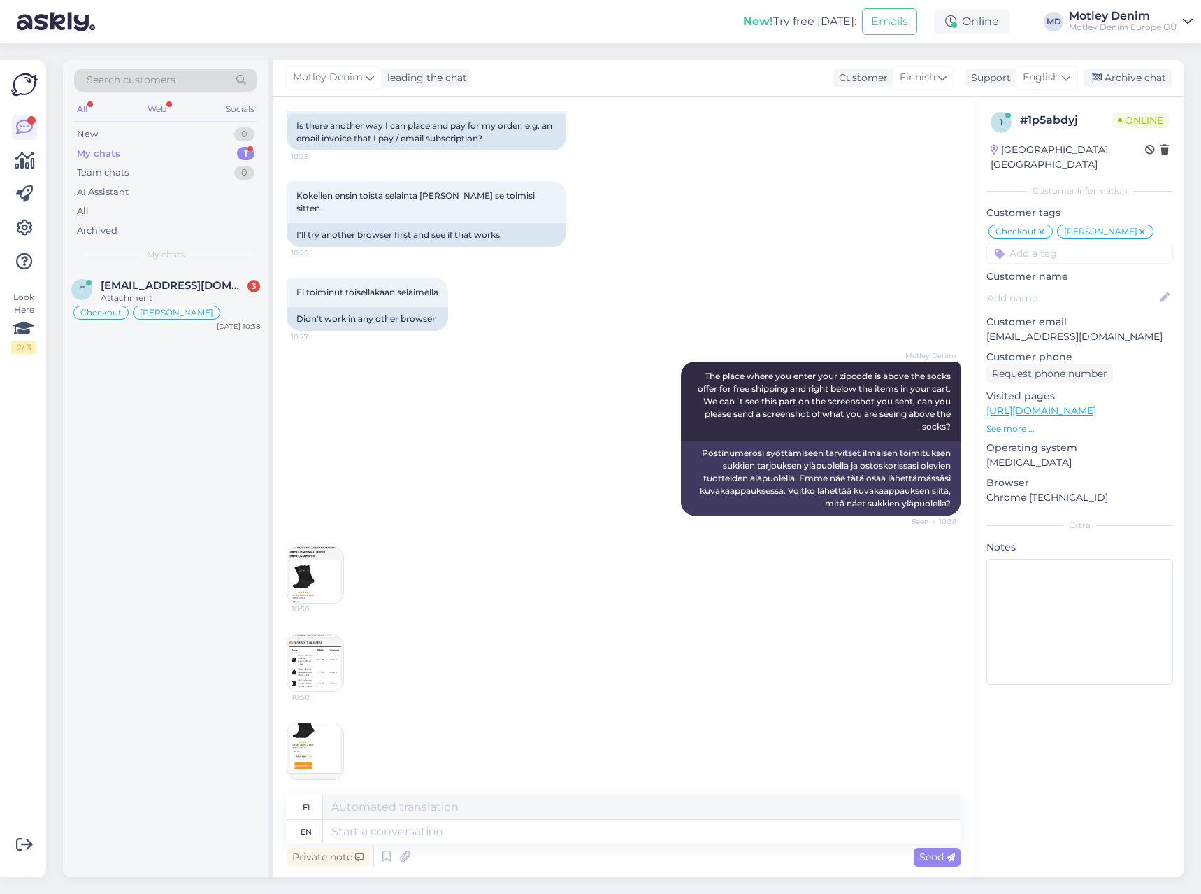
click at [306, 637] on img at bounding box center [315, 663] width 56 height 56
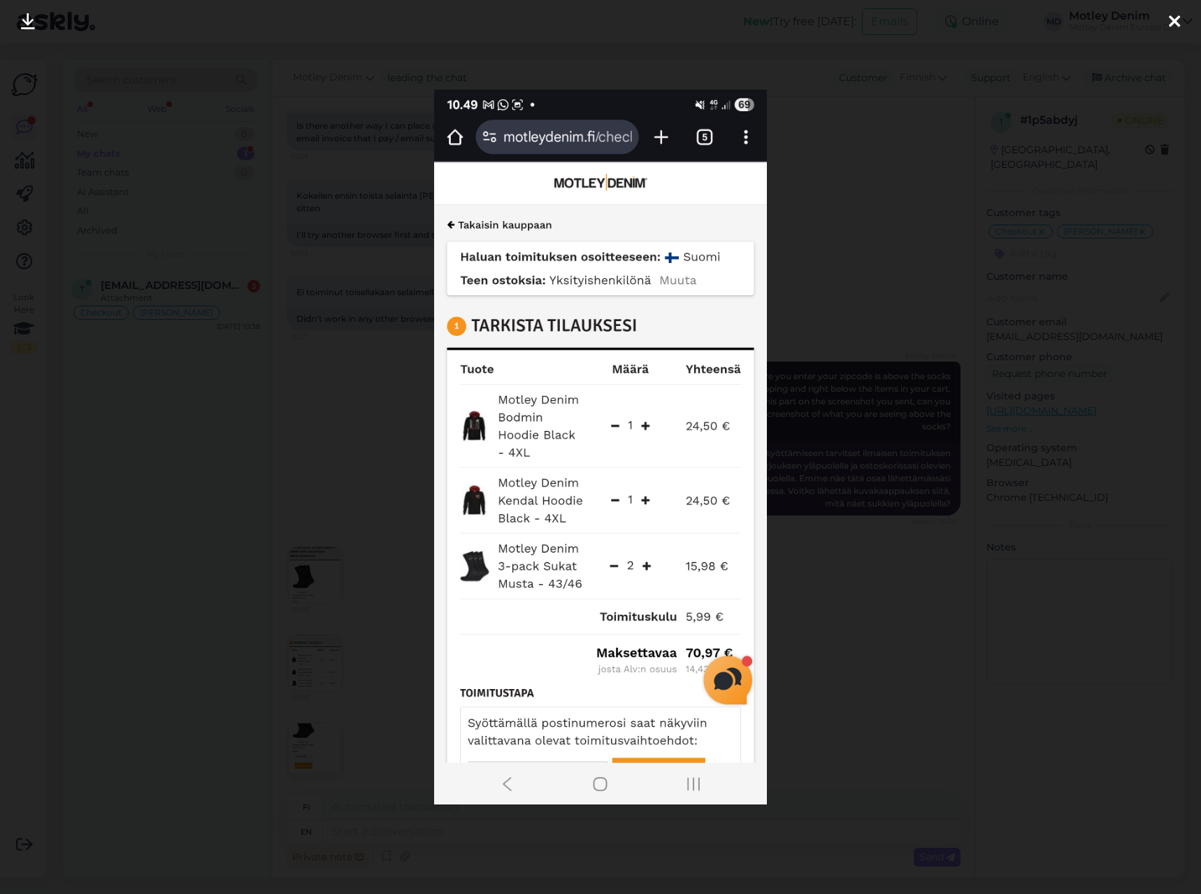
click at [352, 596] on div at bounding box center [600, 447] width 1201 height 894
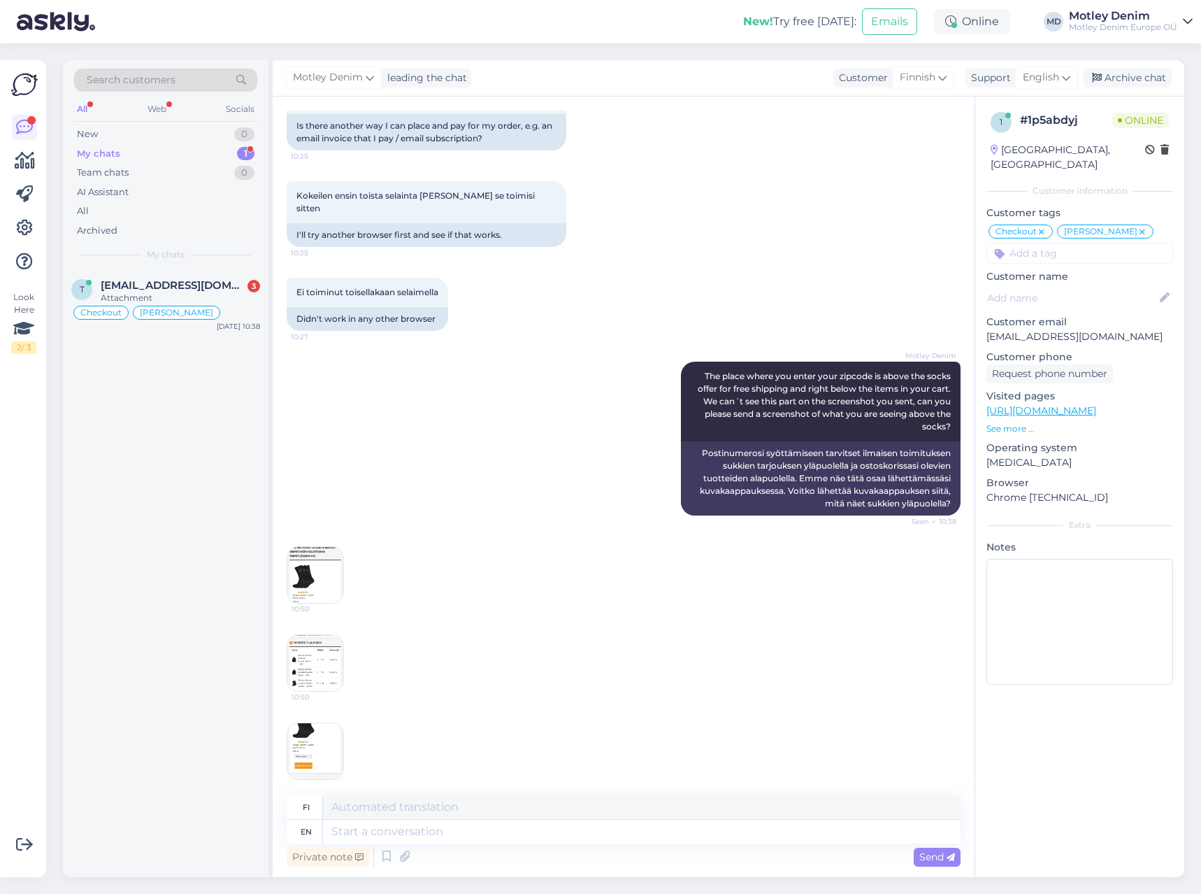
click at [326, 562] on img at bounding box center [315, 575] width 56 height 56
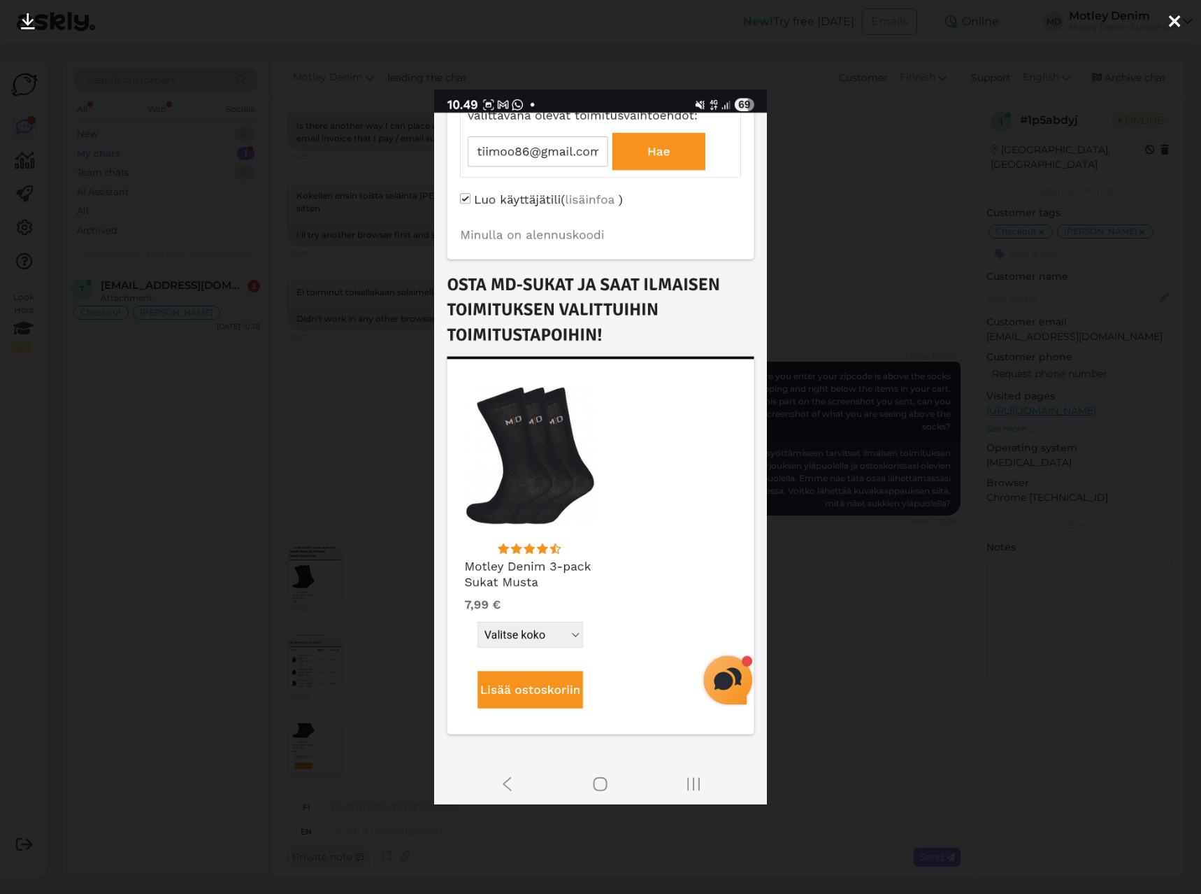
click at [341, 554] on div at bounding box center [600, 447] width 1201 height 894
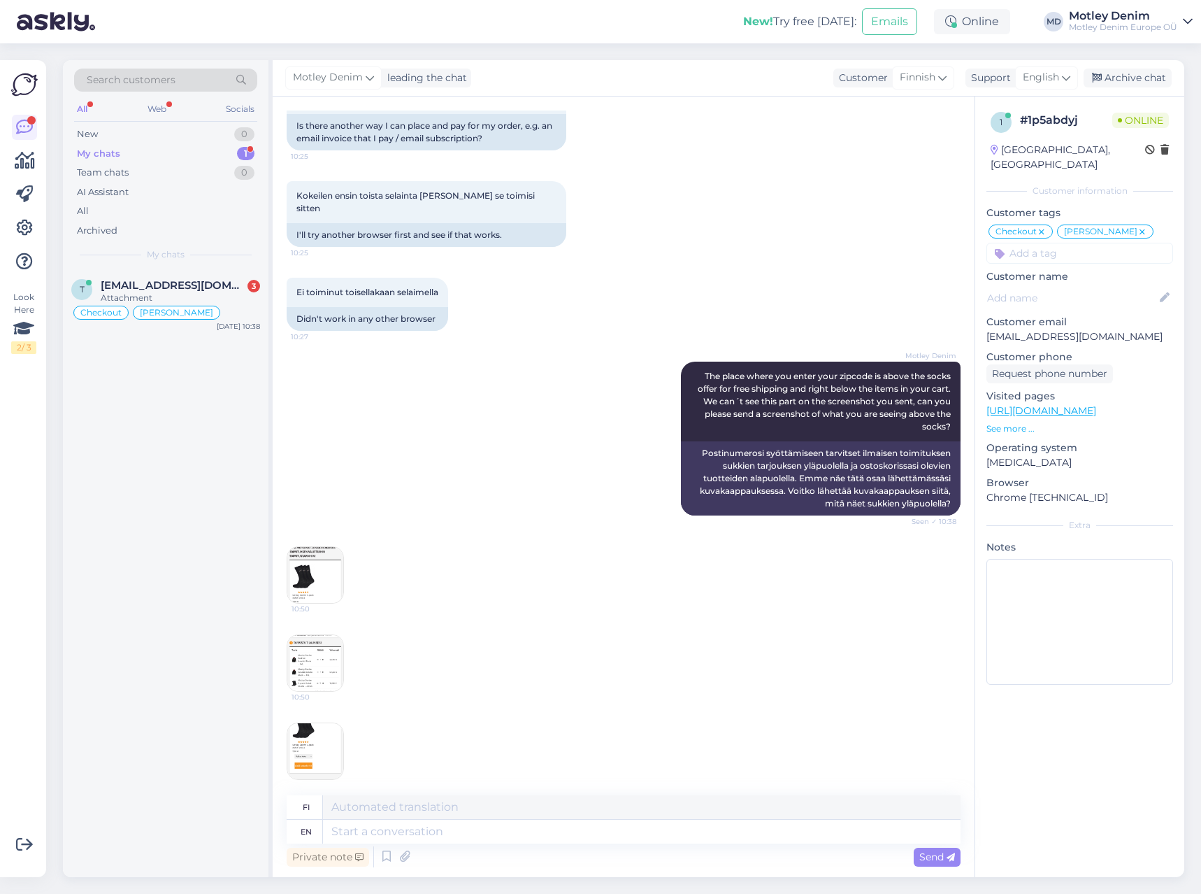
click at [299, 552] on img at bounding box center [315, 575] width 56 height 56
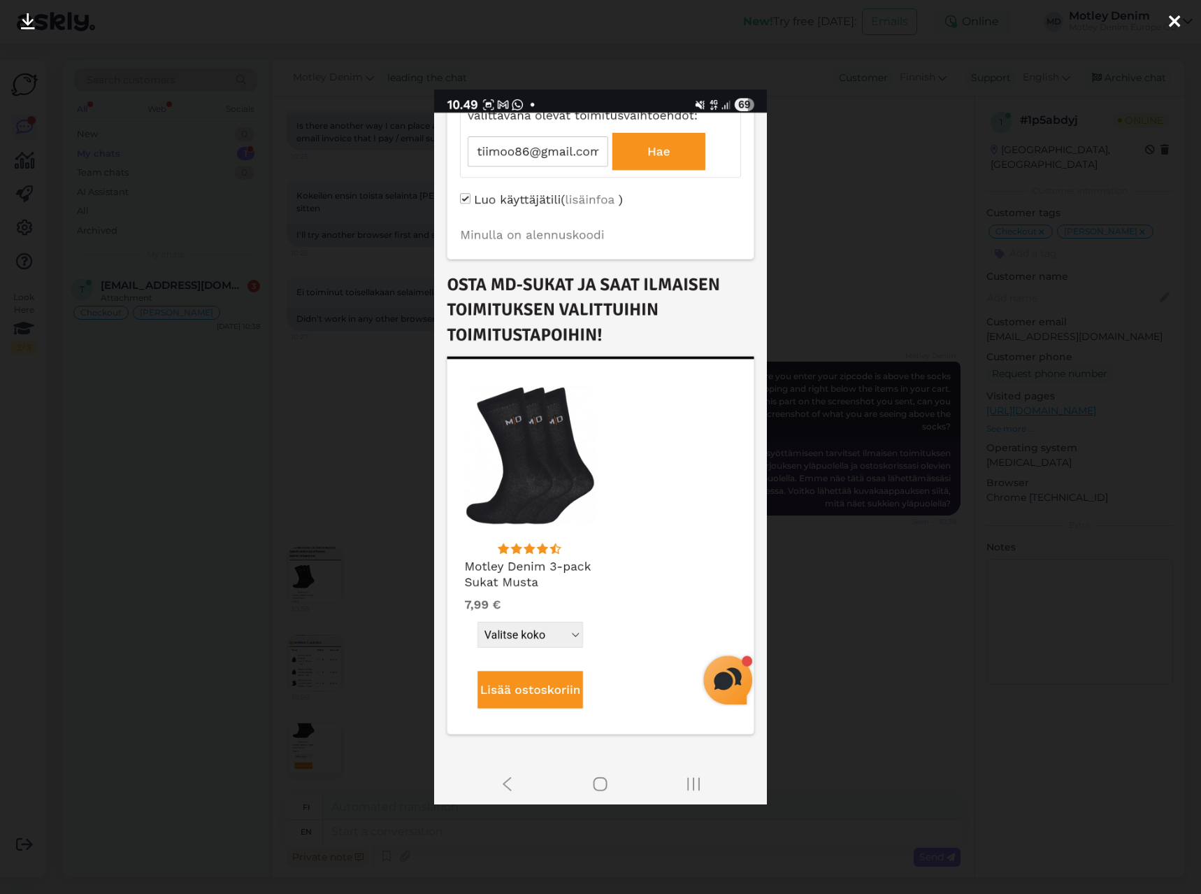
click at [357, 759] on div at bounding box center [600, 447] width 1201 height 894
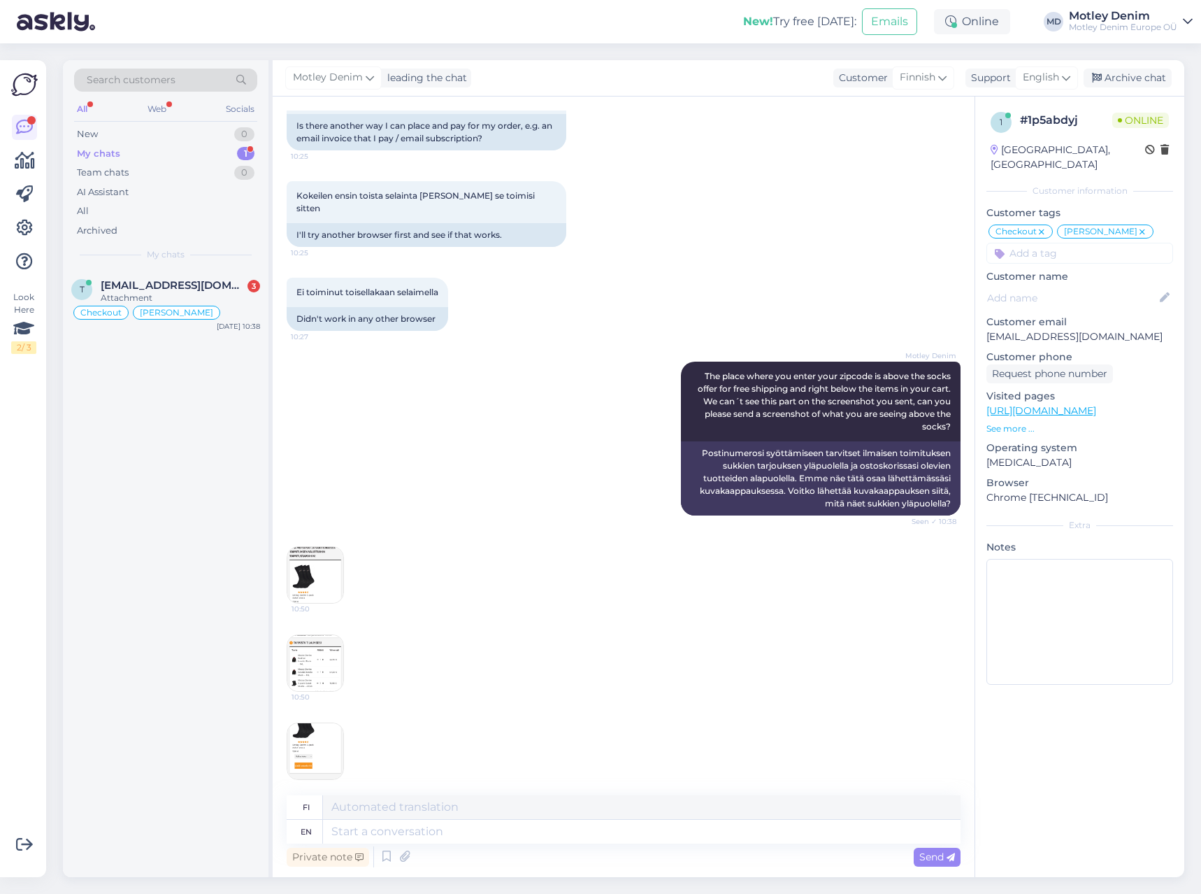
click at [308, 642] on img at bounding box center [315, 663] width 56 height 56
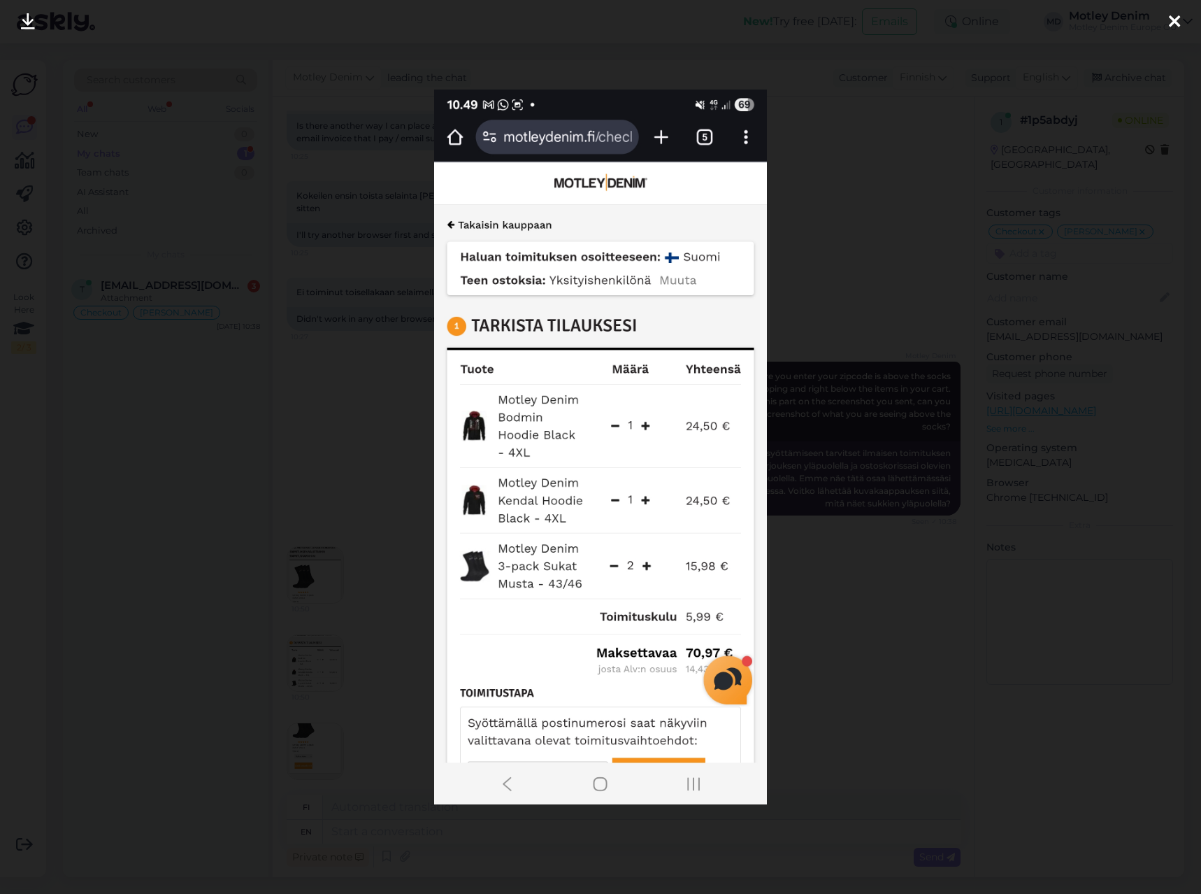
click at [408, 671] on div at bounding box center [600, 447] width 1201 height 894
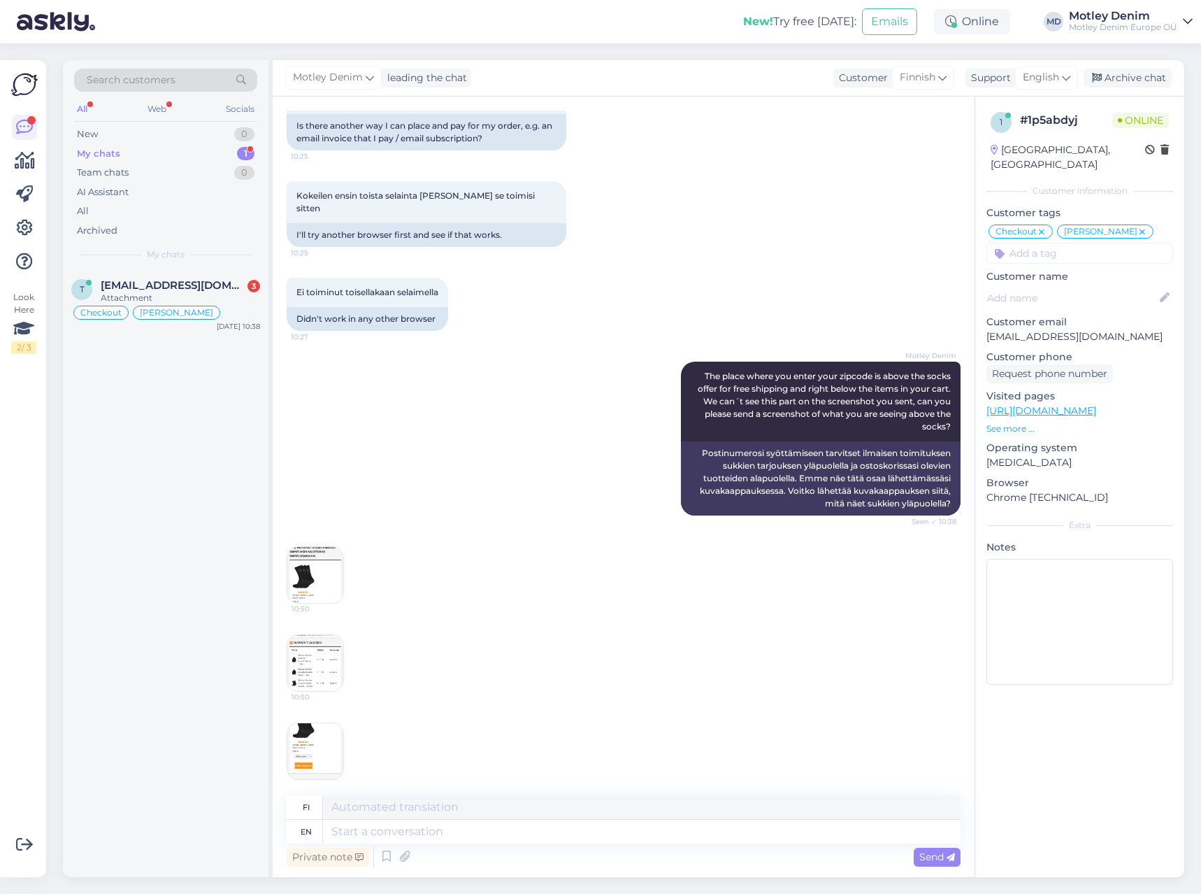
click at [334, 723] on img at bounding box center [315, 751] width 56 height 56
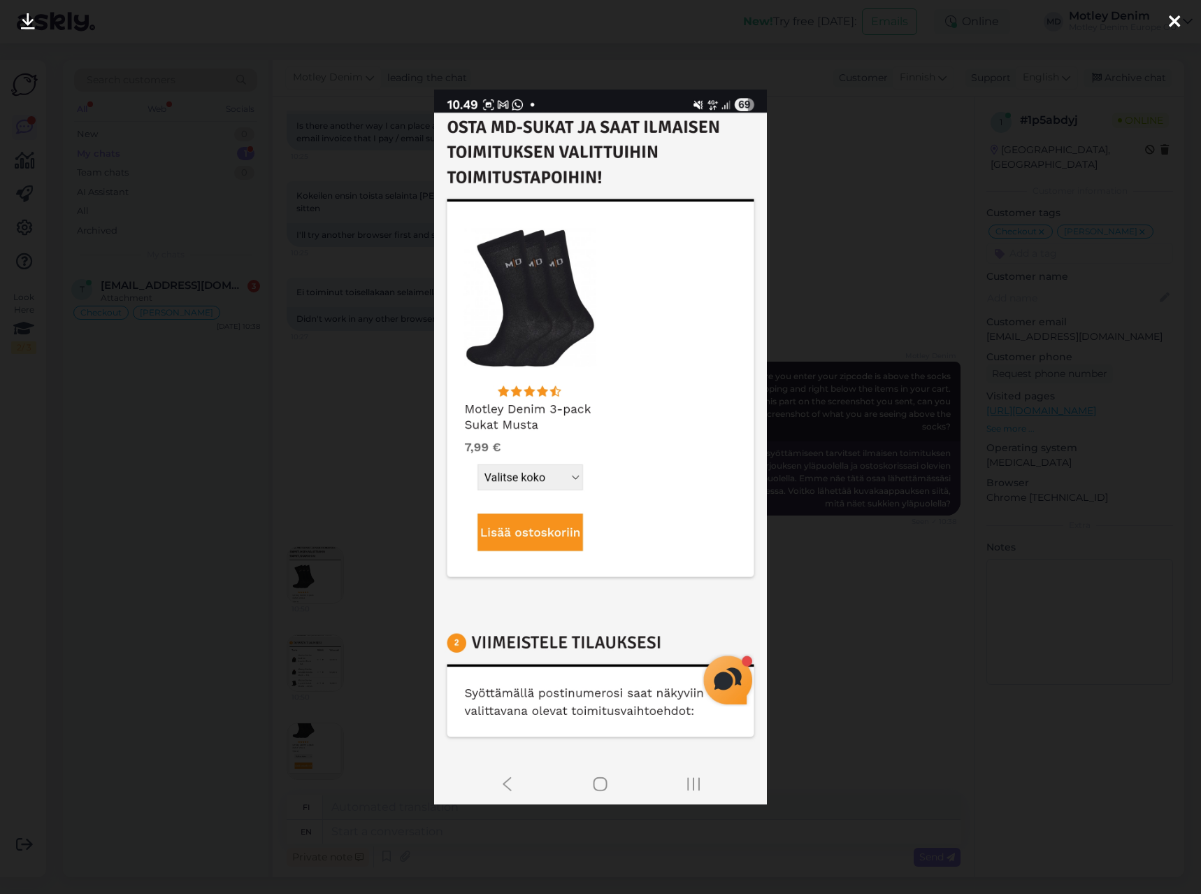
click at [378, 642] on div at bounding box center [600, 447] width 1201 height 894
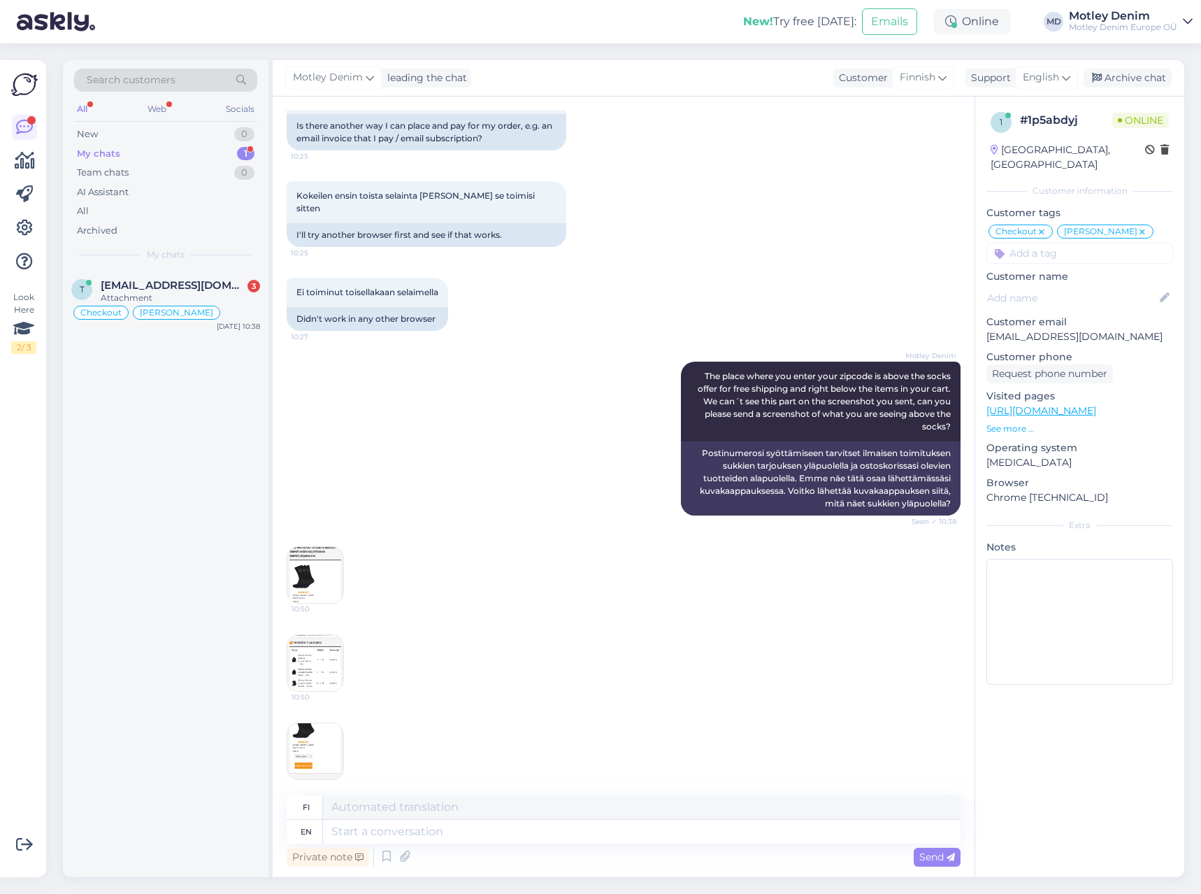
click at [320, 649] on img at bounding box center [315, 663] width 56 height 56
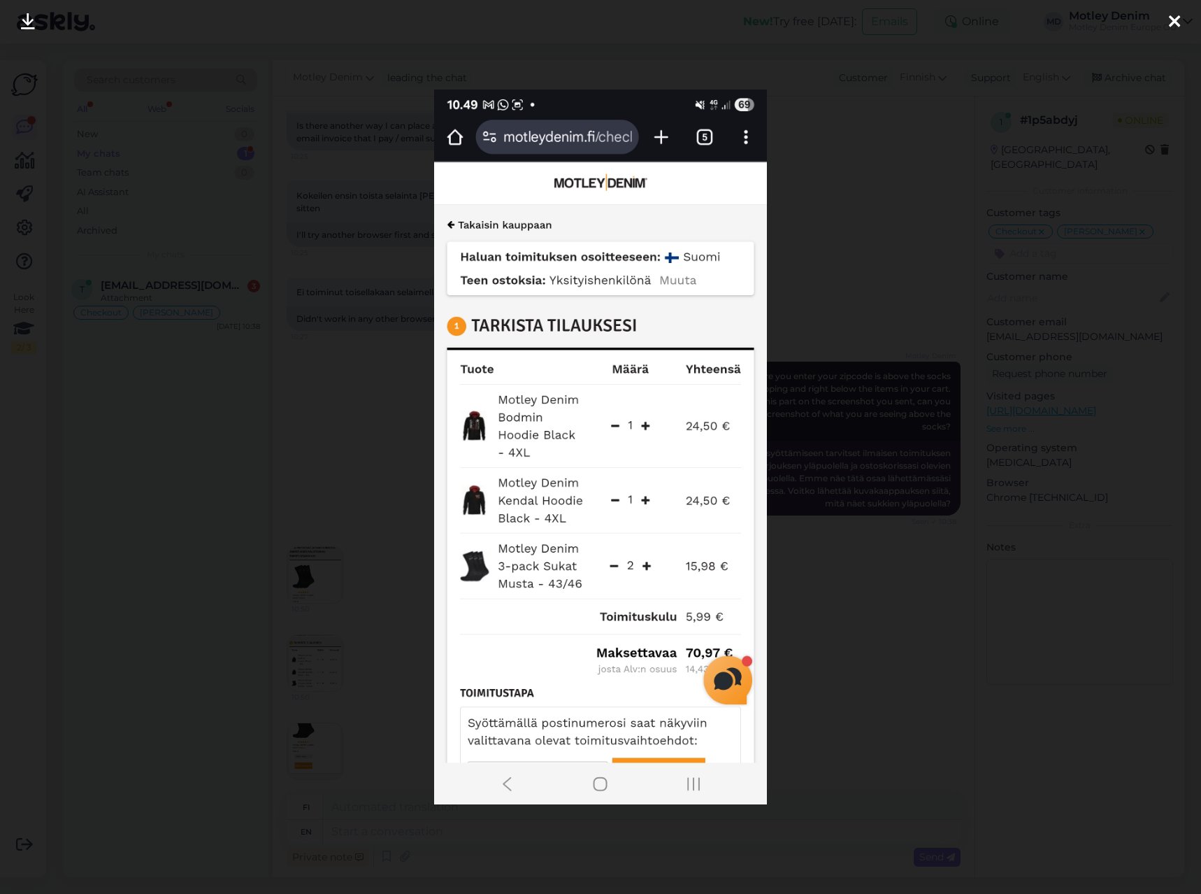
click at [386, 647] on div at bounding box center [600, 447] width 1201 height 894
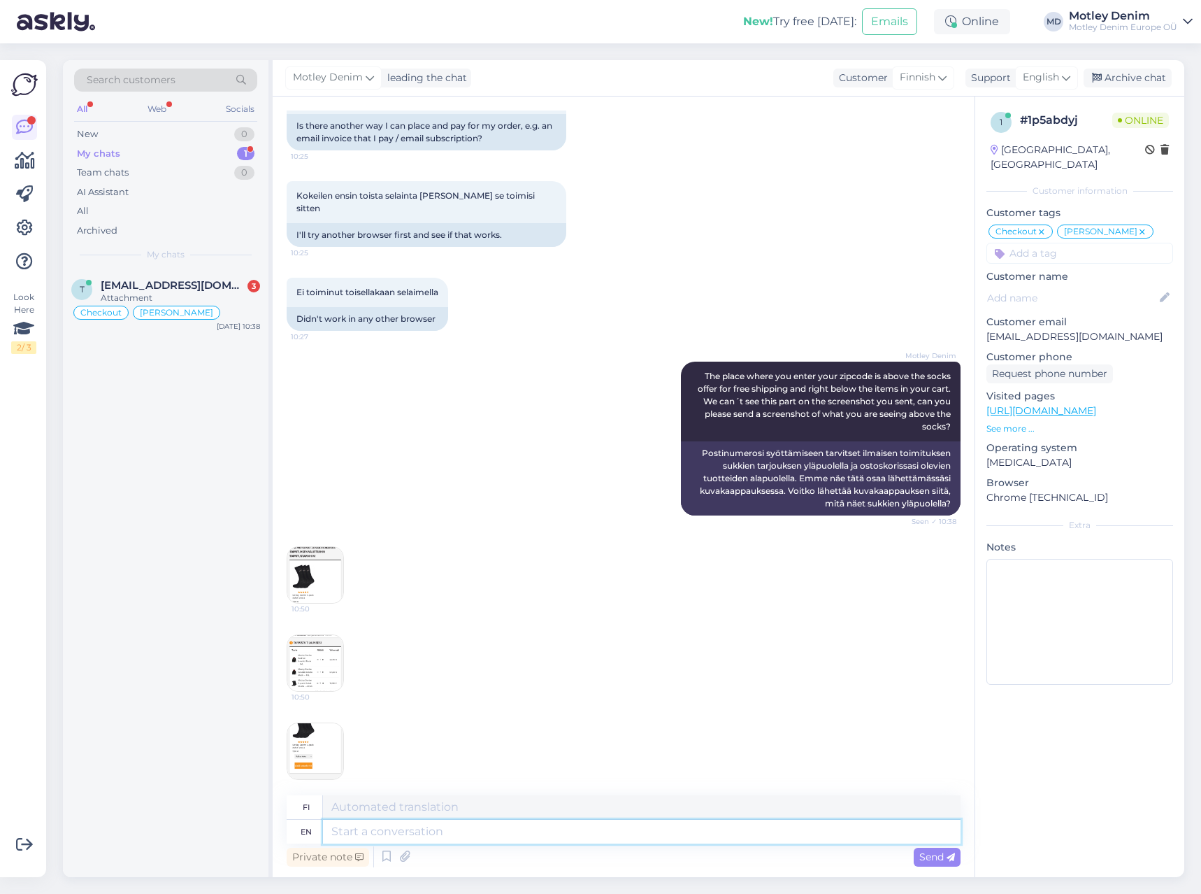
click at [379, 827] on textarea at bounding box center [642, 831] width 638 height 24
type textarea "So"
type textarea "Niin"
type textarea "So where"
type textarea "Joten missä"
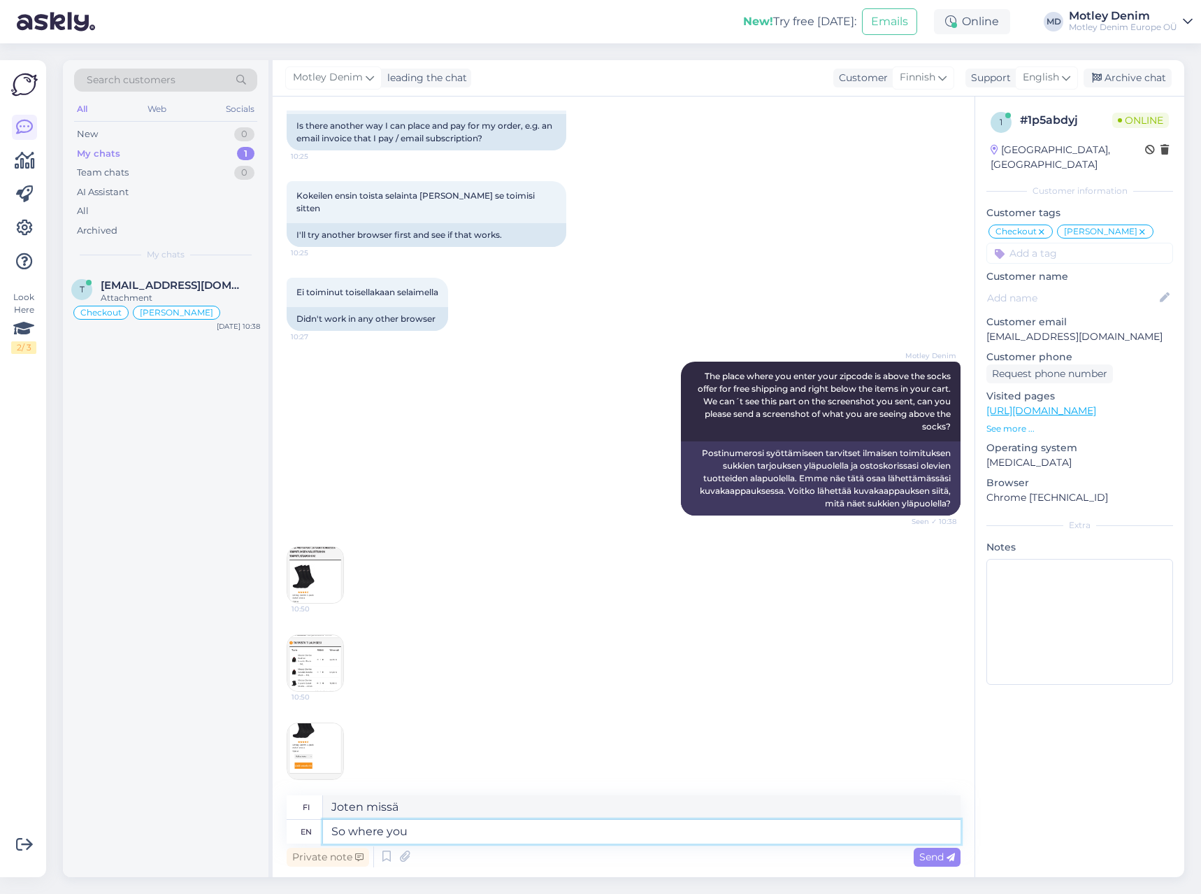
type textarea "So where you"
type textarea "Joten missä sinä"
type textarea "So where you have e"
type textarea "Joten missä sinulla on"
type textarea "So where you have entered"
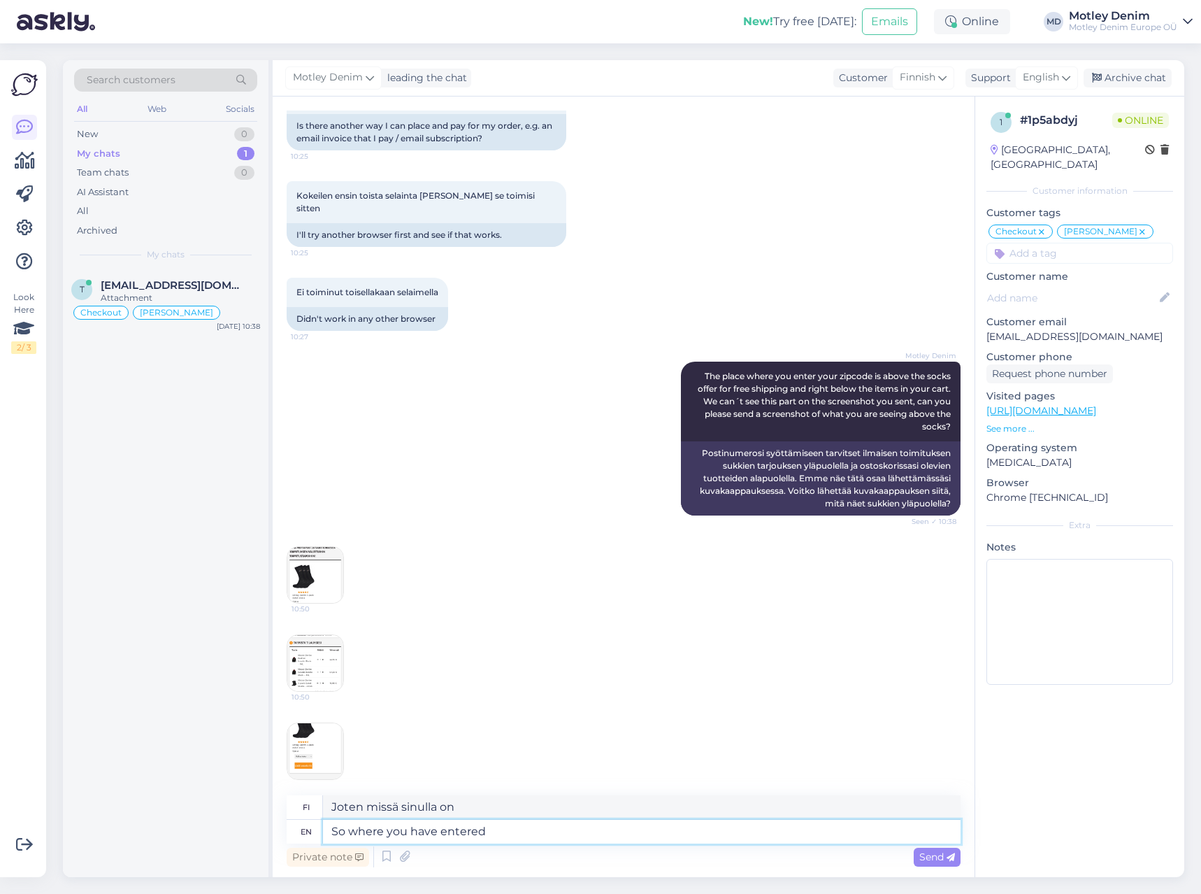
type textarea "[PERSON_NAME] olet tullut"
type textarea "So where you have entered you"
type textarea "Joten mihin olet itsesi [DEMOGRAPHIC_DATA]"
type textarea "So where you have entered your"
type textarea "Joten mihin olet syöttänyt"
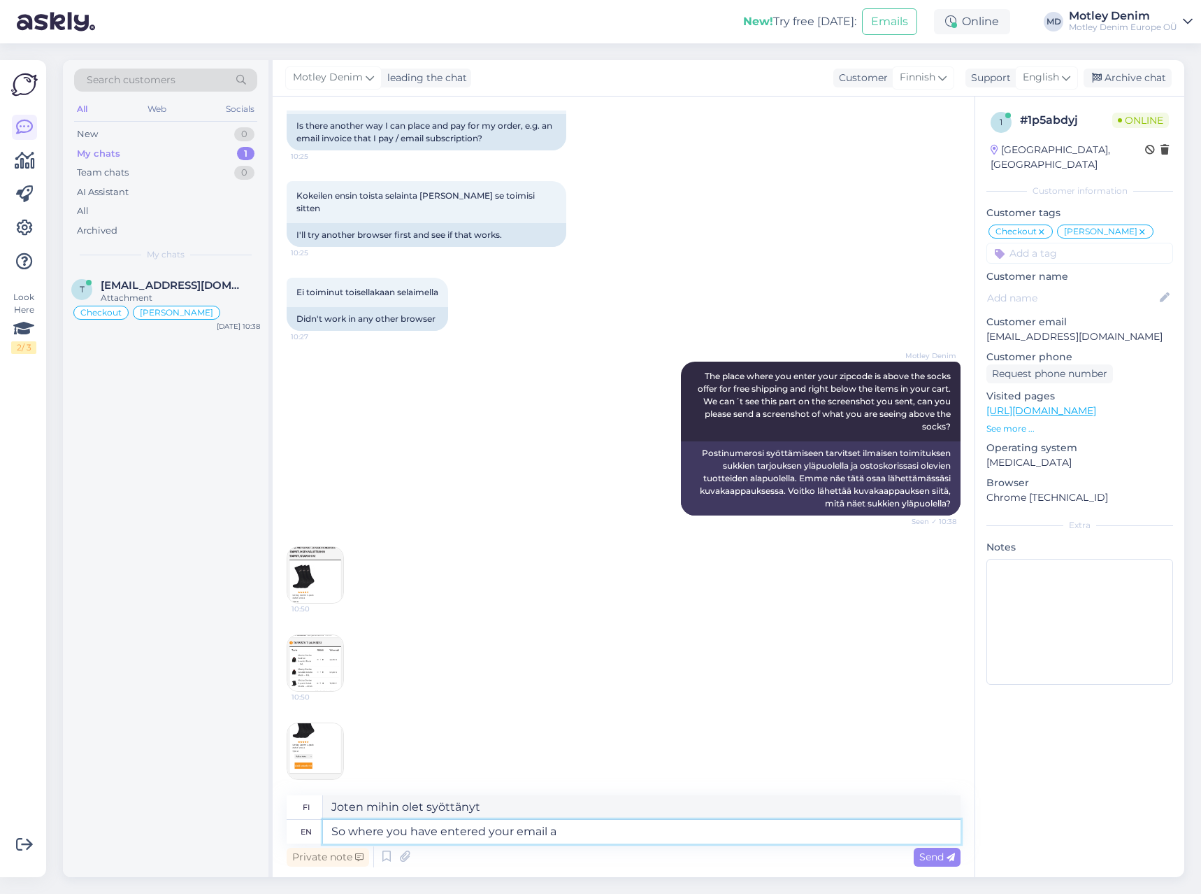
type textarea "So where you have entered your email ad"
type textarea "[PERSON_NAME] olet syöttänyt sähköpostiosoitteesi"
type textarea "So where you have entered your email address under"
type textarea "[PERSON_NAME] olet syöttänyt sähköpostiosoitteesi kohdassa"
type textarea "So where you have entered your email address under "T"
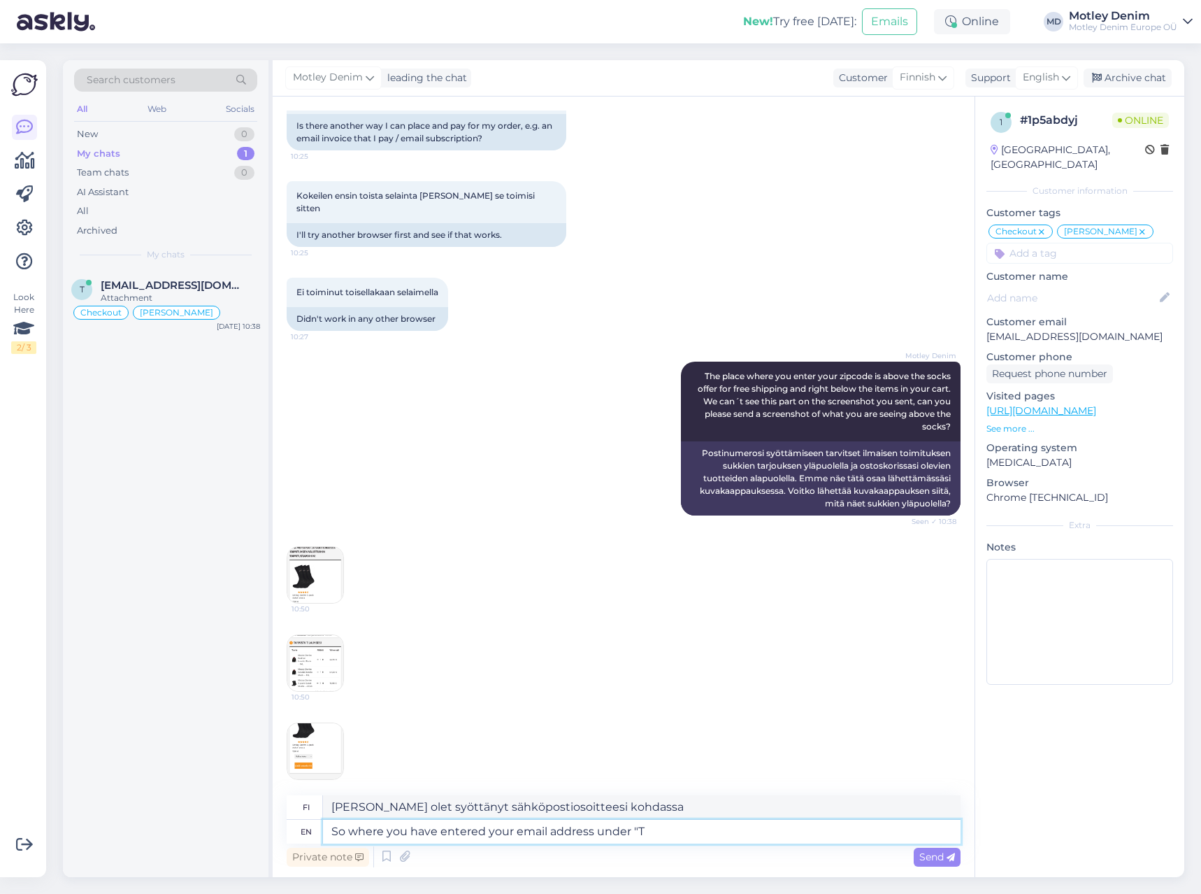
type textarea "[PERSON_NAME] olet syöttänyt sähköpostiosoitteesi kohdassa "T""
click at [327, 639] on img at bounding box center [315, 663] width 56 height 56
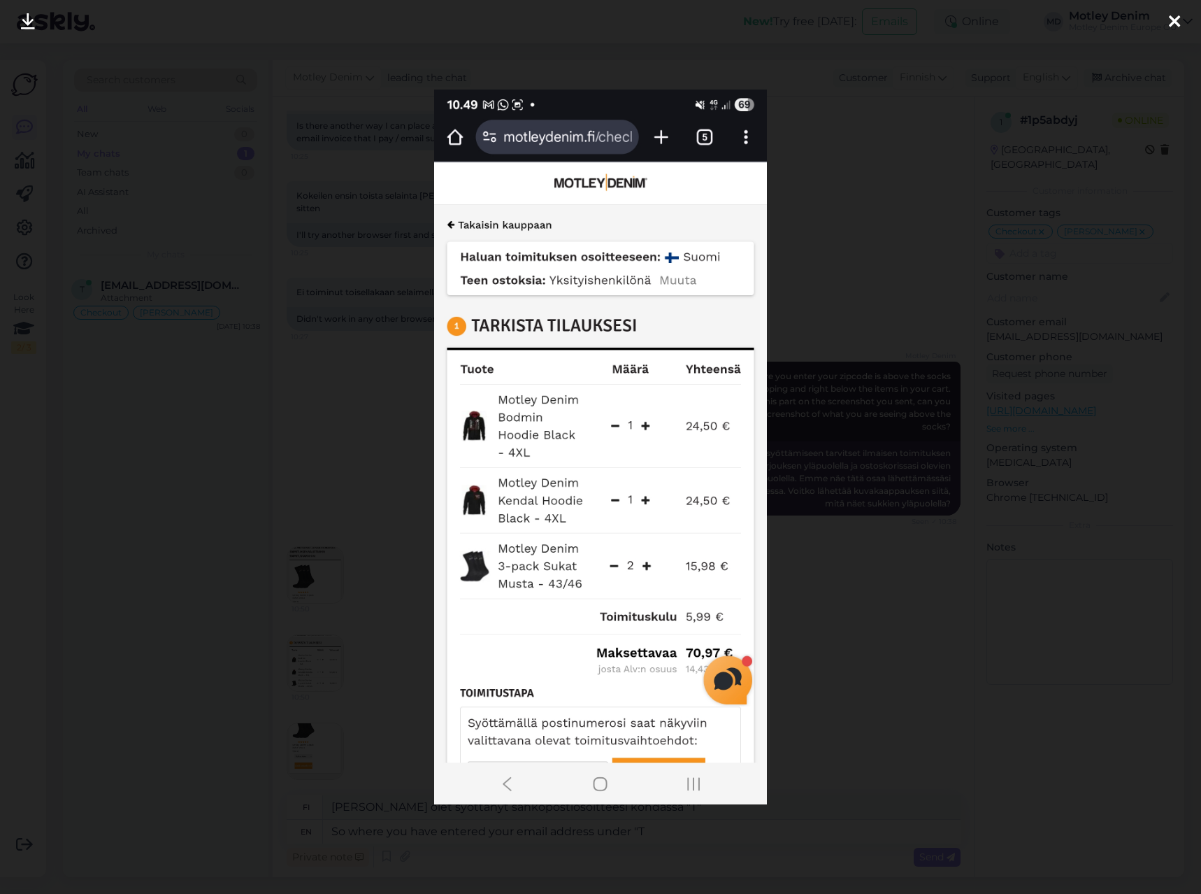
click at [327, 639] on div at bounding box center [600, 447] width 1201 height 894
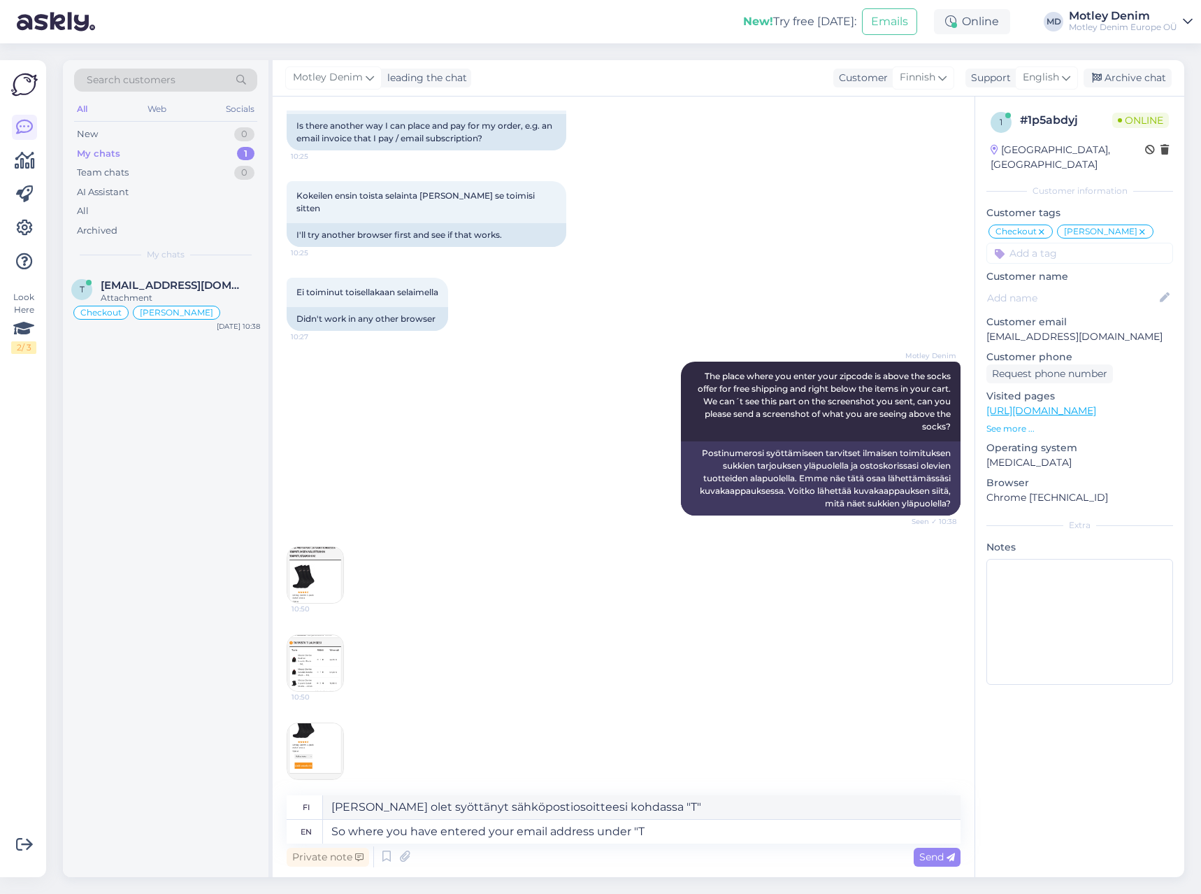
click at [314, 556] on img at bounding box center [315, 575] width 56 height 56
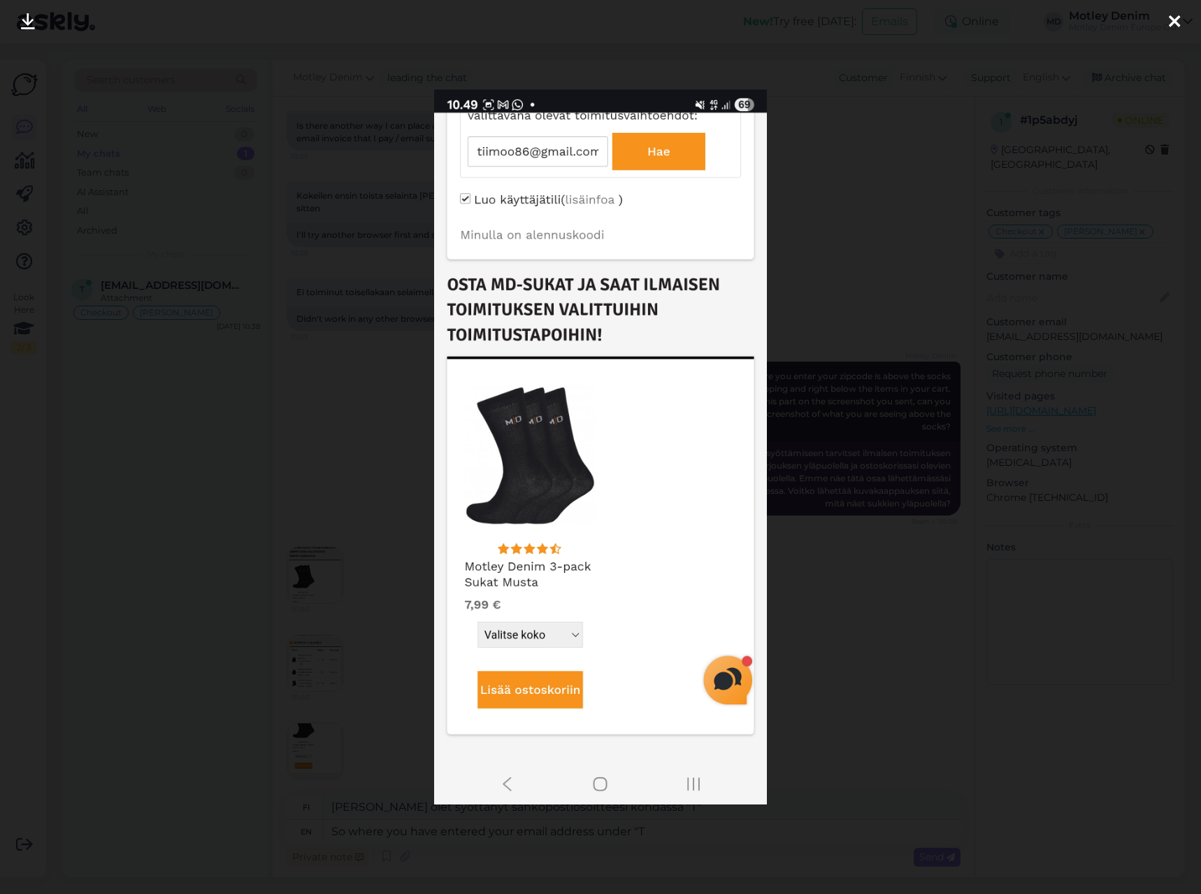
click at [315, 556] on div at bounding box center [600, 447] width 1201 height 894
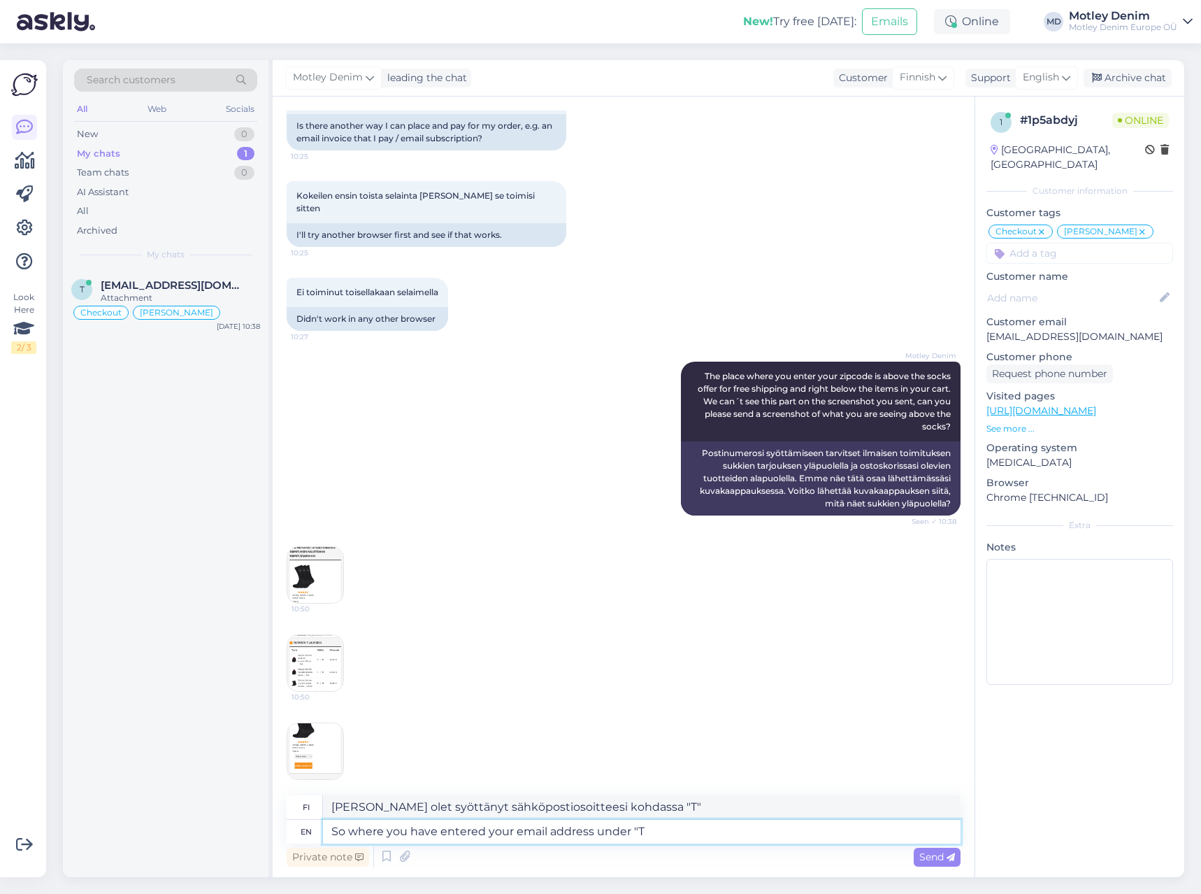
click at [664, 823] on textarea "So where you have entered your email address under "T" at bounding box center [642, 831] width 638 height 24
type textarea "So where you have entered your email address under "Toi"
type textarea "[PERSON_NAME] olet syöttänyt sähköpostiosoitteesi kohdassa "Toi""
type textarea "So where you have entered your email address under "Toimitust"
type textarea "[PERSON_NAME] olet syöttänyt sähköpostiosoitteesi kohdassa "Toimitus""
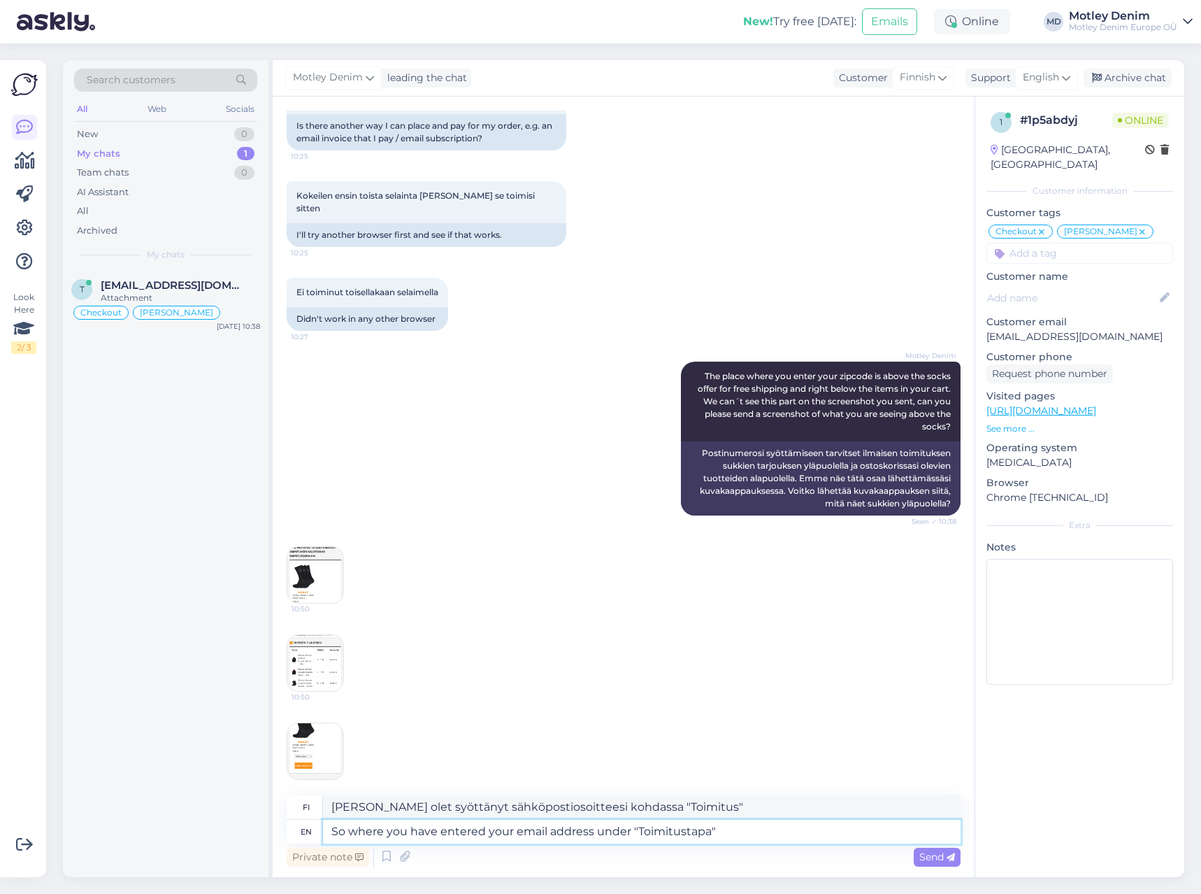
type textarea "So where you have entered your email address under "Toimitustapa""
type textarea "[PERSON_NAME] olet syöttänyt sähköpostiosoitteesi kohdassa "Toimitustapa""
type textarea "So where you have entered your email address under "Toimitustapa" you"
type textarea "[PERSON_NAME] olet syöttänyt sähköpostiosoitteesi kohtaan "Toimitustapa","
type textarea "So where you have entered your email address under "Toimitustapa" you should"
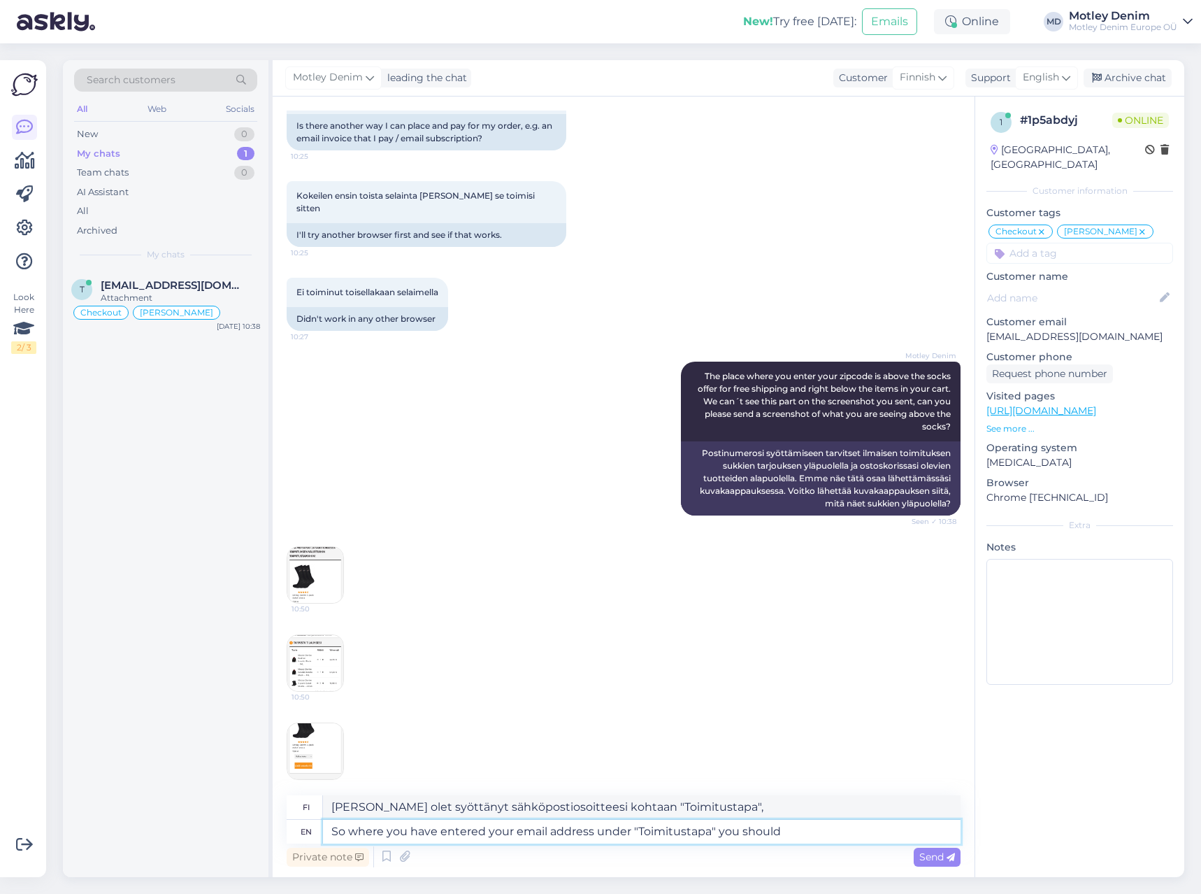
type textarea "[PERSON_NAME] olet syöttänyt sähköpostiosoitteesi kohdassa "Toimitustapa", sinu…"
type textarea "So where you have entered your email address under "Toimitustapa" you should en…"
type textarea "[PERSON_NAME] kohtaan "Toimitustapa" sinun tulee syöttää sähköpostiosoitteesi"
type textarea "So where you have entered your email address under "Toimitustapa" you should en…"
type textarea "[PERSON_NAME] kohtaan "Toimitustapa" syötä sähköpostiosoitteesi ja kirjoita sit…"
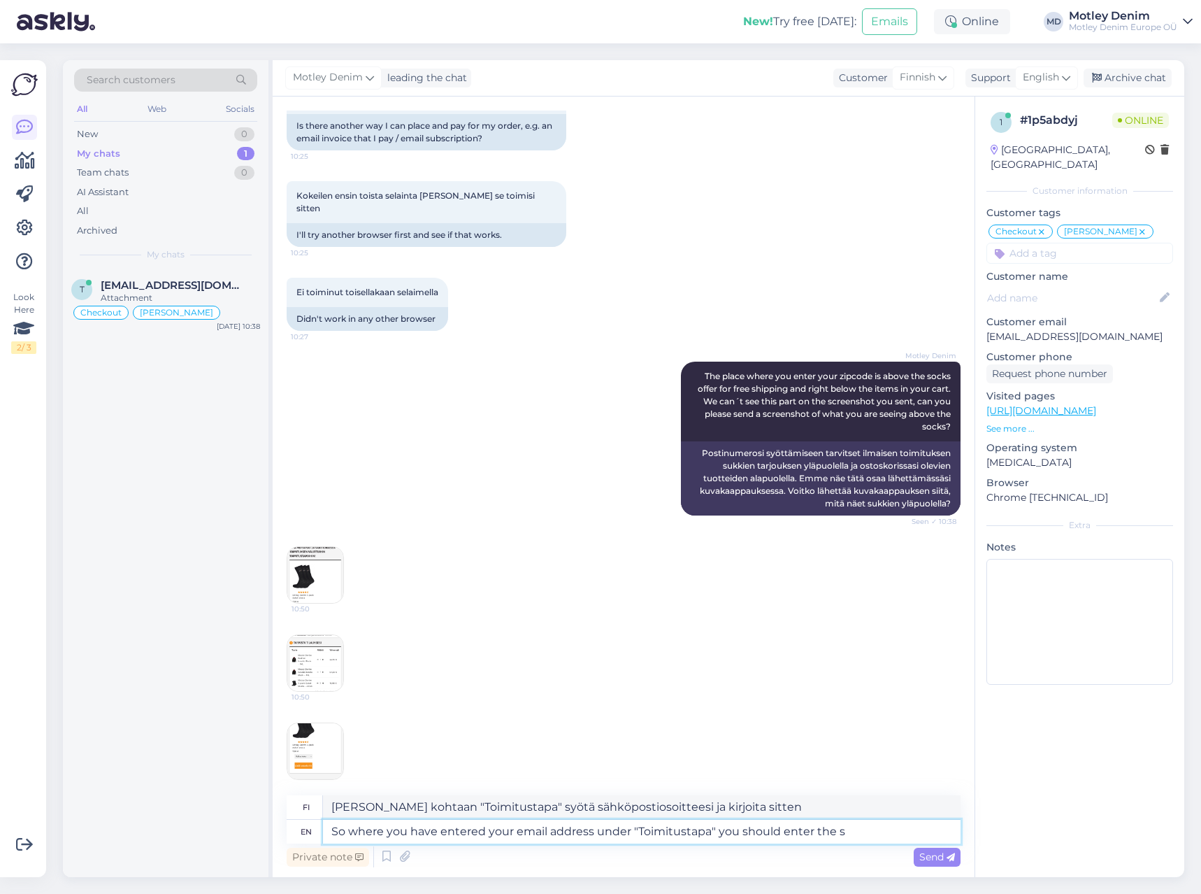
type textarea "So where you have entered your email address under "Toimitustapa" you should en…"
type textarea "[PERSON_NAME] kohtaan "Toimitustapa" sinun tulee syöttää sähköpostiosoitteesi"
type textarea "So where you have entered your email address under "Toimitustapa" you should en…"
type textarea "[PERSON_NAME] olet antanut sähköpostiosoitteesi kohdassa "Toimitustapa", sinun …"
type textarea "So where you have entered your email address under "Toimitustapa" you should en…"
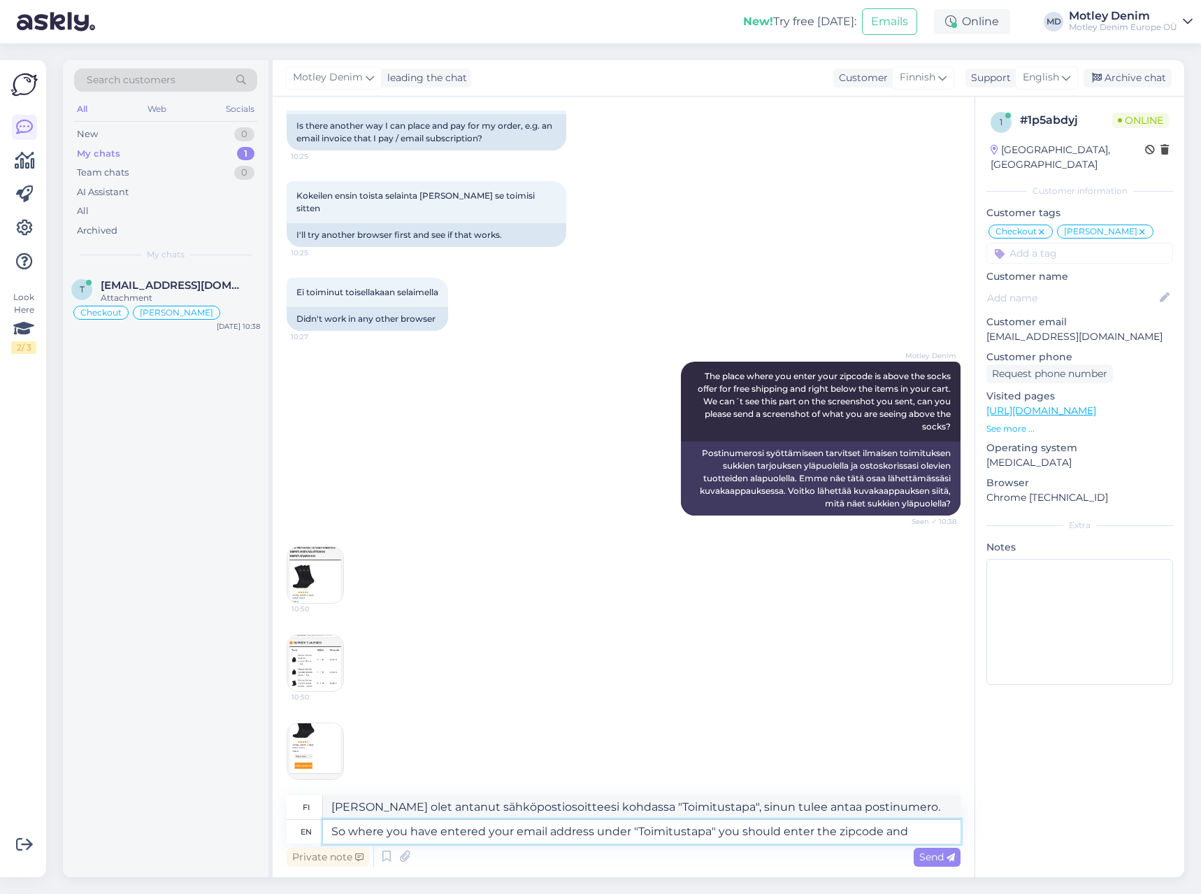
type textarea "[PERSON_NAME] olet antanut sähköpostiosoitteesi kohdassa "Toimitustapa", sinun …"
type textarea "So where you have entered your email address under "Toimitustapa" you should en…"
type textarea "[PERSON_NAME] olet syöttänyt sähköpostiosoitteesi kohdassa "Toimitustapa", sinu…"
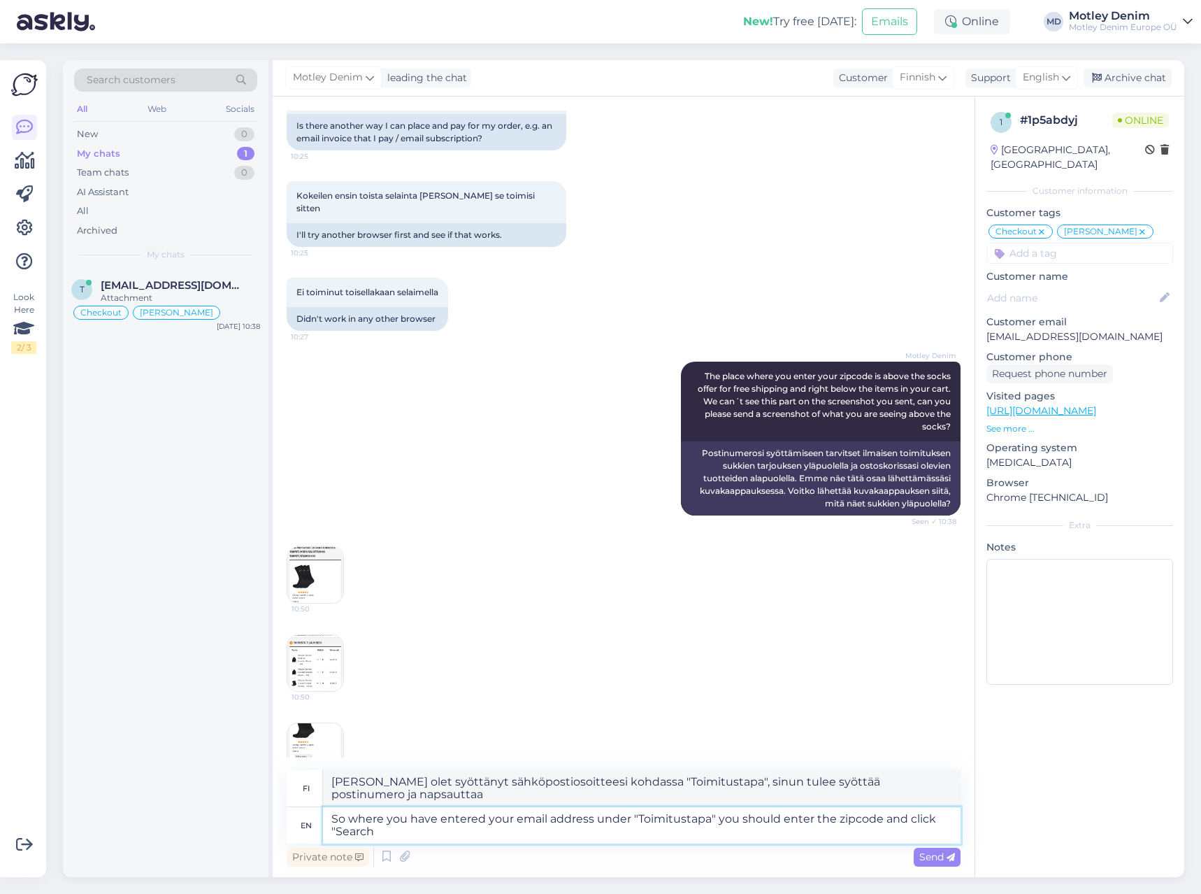
type textarea "So where you have entered your email address under "Toimitustapa" you should en…"
type textarea "[PERSON_NAME] olet syöttänyt sähköpostiosoitteesi kohtaan "Toimitustapa", sinun…"
type textarea "So where you have entered your email address under "Toimitustapa" you should en…"
click at [319, 547] on img at bounding box center [315, 575] width 56 height 56
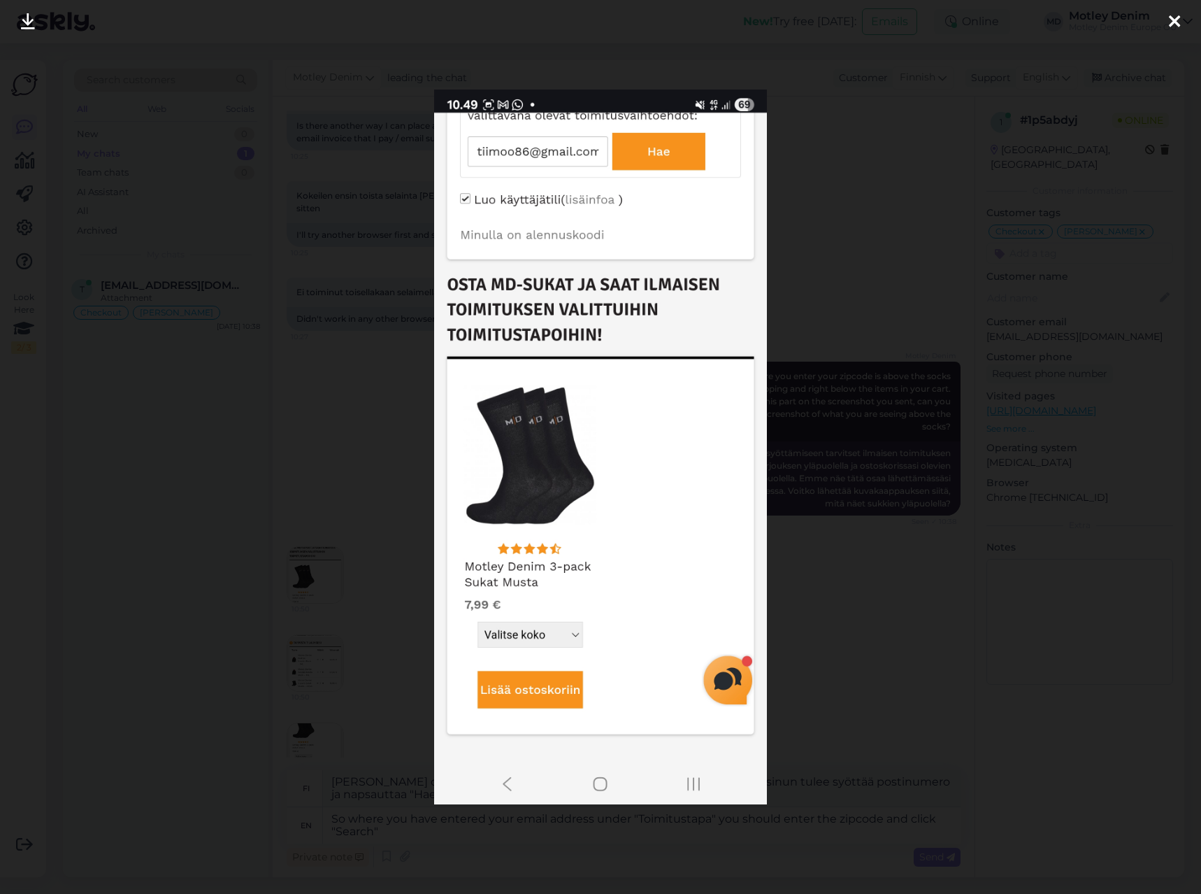
click at [362, 624] on div at bounding box center [600, 447] width 1201 height 894
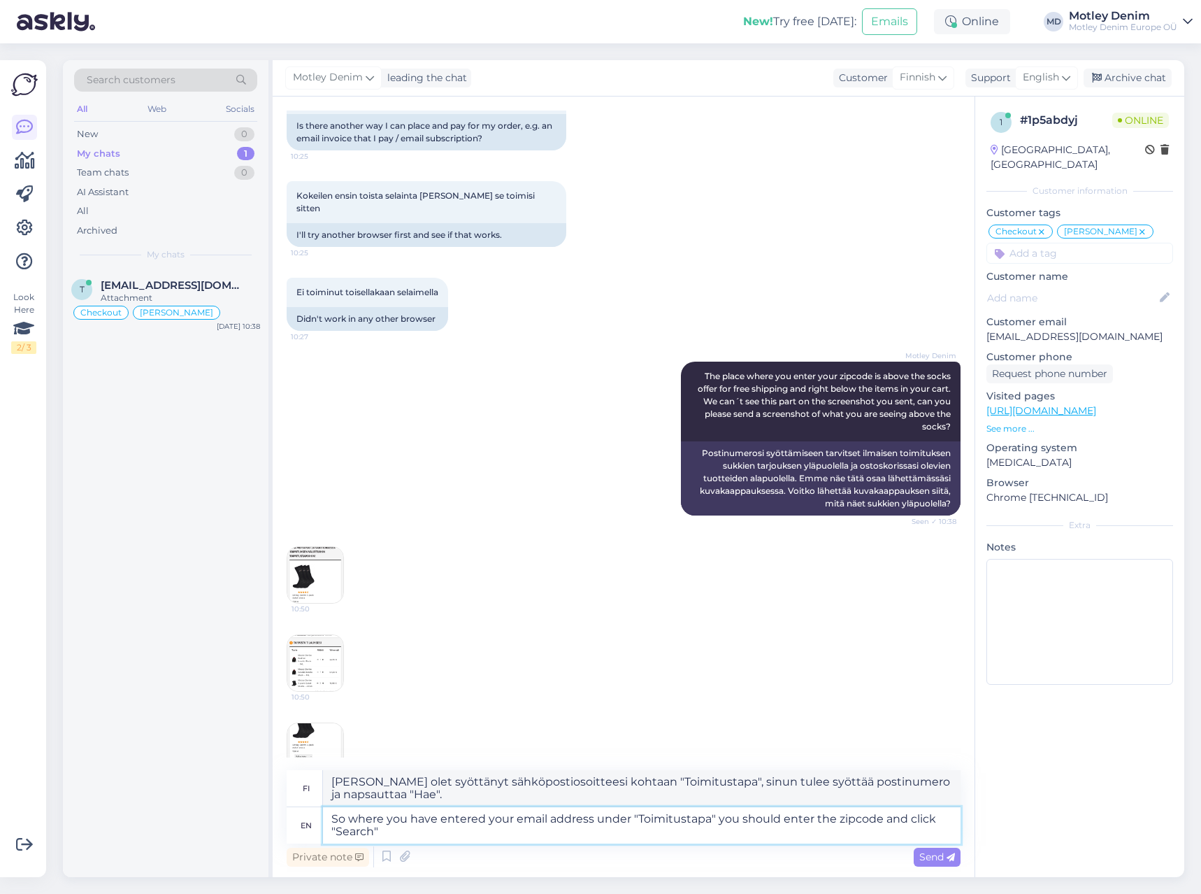
click at [411, 831] on textarea "So where you have entered your email address under "Toimitustapa" you should en…" at bounding box center [642, 825] width 638 height 36
click at [392, 833] on textarea "So where you have entered your email address under "Toimitustapa" you should en…" at bounding box center [642, 825] width 638 height 36
click at [938, 851] on span "Send" at bounding box center [937, 856] width 36 height 13
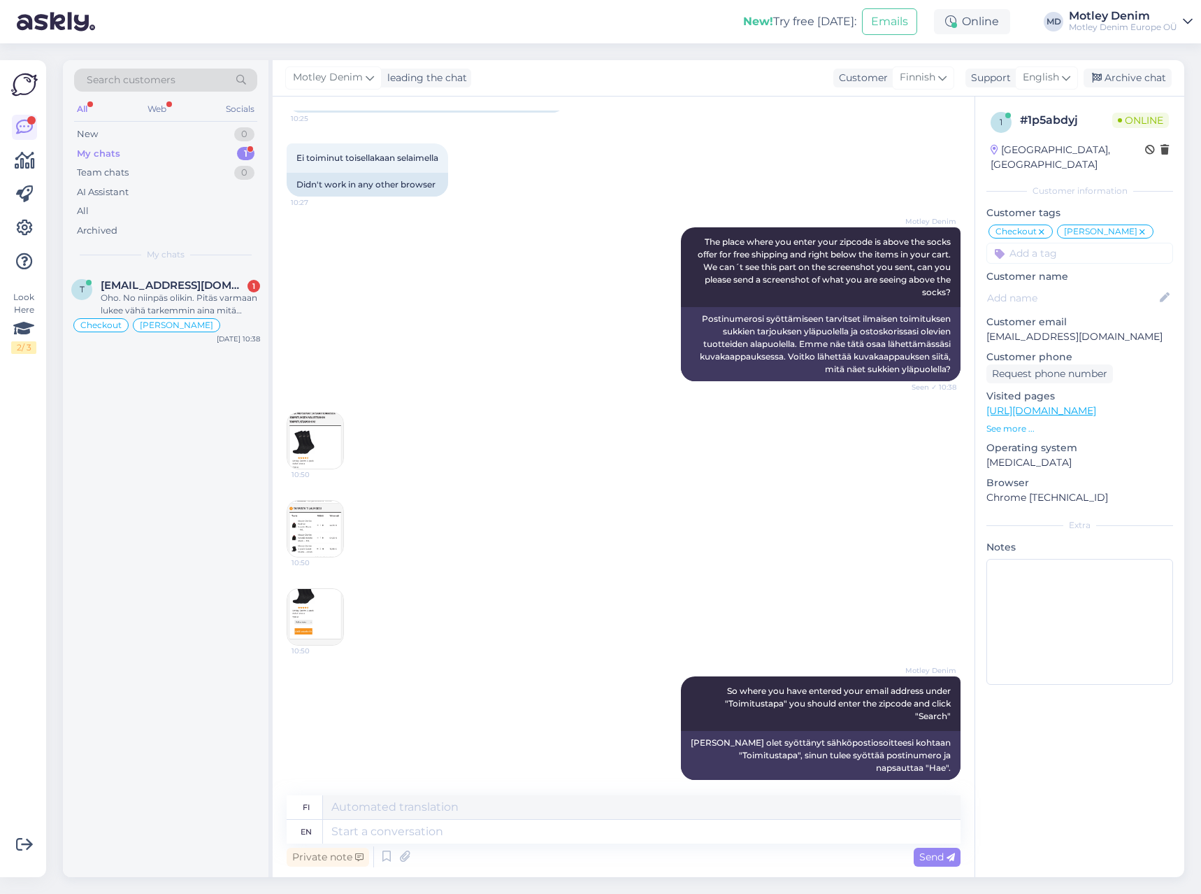
scroll to position [1136, 0]
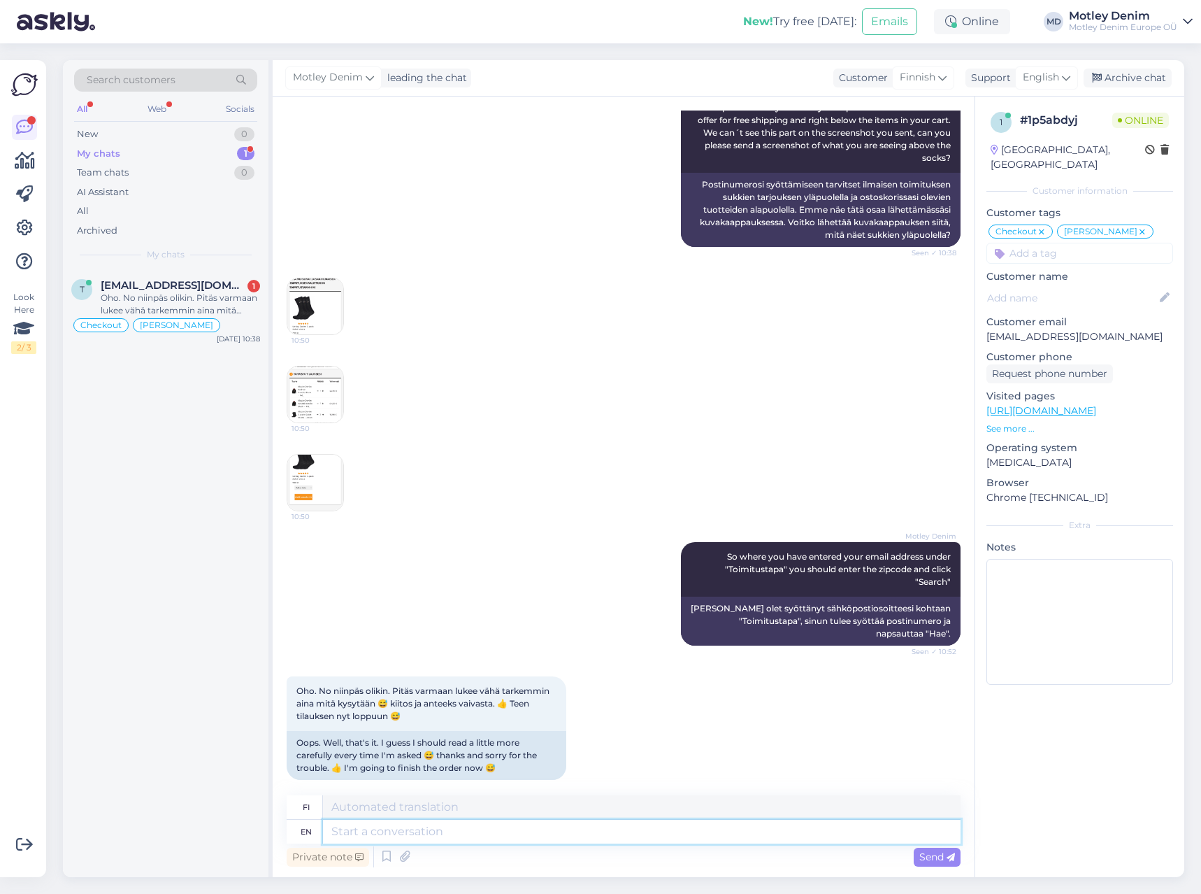
click at [415, 833] on textarea at bounding box center [642, 831] width 638 height 24
type textarea "No"
type textarea "Ei"
type textarea "No worries!"
type textarea "Ei hätää"
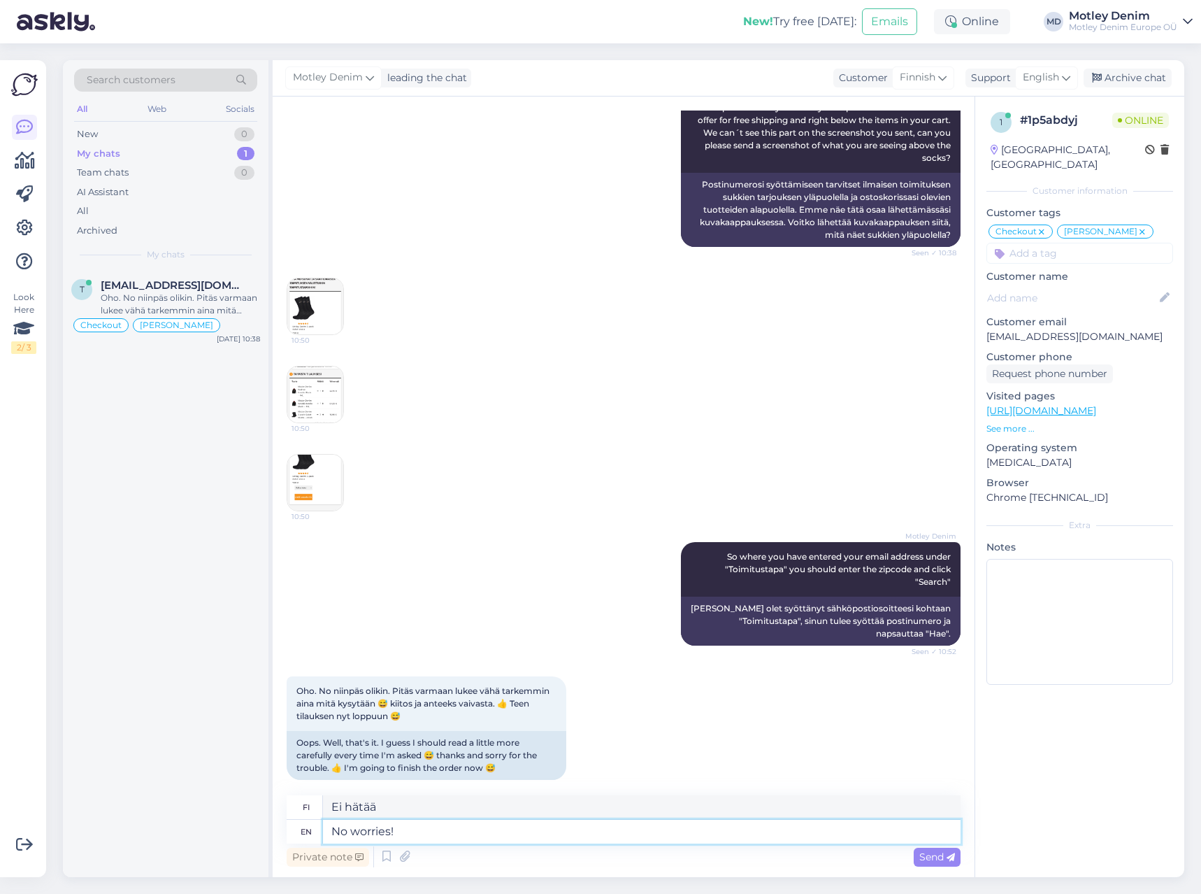
type textarea "No worries!"
type textarea "Ei hätää!"
type textarea "No worries! I´m"
type textarea "Ei hätää! [GEOGRAPHIC_DATA]"
type textarea "No worries! I´m glad"
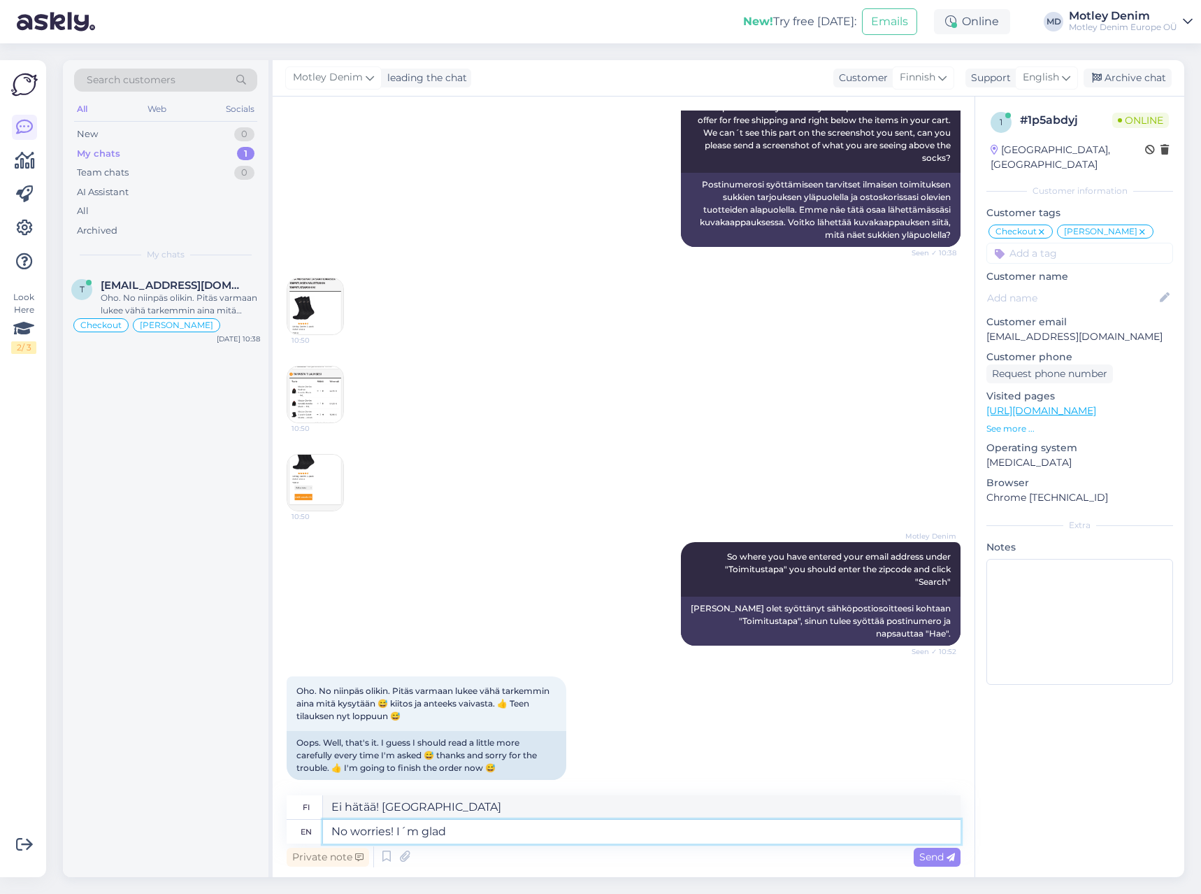
type textarea "Ei hätää! [PERSON_NAME] iloinen"
type textarea "No worries! I´m glad it´s"
type textarea "Ei hätää! [PERSON_NAME] iloinen, [PERSON_NAME] se on."
type textarea "No worries! I´m glad it´s solved"
type textarea "Ei hätää! [PERSON_NAME] iloinen, [PERSON_NAME] se on ratkaistu."
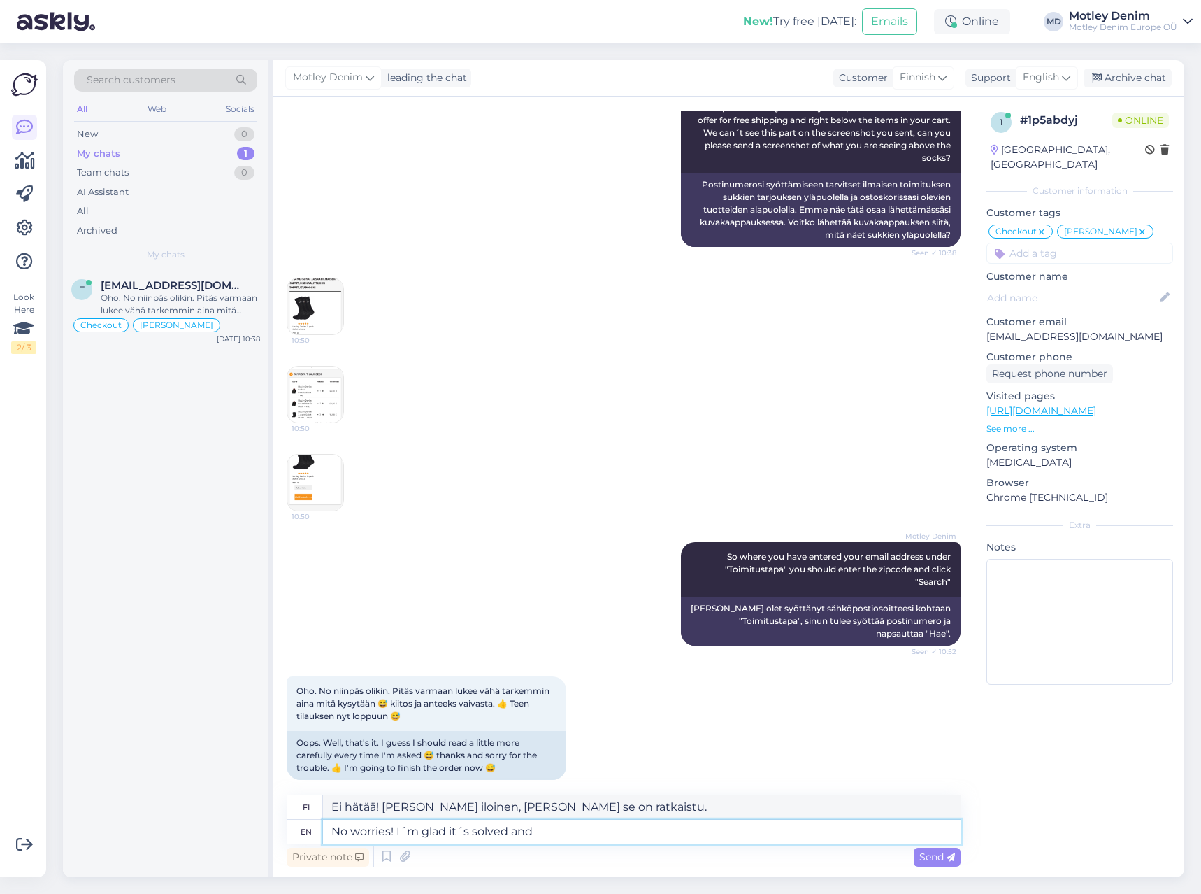
type textarea "No worries! I´m glad it´s solved and h"
type textarea "Ei hätää! [PERSON_NAME] iloinen, [PERSON_NAME] se on ratkaistu ja"
type textarea "No worries! I´m glad it´s solved and have"
type textarea "Ei hätää! [PERSON_NAME] iloinen, [PERSON_NAME] se on ratkaistu ja minulla on"
type textarea "No worries! I´m glad it´s solved and have a great da"
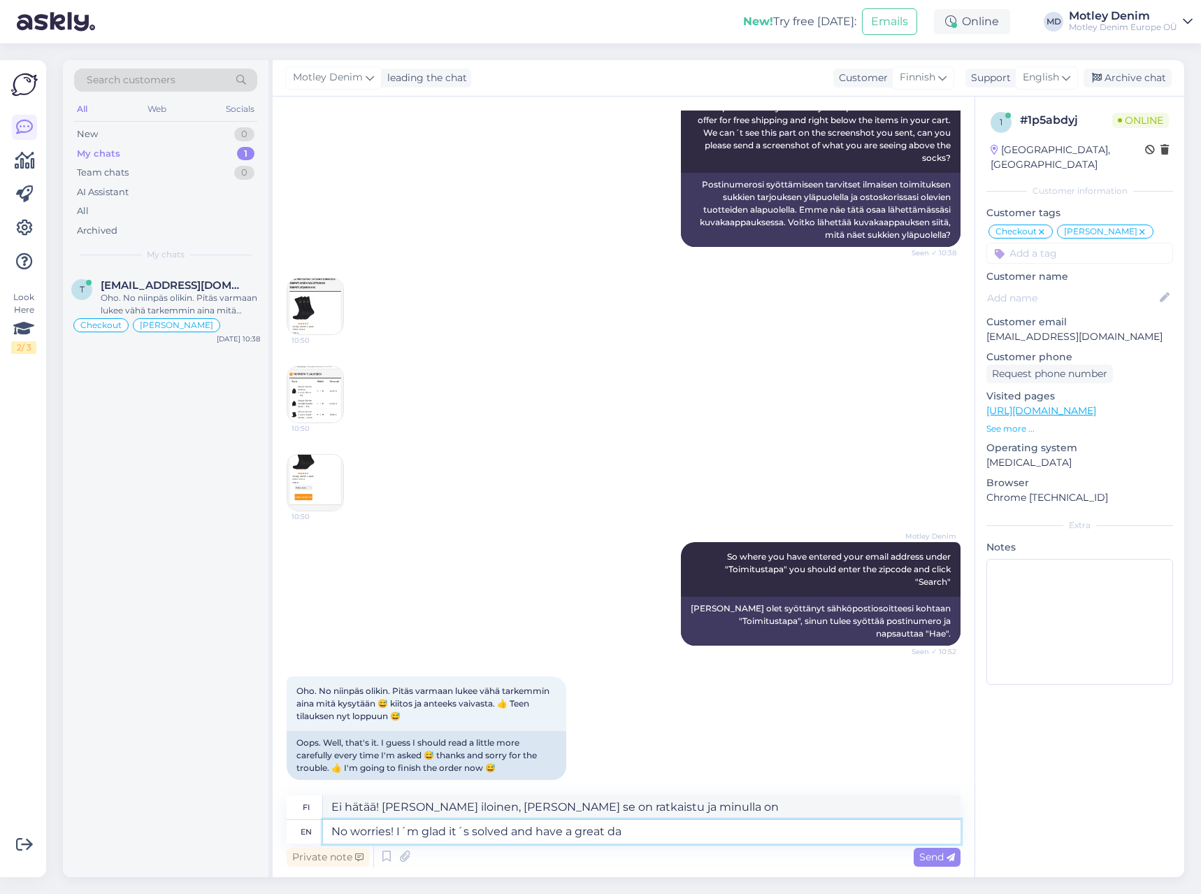
type textarea "Ei hätää! [PERSON_NAME] iloinen, [PERSON_NAME] se ratkesi, ja hyvää jatkoa!"
type textarea "No worries! I´m glad it´s solved and have a great day!"
type textarea "Ei hätää! [PERSON_NAME] iloinen, [PERSON_NAME] se ratkesi, ja hyvää päivänjatko…"
type textarea "No worries! I´m glad it´s solved and have a great day!"
click at [932, 857] on span "Send" at bounding box center [937, 856] width 36 height 13
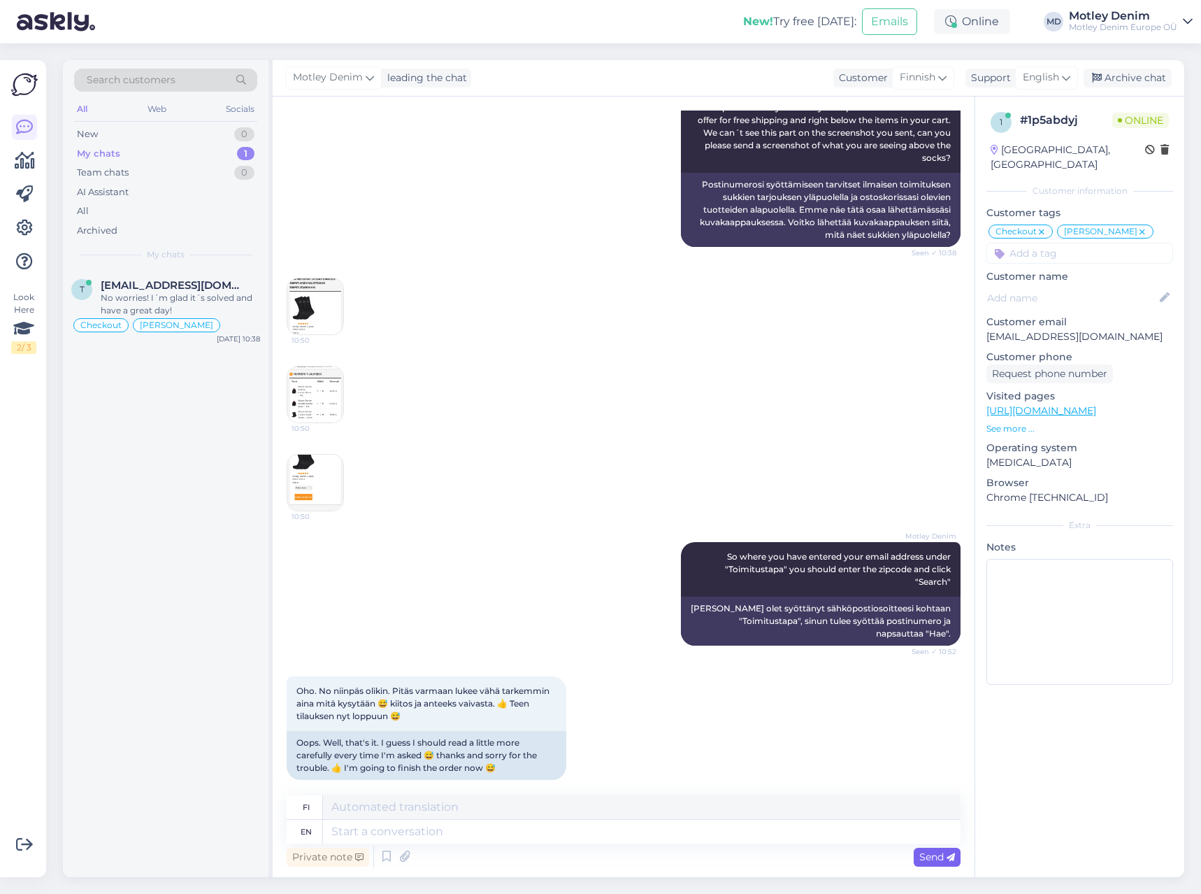
scroll to position [1220, 0]
